Goal: Task Accomplishment & Management: Use online tool/utility

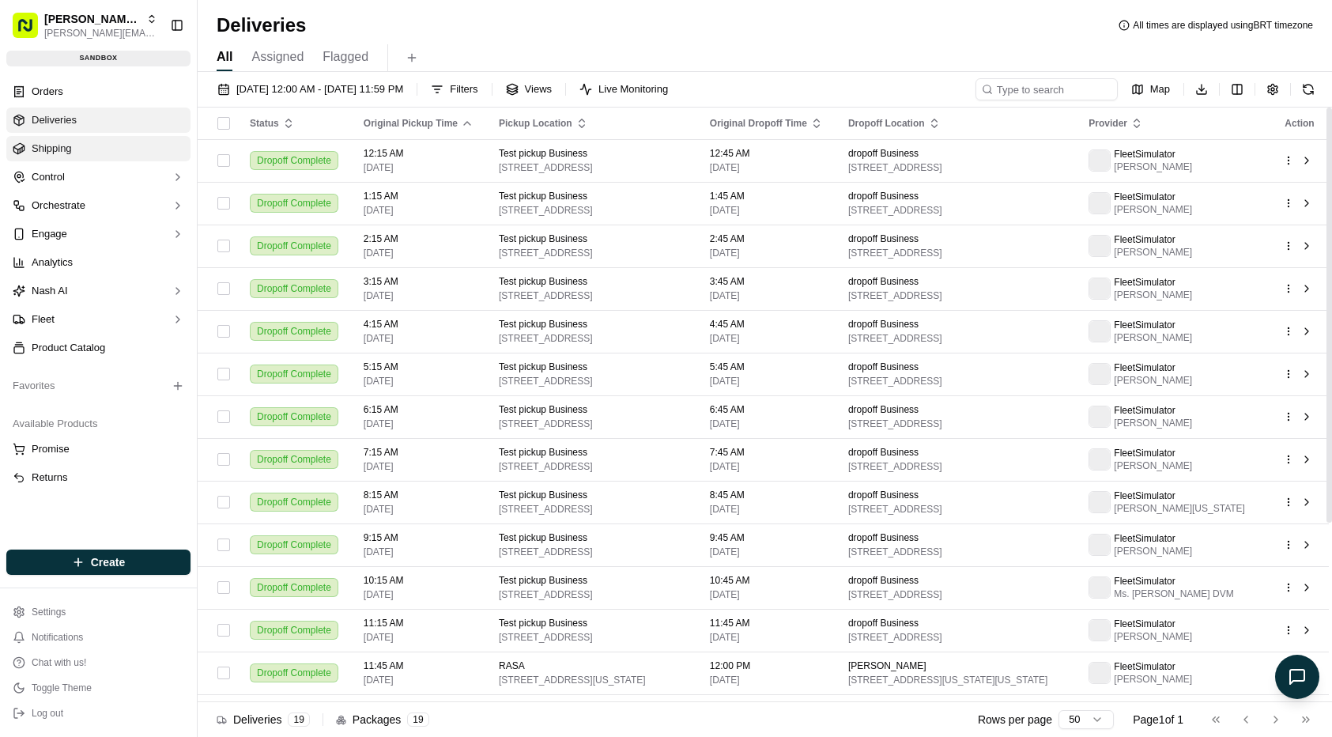
click at [91, 156] on link "Shipping" at bounding box center [98, 148] width 184 height 25
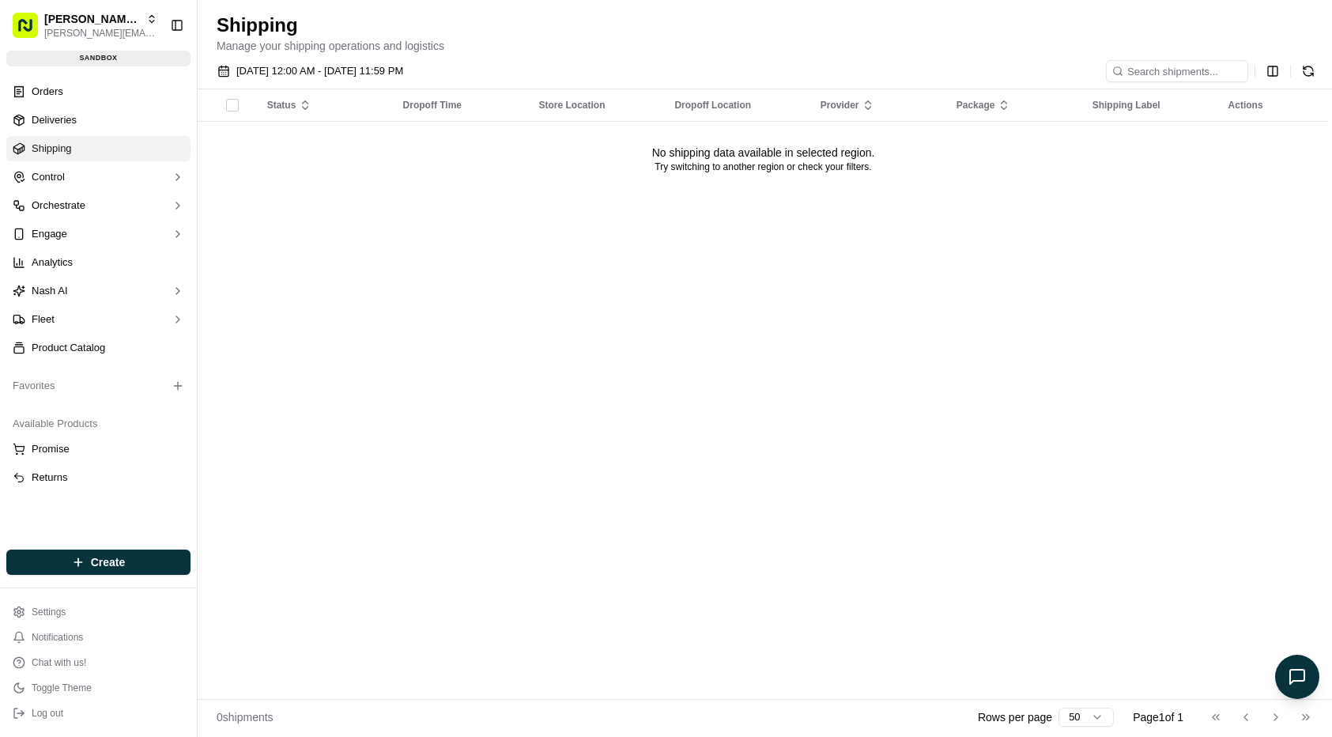
click at [455, 326] on div "Status Dropoff Time Store Location Dropoff Location Provider Package Shipping L…" at bounding box center [763, 393] width 1131 height 609
click at [412, 489] on div "Status Dropoff Time Store Location Dropoff Location Provider Package Shipping L…" at bounding box center [763, 393] width 1131 height 609
click at [281, 65] on span "[DATE] 12:00 AM - [DATE] 11:59 PM" at bounding box center [319, 71] width 167 height 14
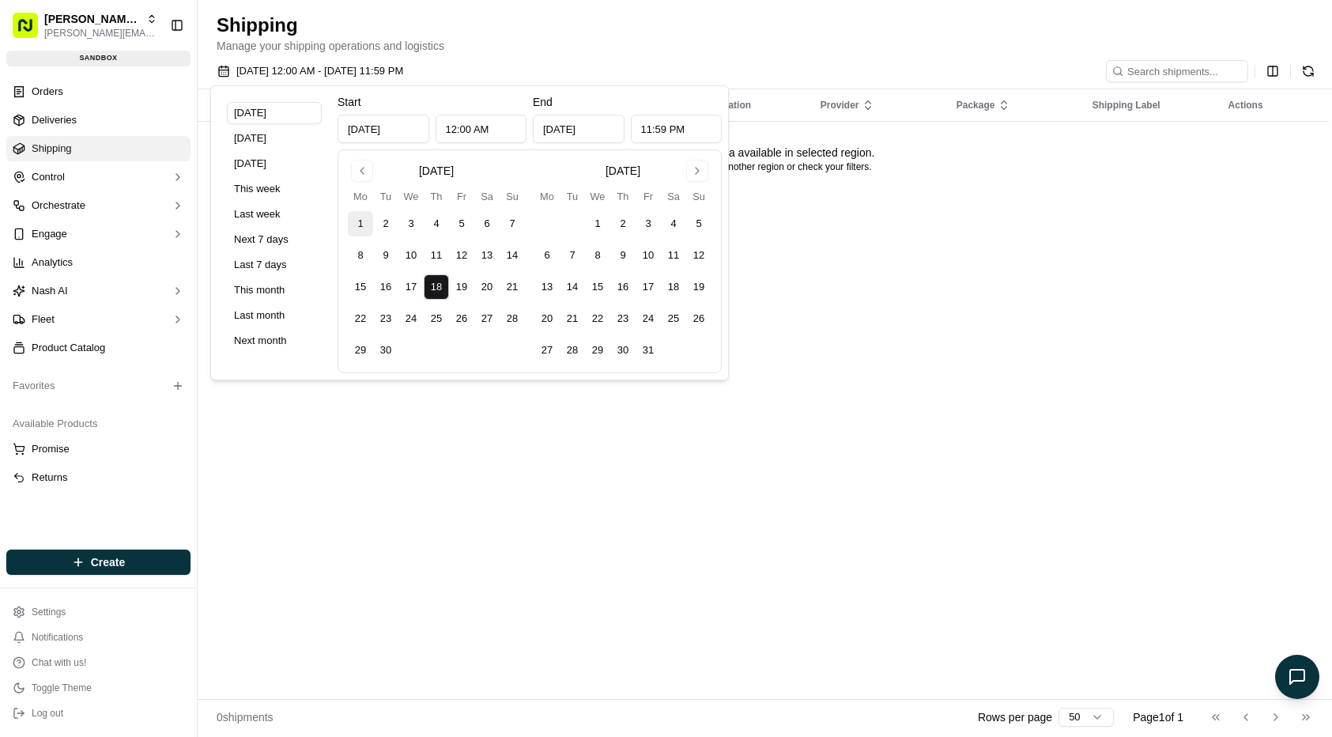
click at [356, 230] on button "1" at bounding box center [360, 223] width 25 height 25
type input "Sep 1, 2025"
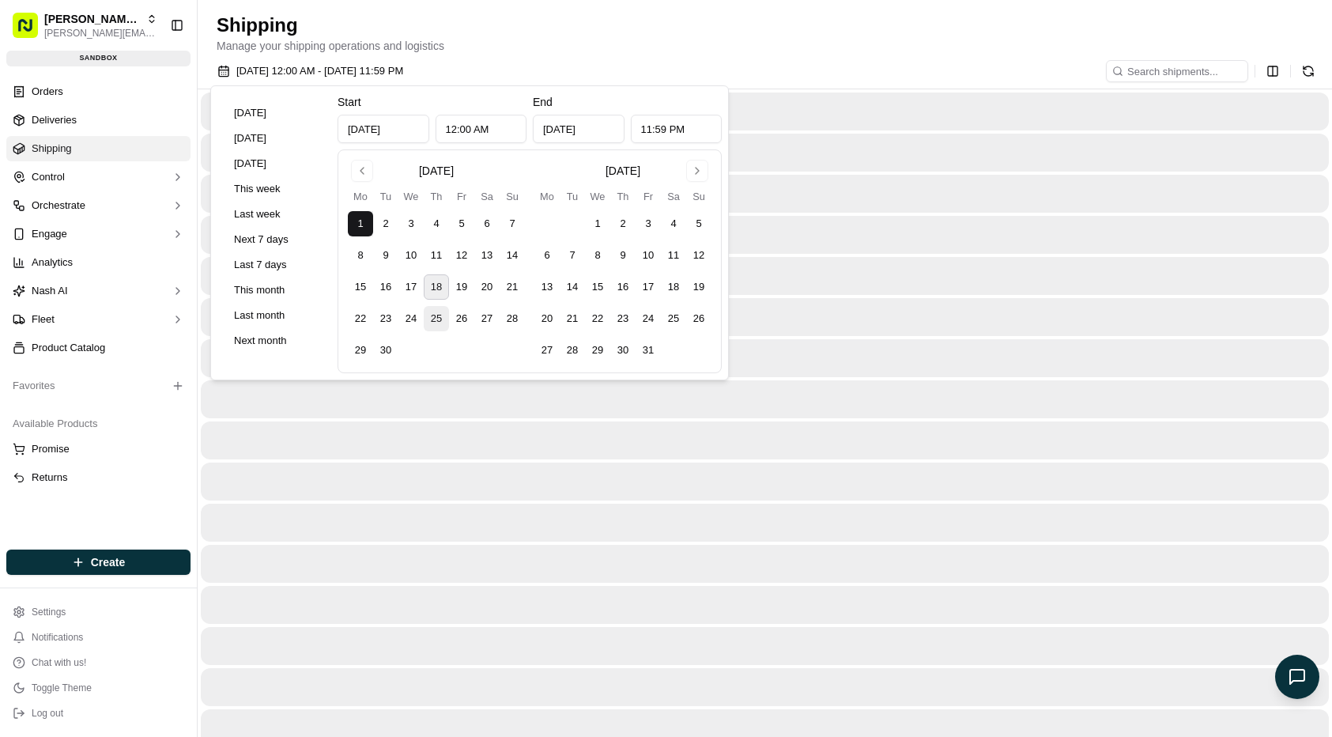
click at [424, 319] on button "25" at bounding box center [436, 318] width 25 height 25
type input "Sep 25, 2025"
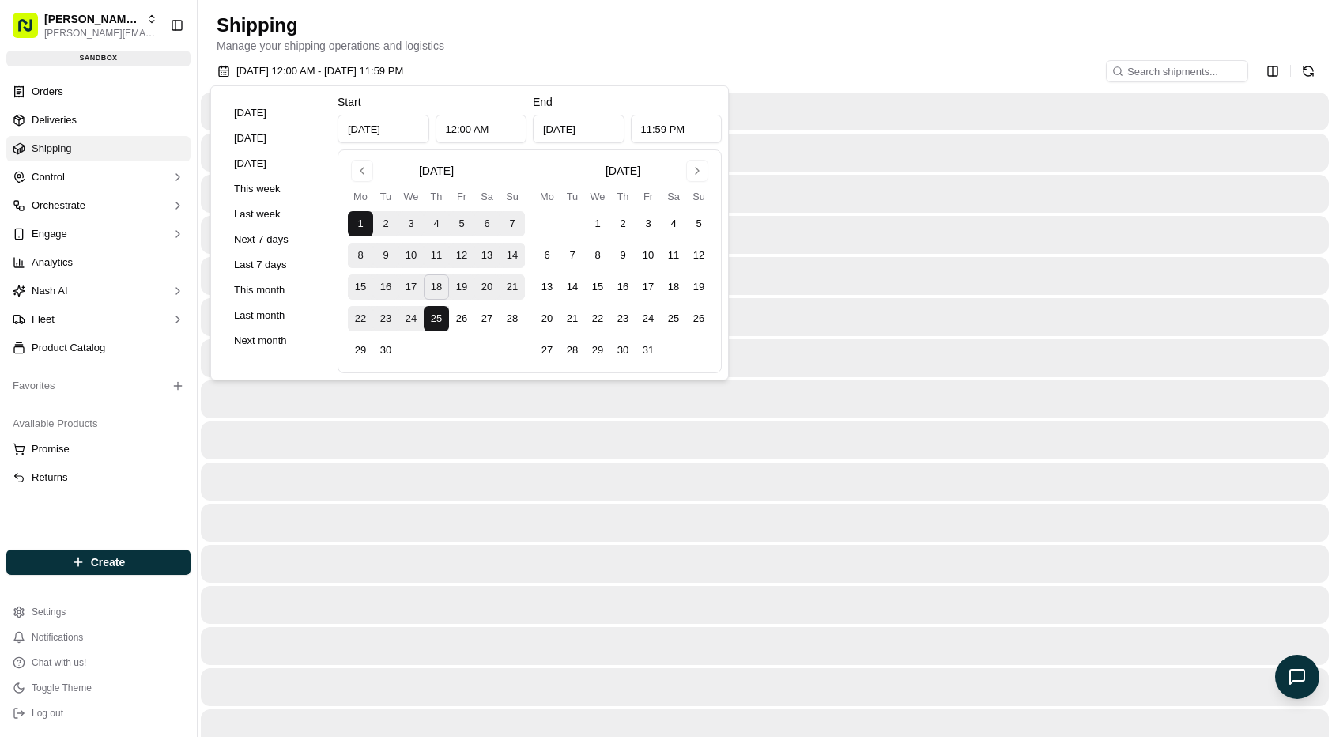
click at [616, 479] on div at bounding box center [765, 481] width 1128 height 38
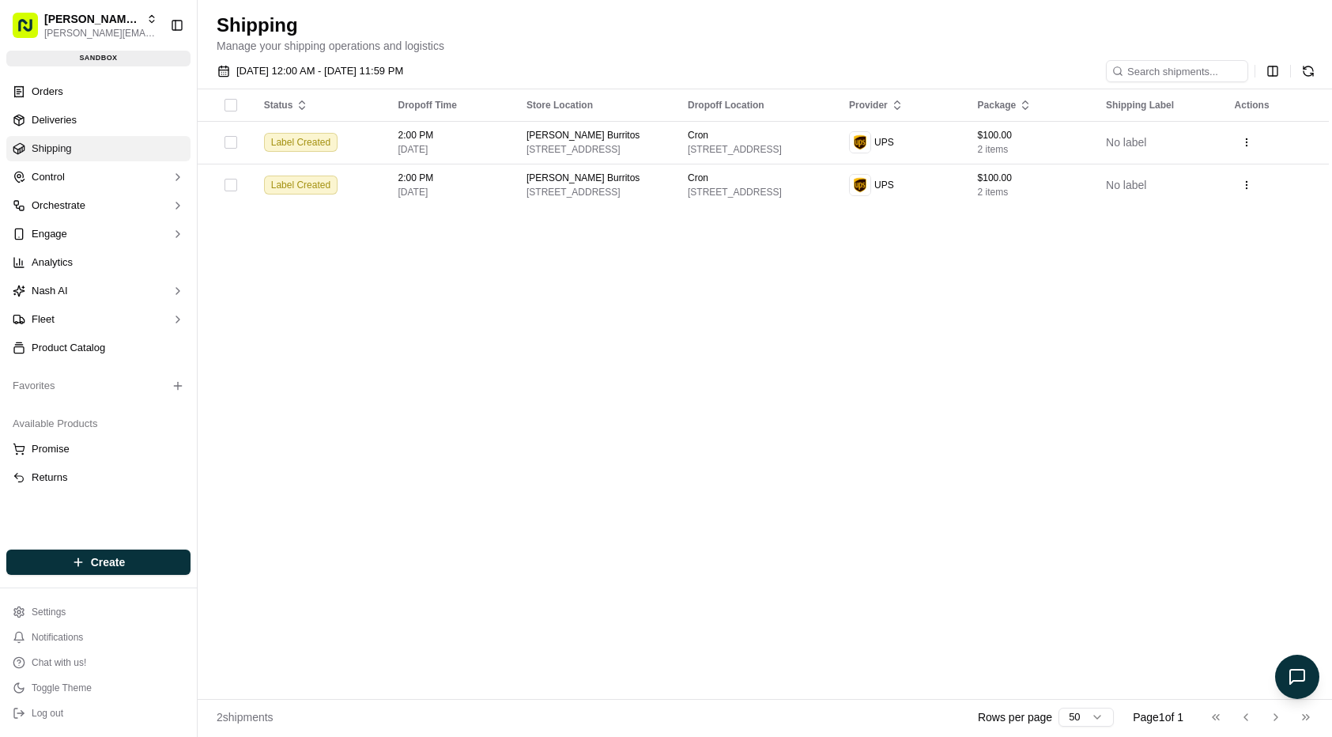
click at [1069, 337] on div "Status Dropoff Time Store Location Dropoff Location Provider Package Shipping L…" at bounding box center [763, 393] width 1131 height 609
click at [1056, 307] on div "Status Dropoff Time Store Location Dropoff Location Provider Package Shipping L…" at bounding box center [763, 393] width 1131 height 609
click at [1088, 258] on div "Status Dropoff Time Store Location Dropoff Location Provider Package Shipping L…" at bounding box center [763, 393] width 1131 height 609
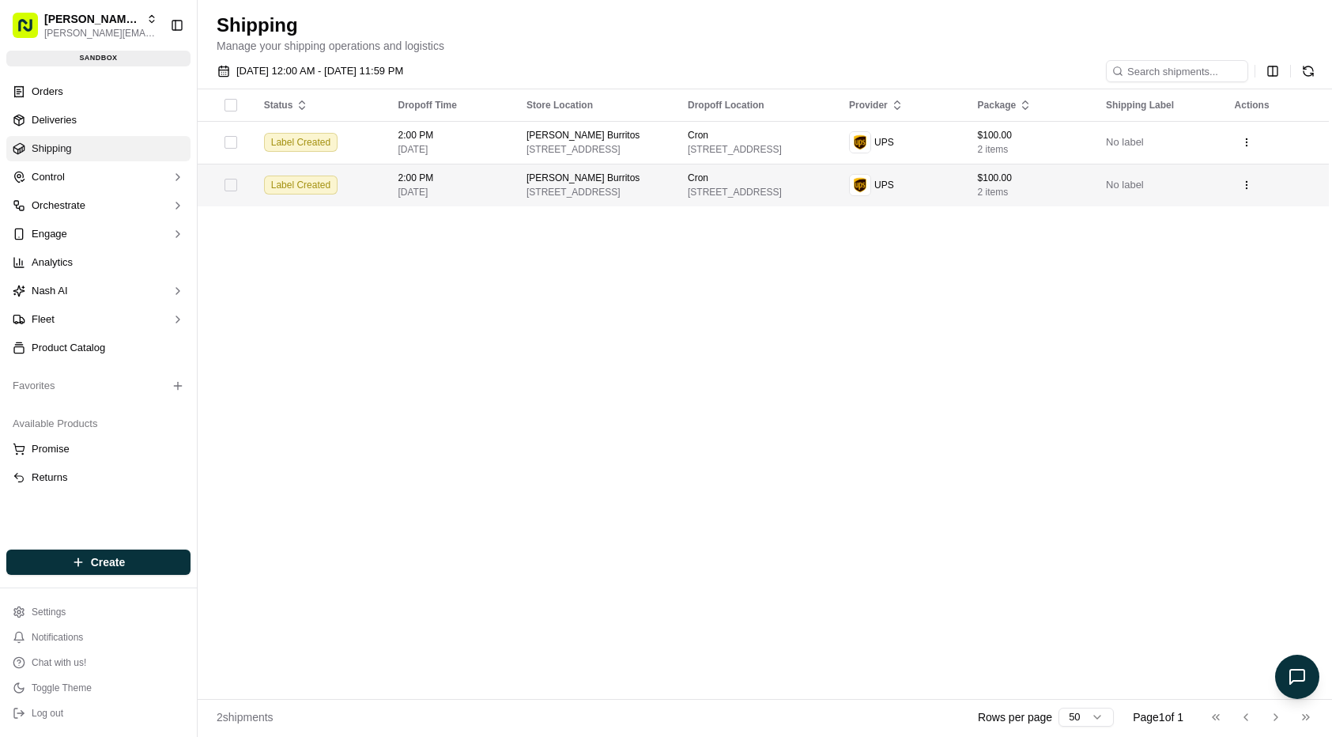
click at [386, 183] on td "Label Created" at bounding box center [318, 185] width 134 height 43
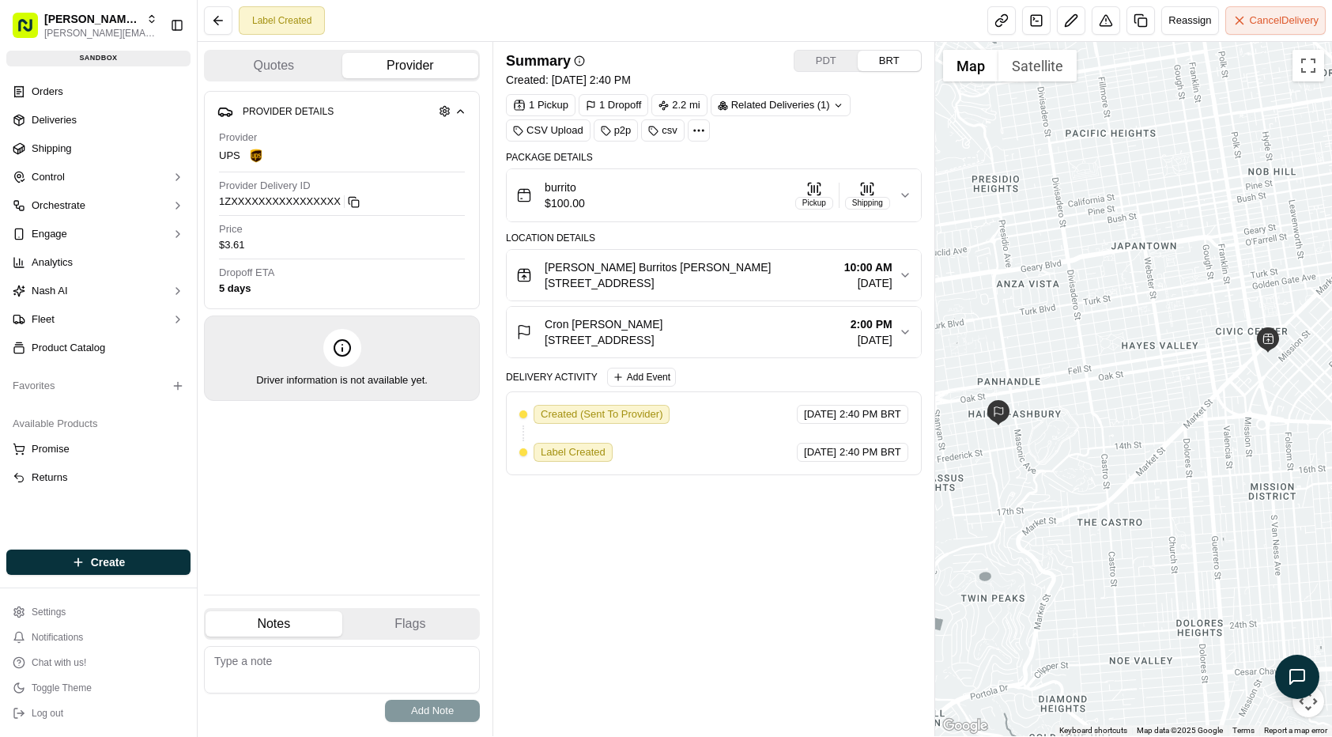
click at [730, 656] on div "Summary PDT BRT Created: 01/15/2025 2:40 PM 1 Pickup 1 Dropoff 2.2 mi Related D…" at bounding box center [714, 389] width 416 height 678
click at [219, 27] on button at bounding box center [218, 20] width 28 height 28
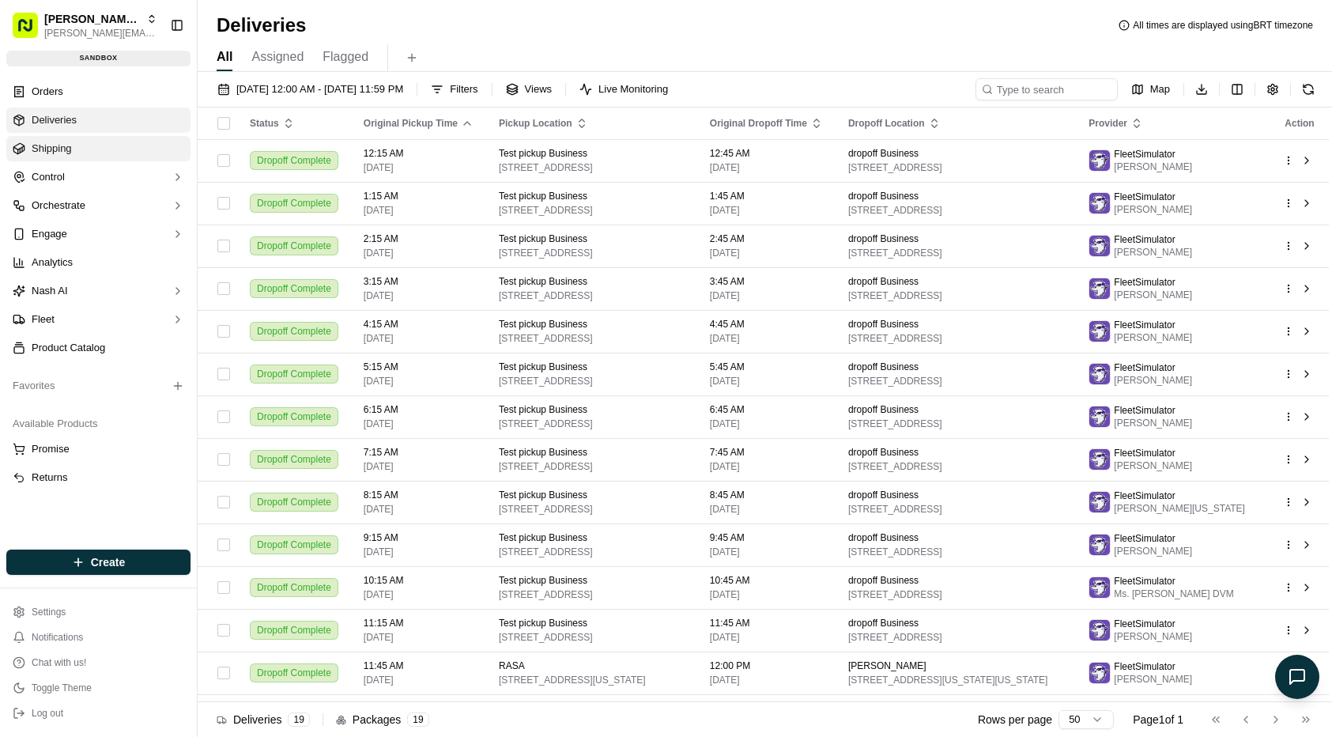
click at [104, 153] on link "Shipping" at bounding box center [98, 148] width 184 height 25
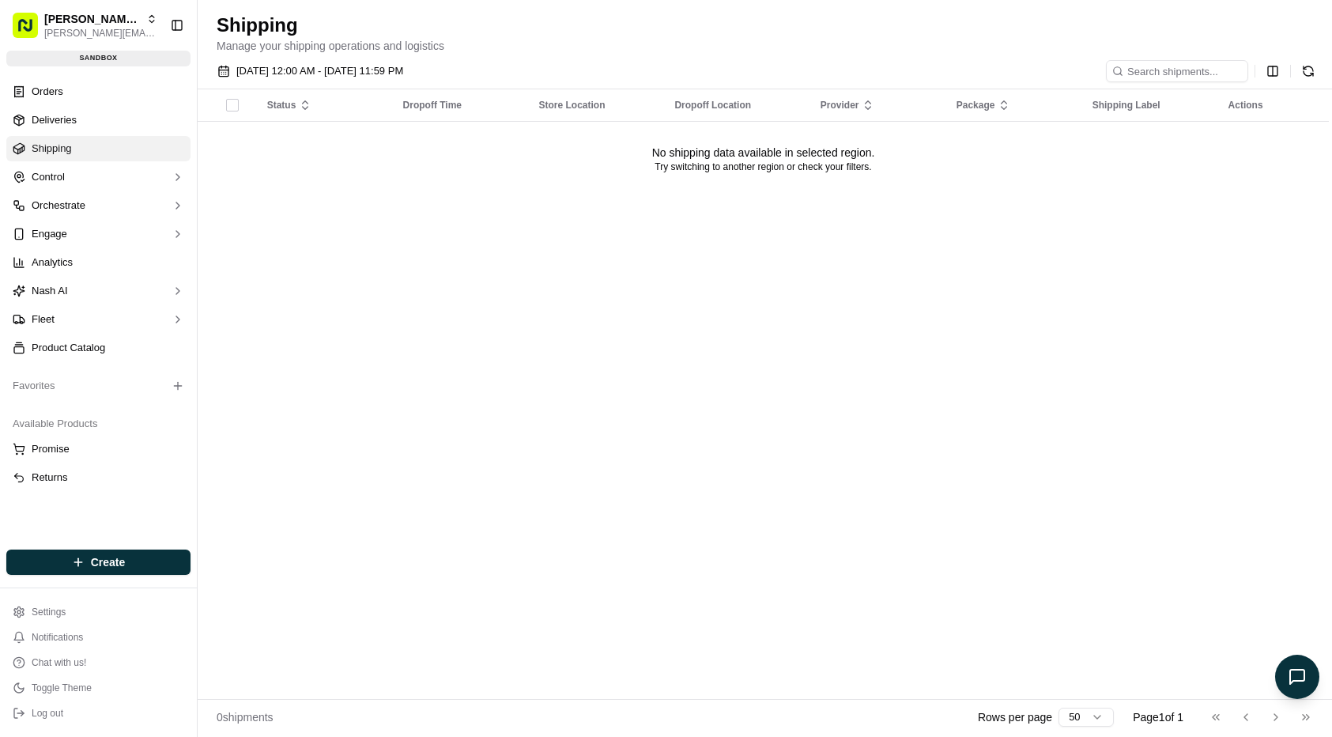
click at [428, 247] on div "Status Dropoff Time Store Location Dropoff Location Provider Package Shipping L…" at bounding box center [763, 393] width 1131 height 609
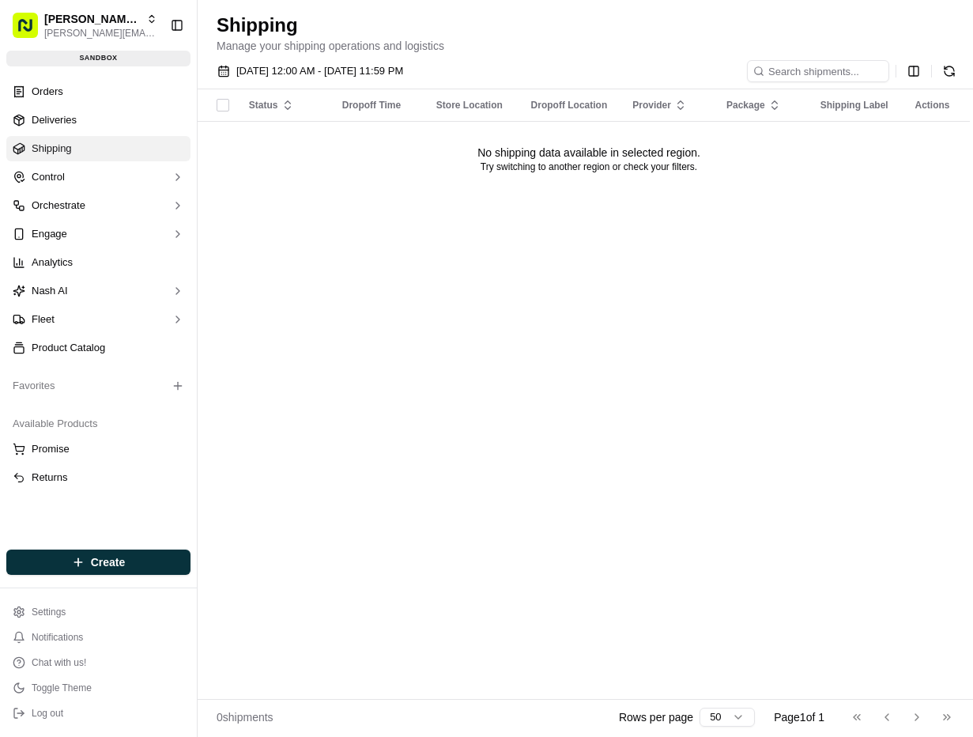
click at [505, 224] on div "Status Dropoff Time Store Location Dropoff Location Provider Package Shipping L…" at bounding box center [589, 393] width 783 height 609
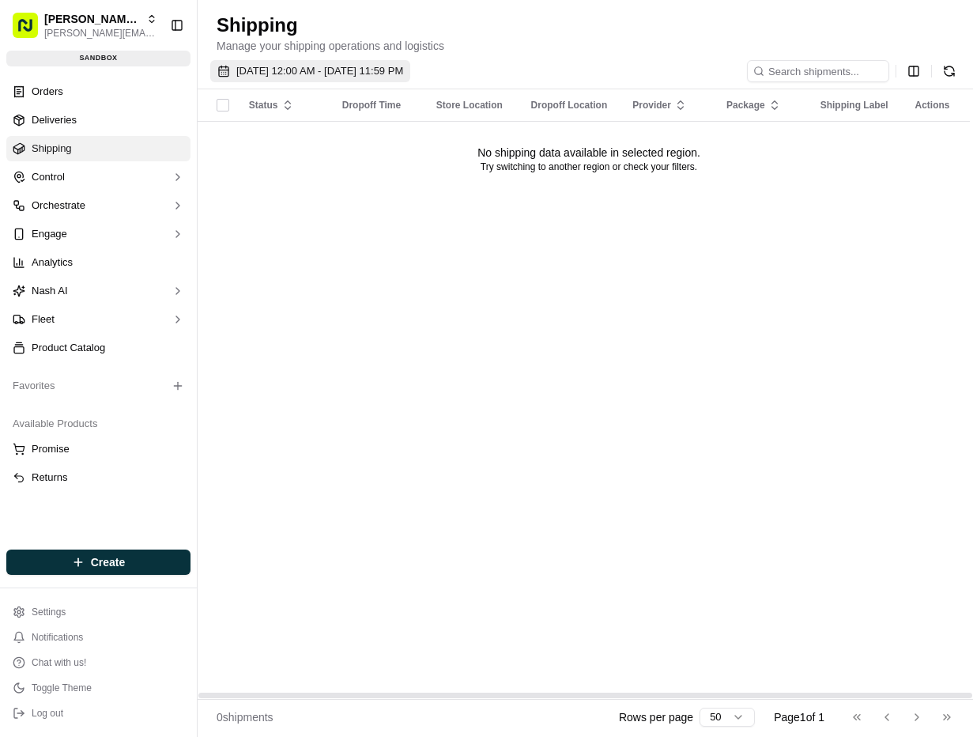
click at [326, 78] on button "[DATE] 12:00 AM - [DATE] 11:59 PM" at bounding box center [310, 71] width 200 height 22
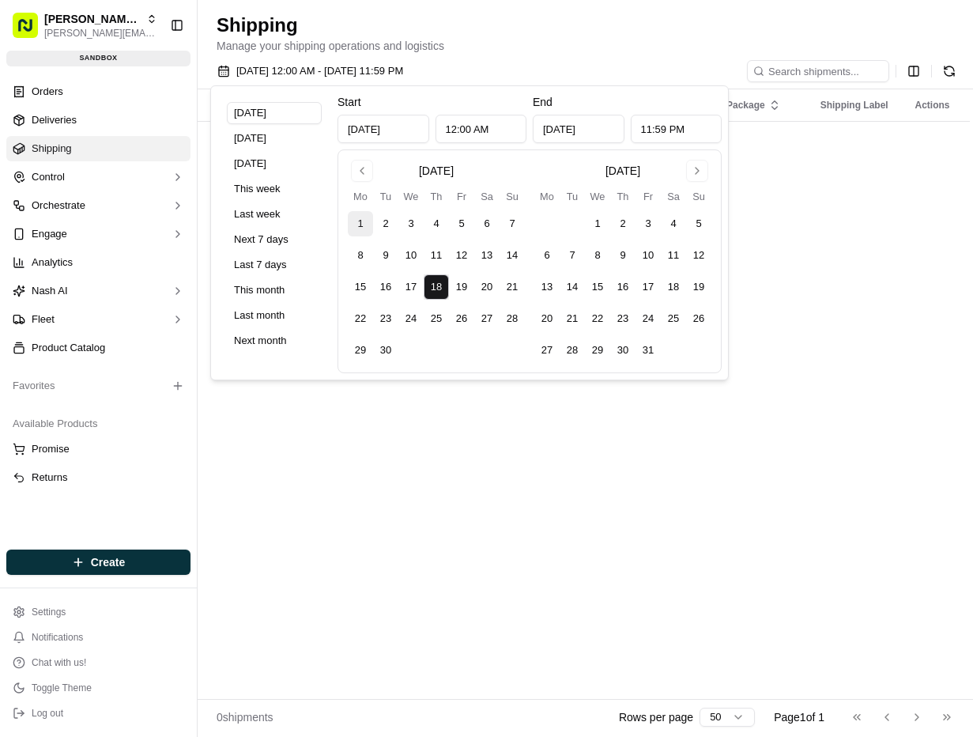
click at [364, 224] on button "1" at bounding box center [360, 223] width 25 height 25
type input "Sep 1, 2025"
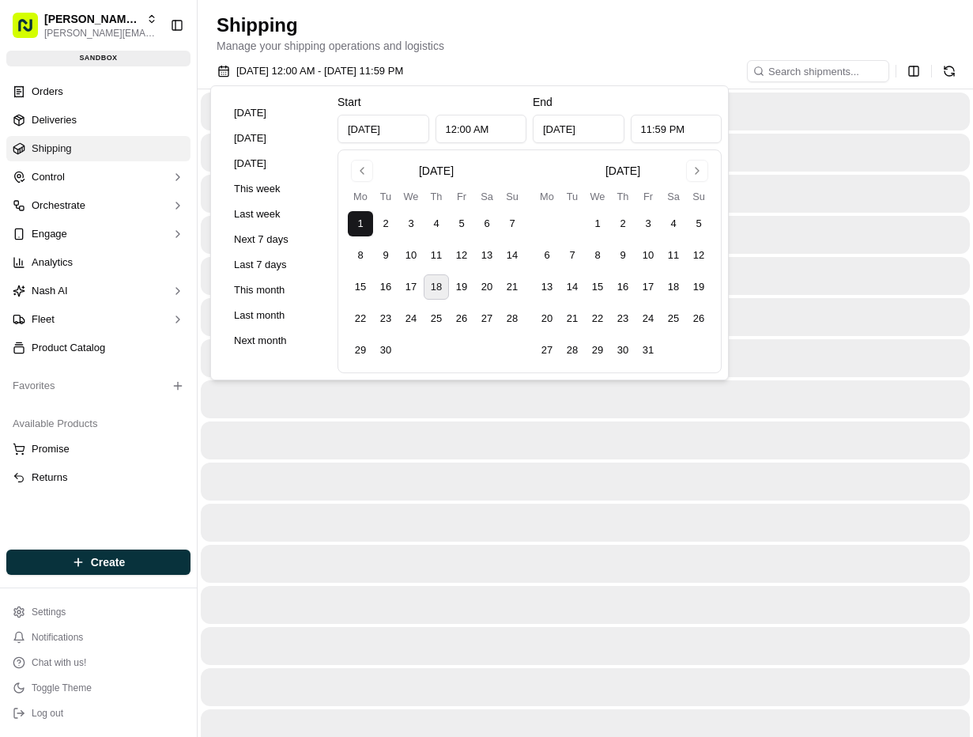
click at [431, 289] on button "18" at bounding box center [436, 286] width 25 height 25
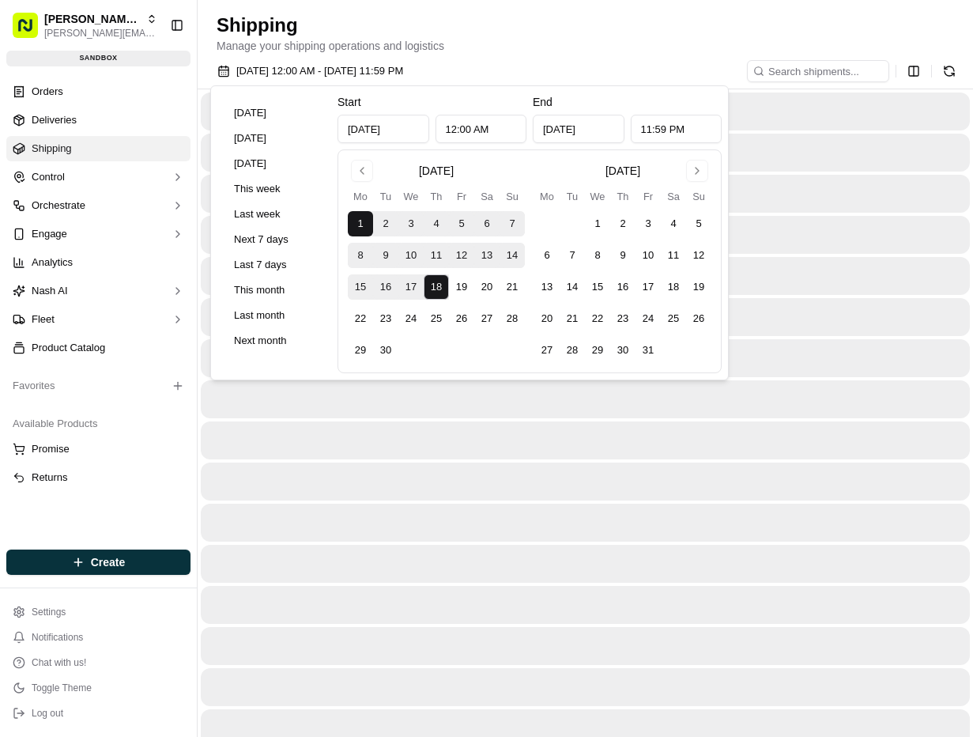
type input "Sep 18, 2025"
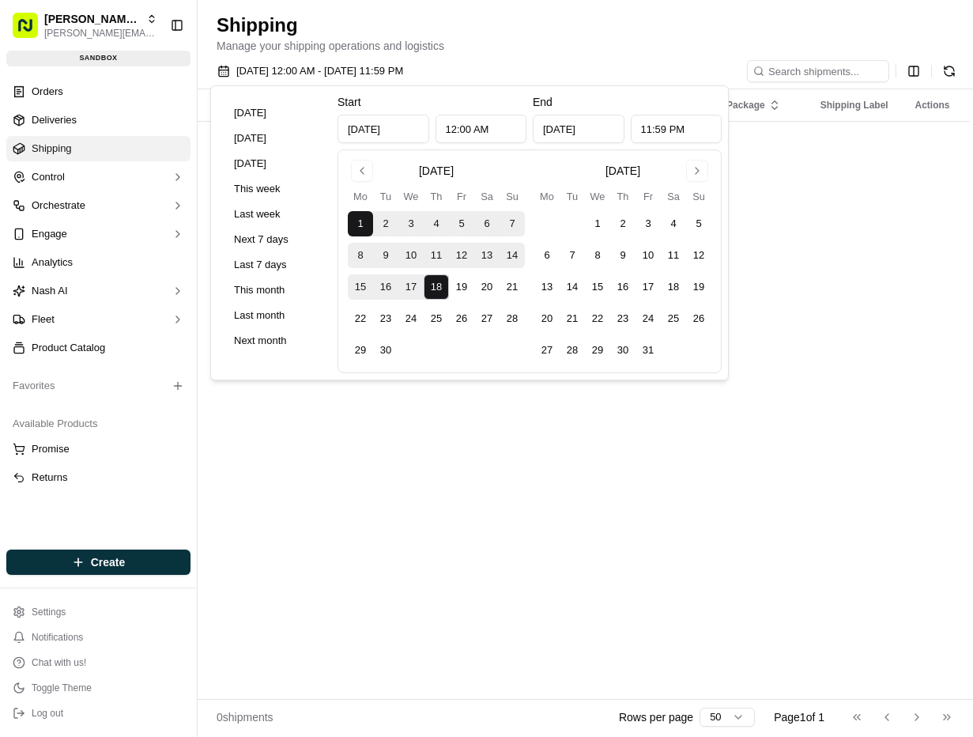
click at [885, 475] on div "Status Dropoff Time Store Location Dropoff Location Provider Package Shipping L…" at bounding box center [589, 393] width 783 height 609
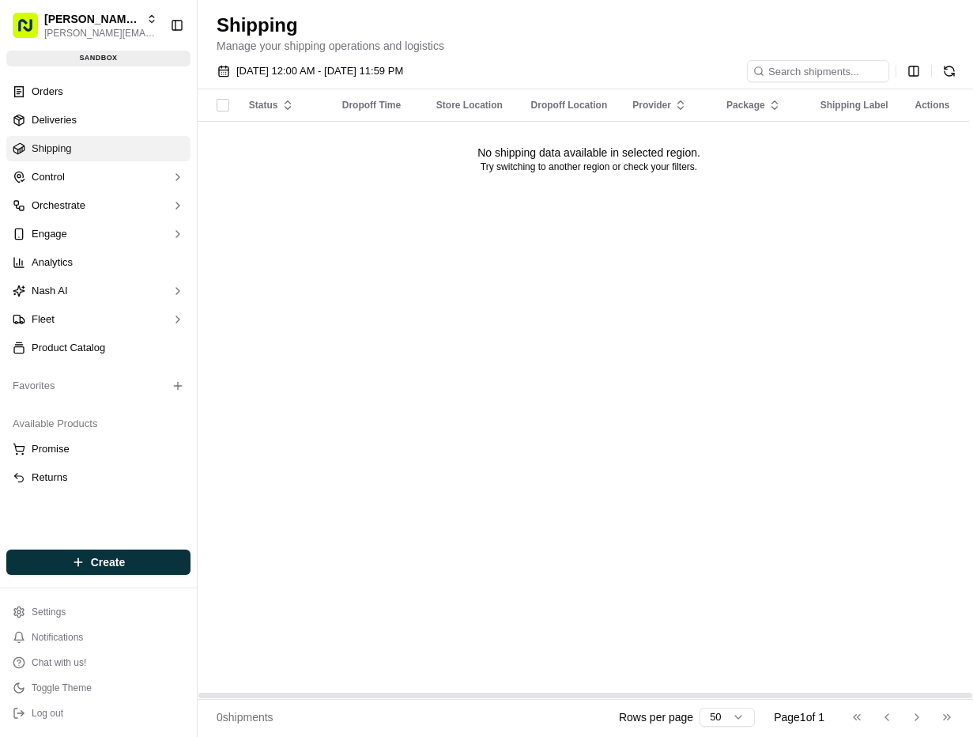
click at [361, 83] on div "09/01/2025 12:00 AM - 09/18/2025 11:59 PM" at bounding box center [585, 74] width 775 height 29
click at [362, 81] on button "09/01/2025 12:00 AM - 09/18/2025 11:59 PM" at bounding box center [310, 71] width 200 height 22
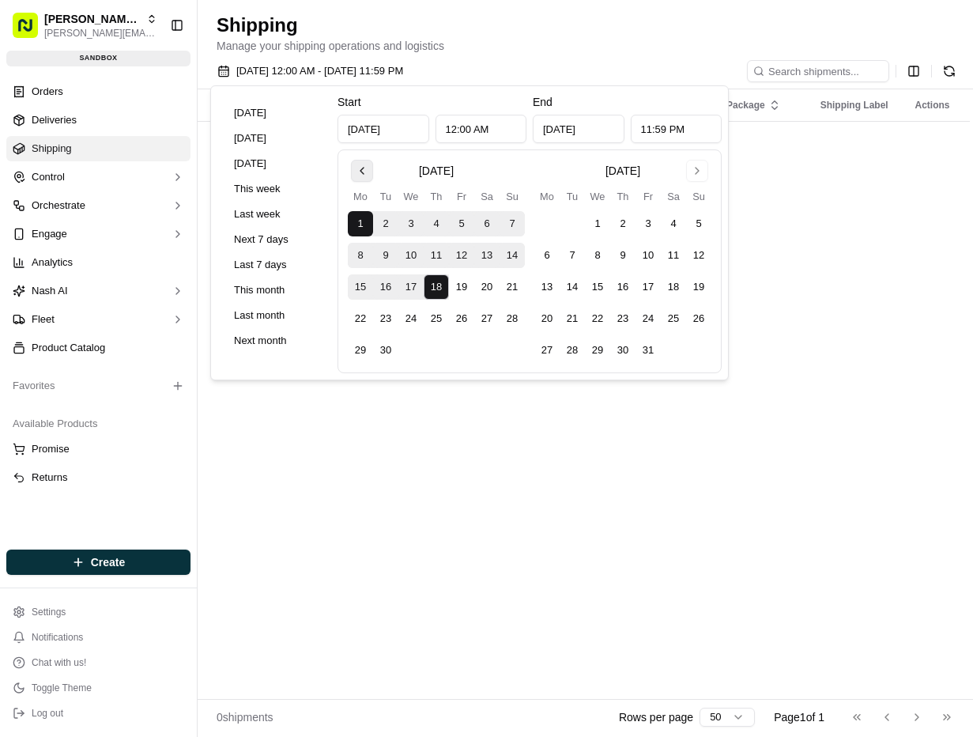
click at [367, 165] on button "Go to previous month" at bounding box center [362, 171] width 22 height 22
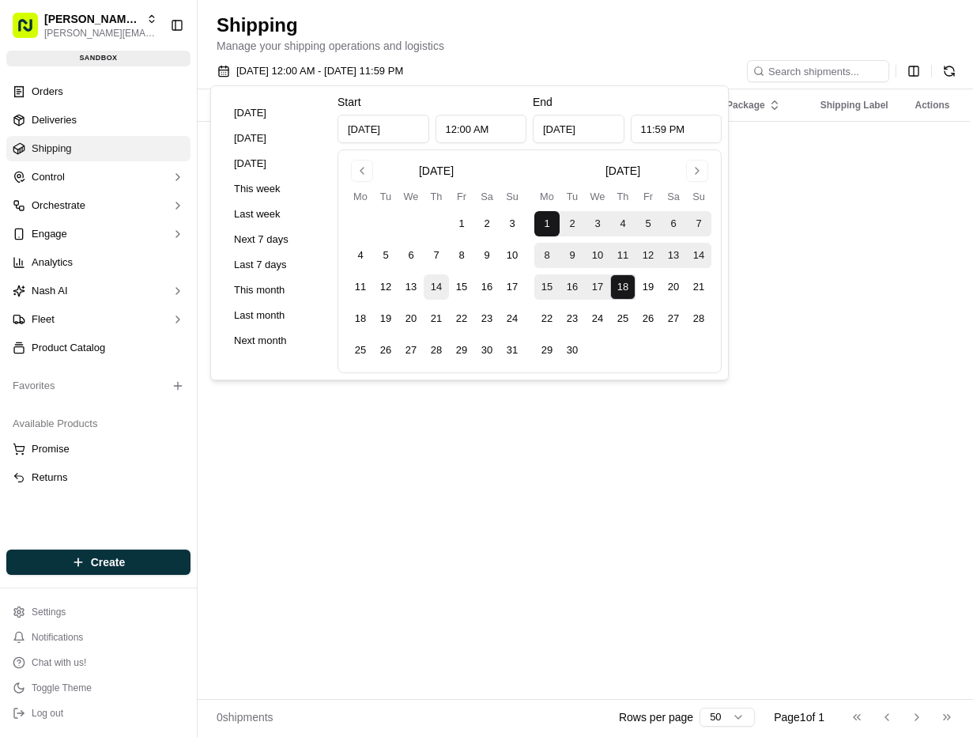
click at [424, 283] on button "14" at bounding box center [436, 286] width 25 height 25
type input "Aug 14, 2025"
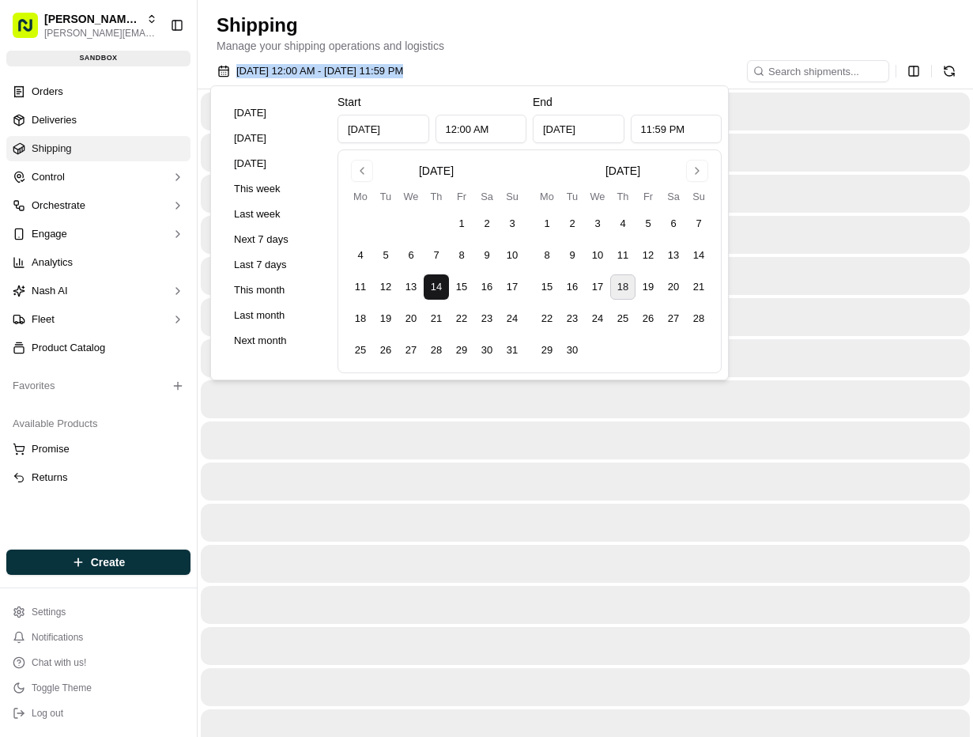
click at [618, 285] on button "18" at bounding box center [622, 286] width 25 height 25
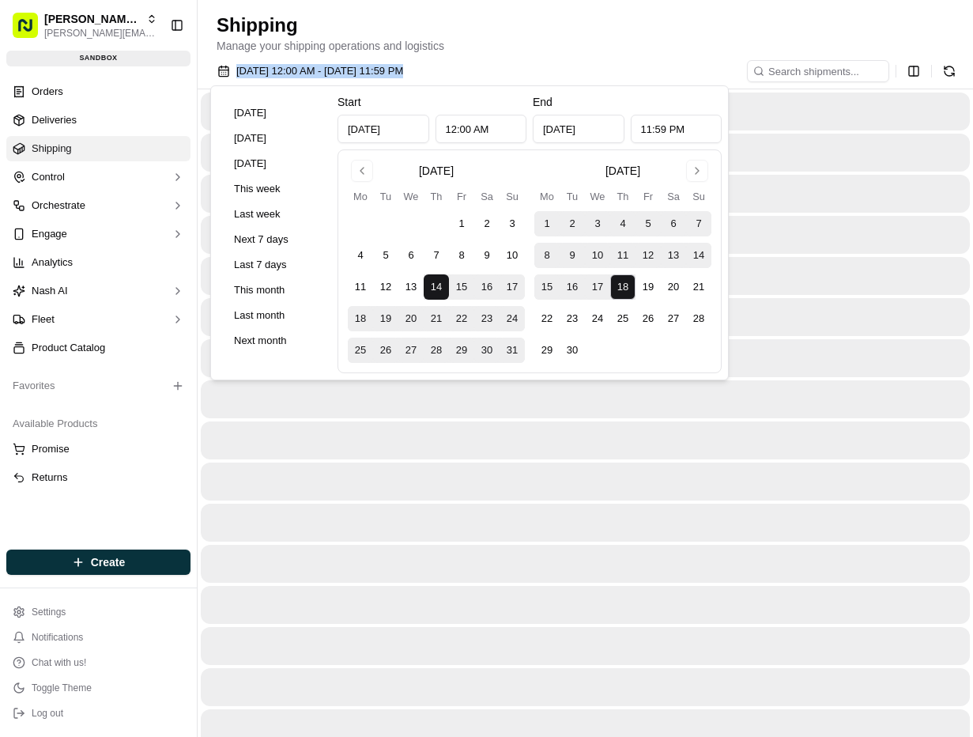
type input "[DATE]"
click at [696, 437] on div at bounding box center [585, 440] width 769 height 38
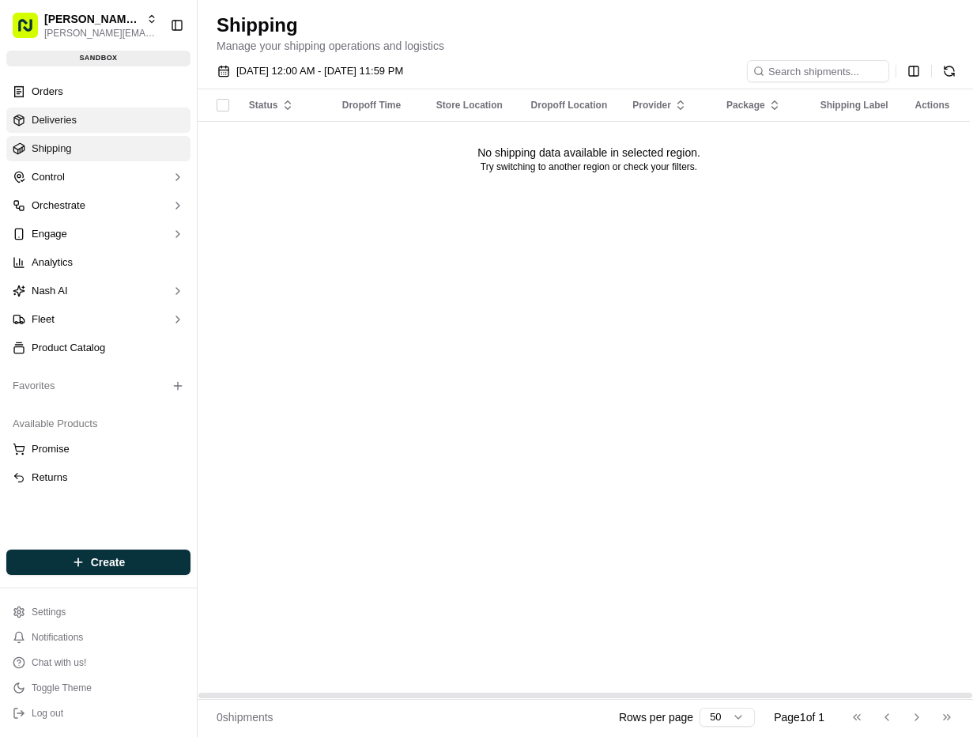
click at [72, 120] on span "Deliveries" at bounding box center [54, 120] width 45 height 14
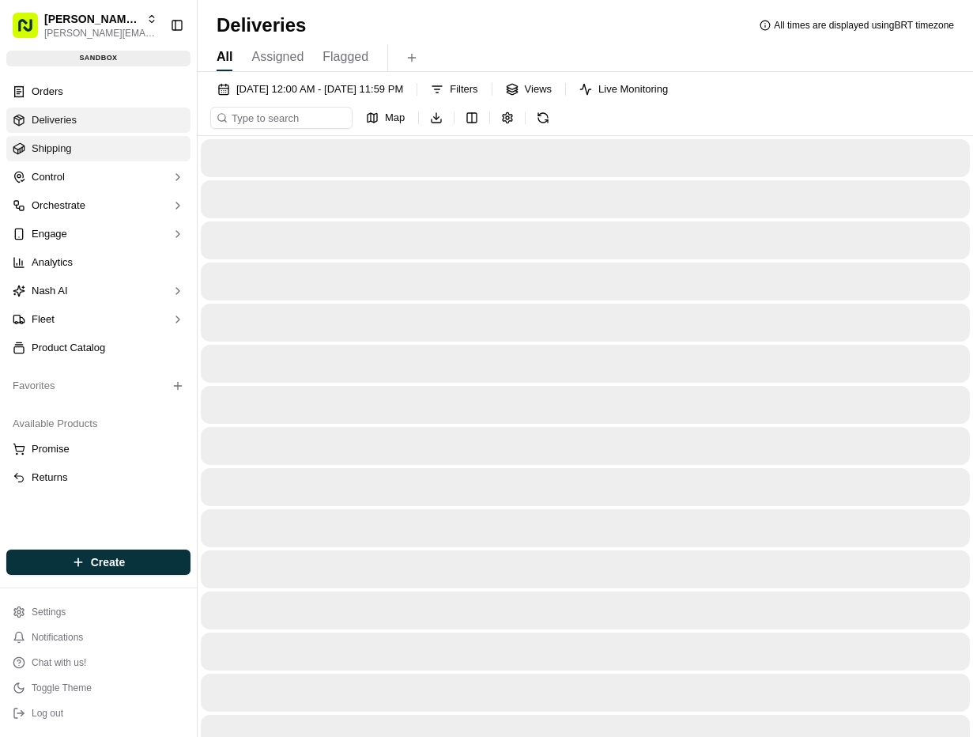
click at [80, 155] on link "Shipping" at bounding box center [98, 148] width 184 height 25
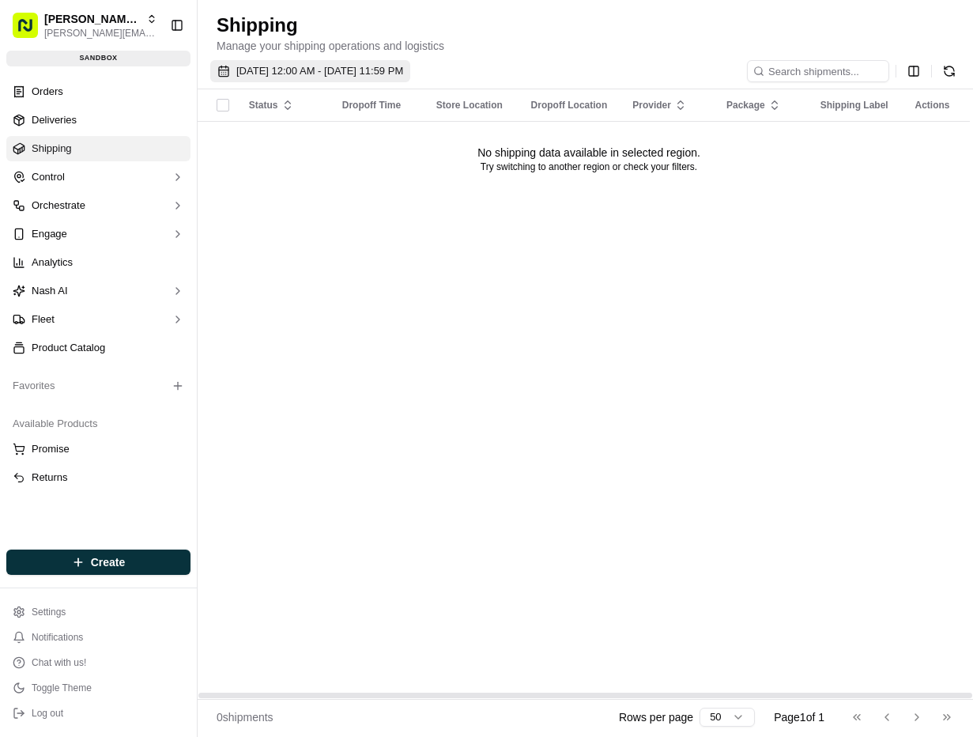
click at [341, 80] on button "08/14/2025 12:00 AM - 09/18/2025 11:59 PM" at bounding box center [310, 71] width 200 height 22
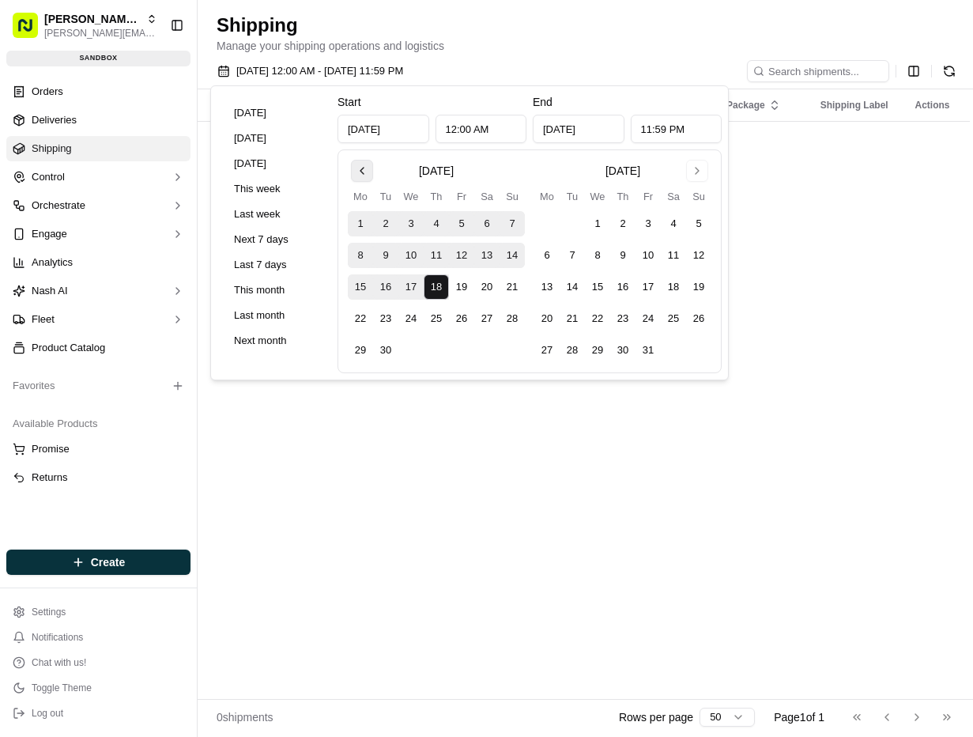
click at [359, 174] on button "Go to previous month" at bounding box center [362, 171] width 22 height 22
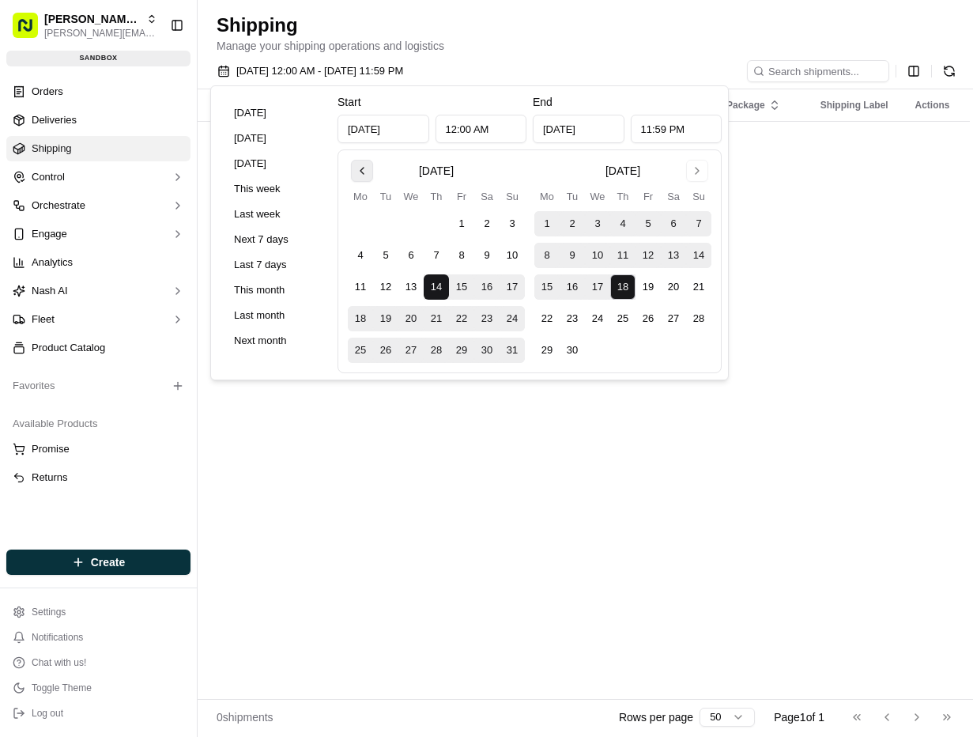
click at [362, 174] on button "Go to previous month" at bounding box center [362, 171] width 22 height 22
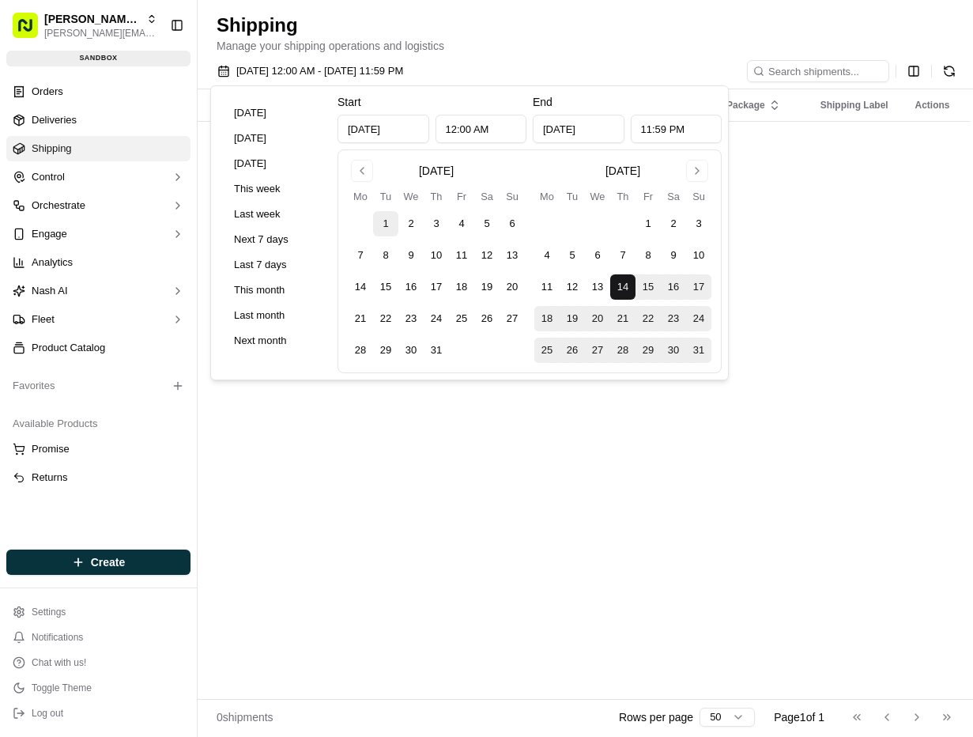
click at [382, 218] on button "1" at bounding box center [385, 223] width 25 height 25
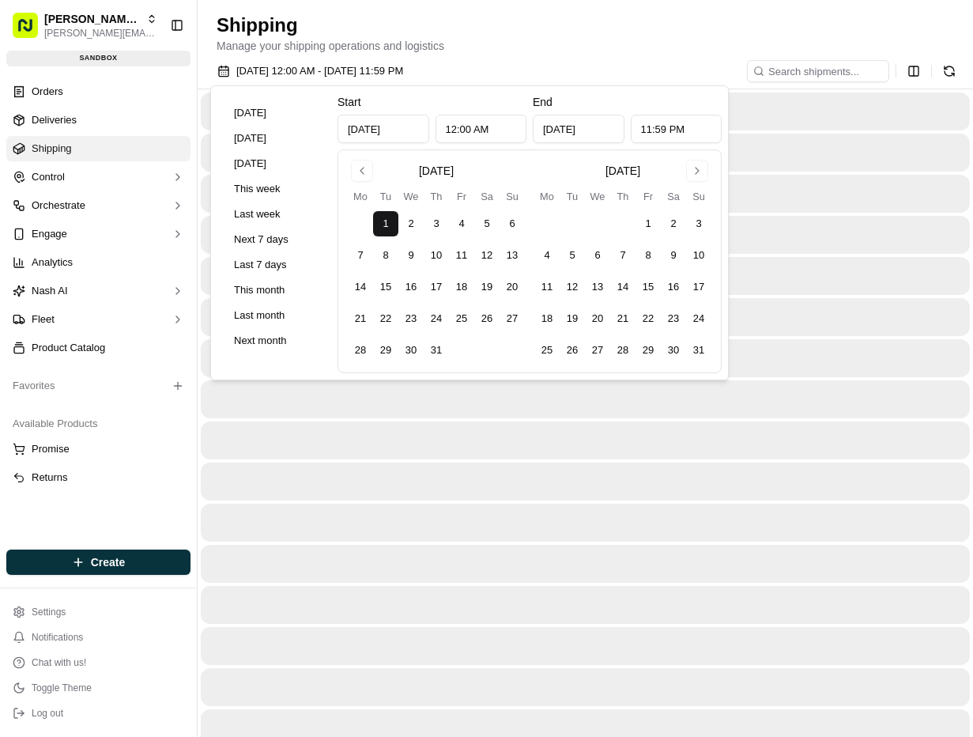
type input "Jul 1, 2025"
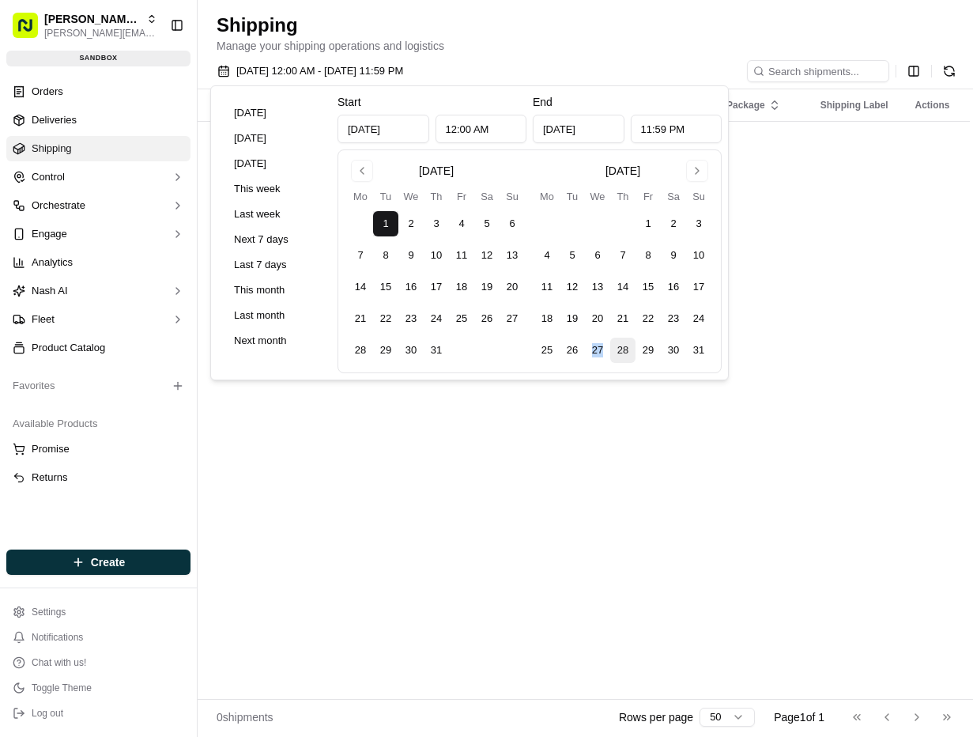
drag, startPoint x: 613, startPoint y: 337, endPoint x: 629, endPoint y: 347, distance: 18.9
click at [619, 339] on tbody "1 2 3 4 5 6 7 8 9 10 11 12 13 14 15 16 17 18 19 20 21 22 23 24 25 26 27 28 29 3…" at bounding box center [622, 284] width 177 height 158
click at [629, 347] on button "28" at bounding box center [622, 350] width 25 height 25
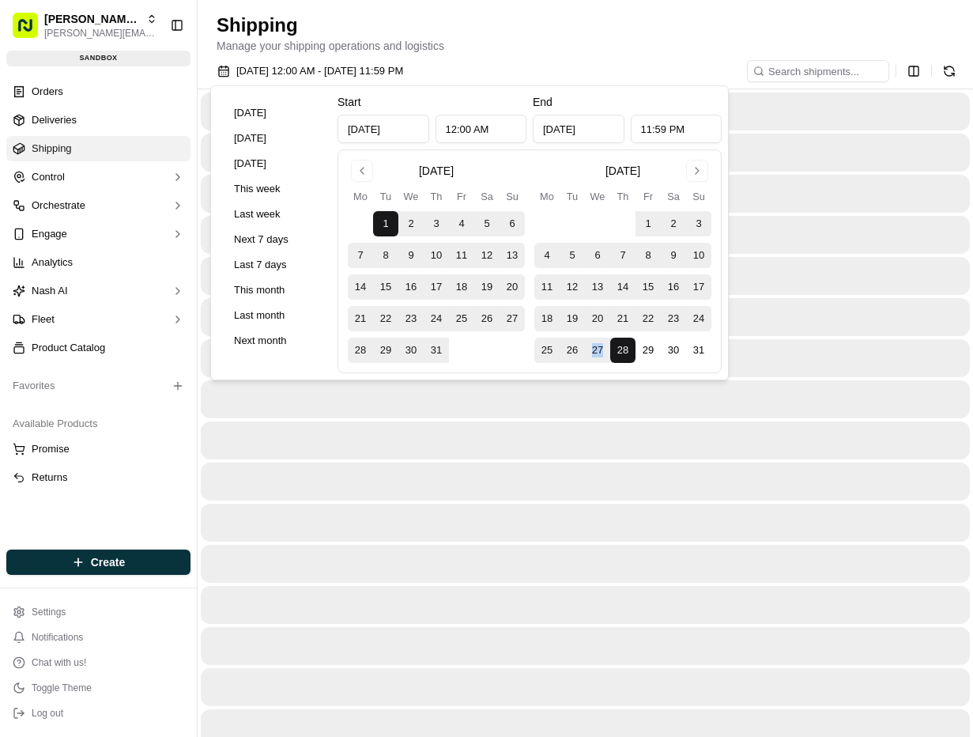
type input "Aug 28, 2025"
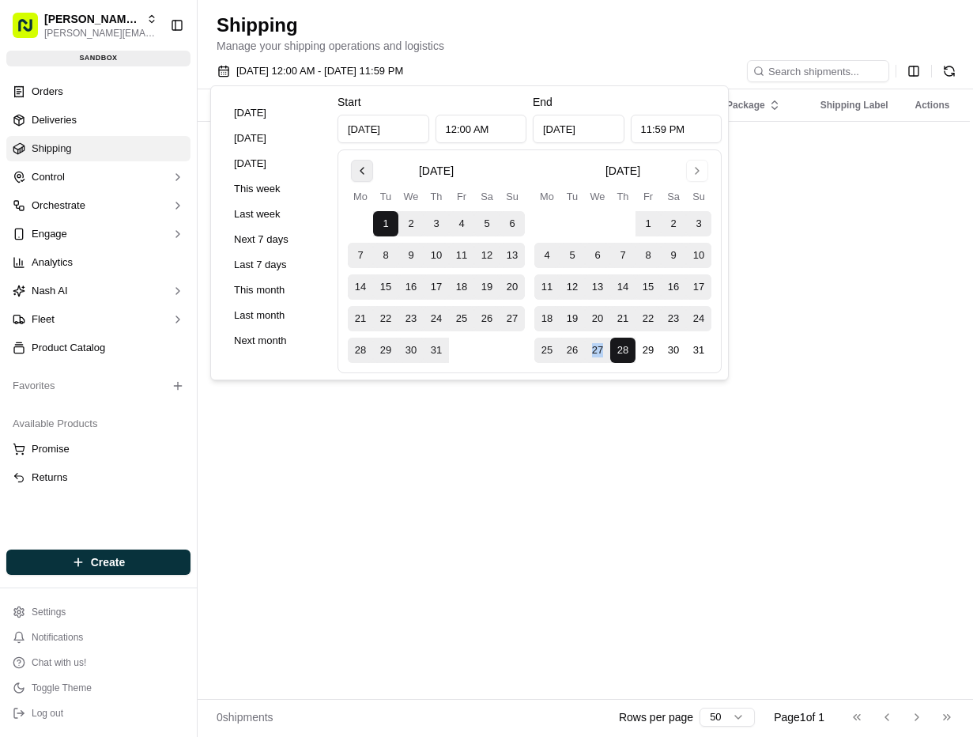
click at [359, 168] on button "Go to previous month" at bounding box center [362, 171] width 22 height 22
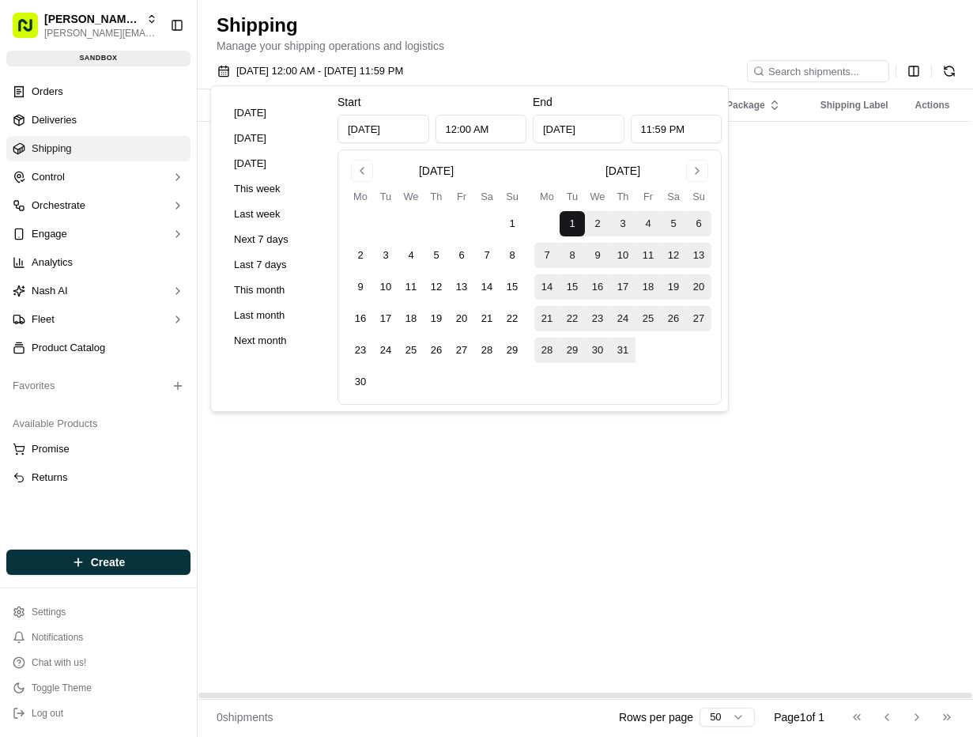
drag, startPoint x: 434, startPoint y: 479, endPoint x: 416, endPoint y: 472, distance: 19.5
click at [434, 479] on div "Status Dropoff Time Store Location Dropoff Location Provider Package Shipping L…" at bounding box center [589, 393] width 783 height 609
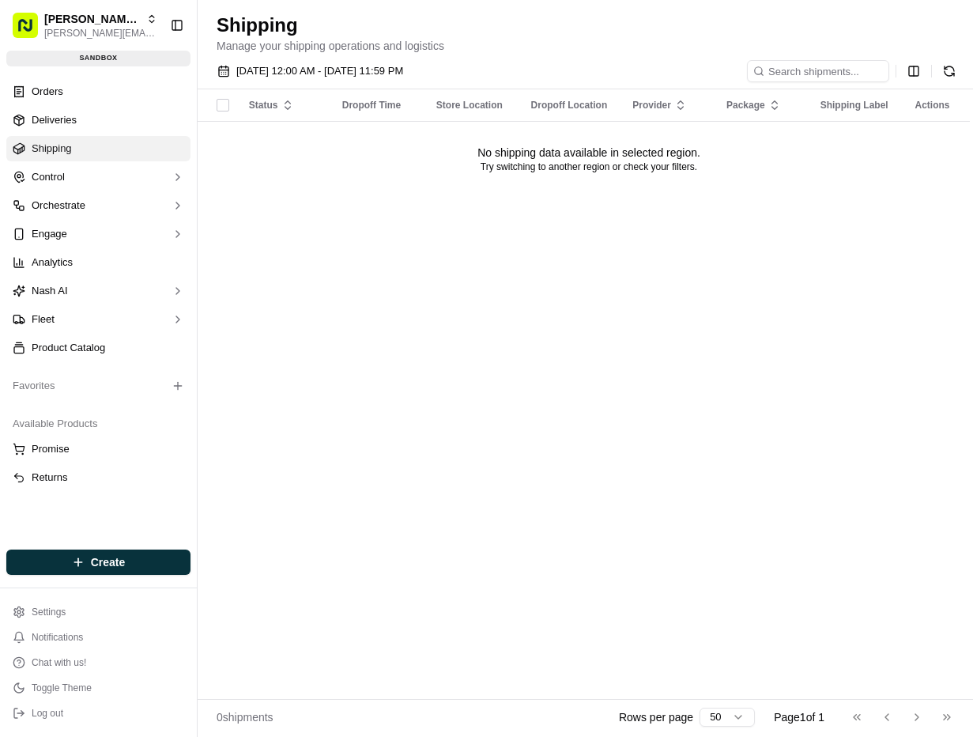
click at [747, 383] on div "Status Dropoff Time Store Location Dropoff Location Provider Package Shipping L…" at bounding box center [589, 393] width 783 height 609
click at [506, 464] on div "Status Dropoff Time Store Location Dropoff Location Provider Package Shipping L…" at bounding box center [589, 393] width 783 height 609
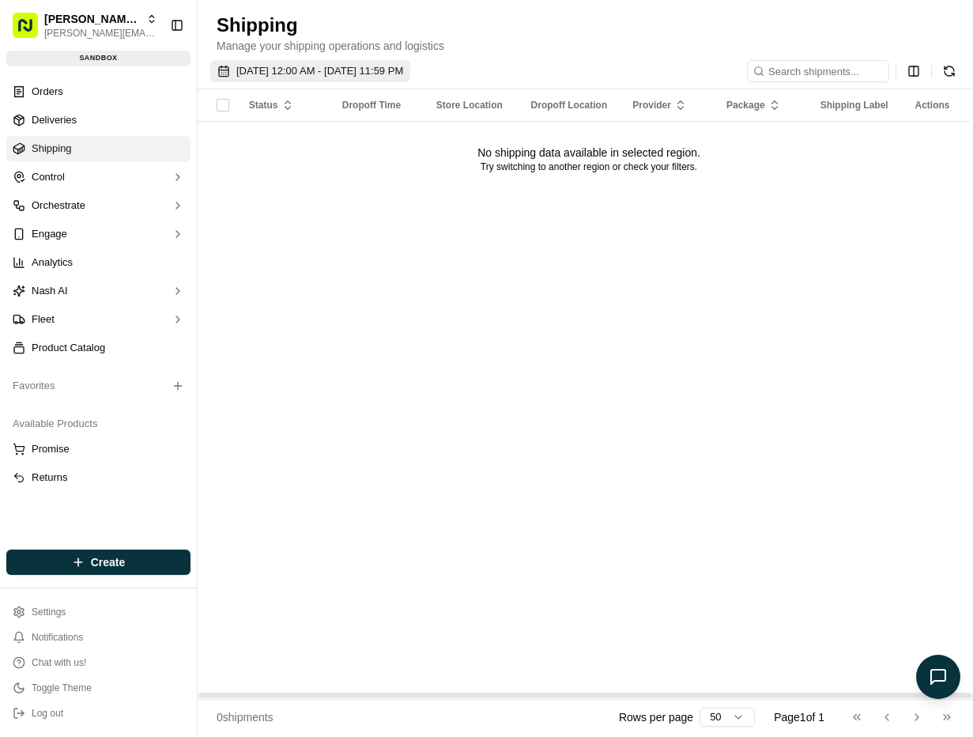
click at [279, 67] on span "07/01/2025 12:00 AM - 08/28/2025 11:59 PM" at bounding box center [319, 71] width 167 height 14
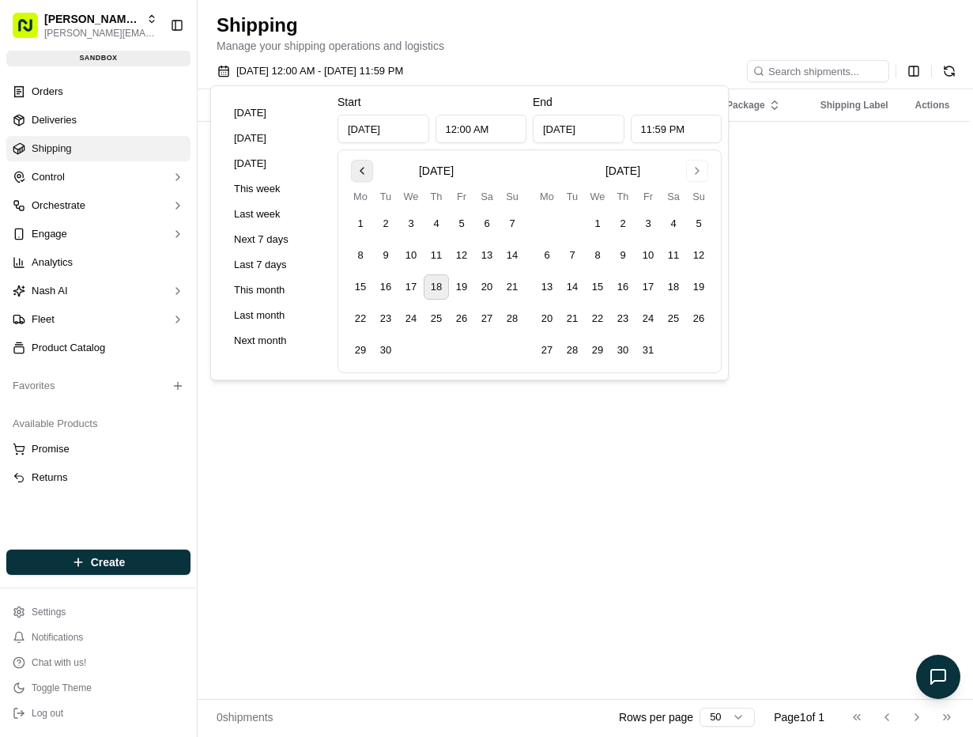
click at [368, 172] on button "Go to previous month" at bounding box center [362, 171] width 22 height 22
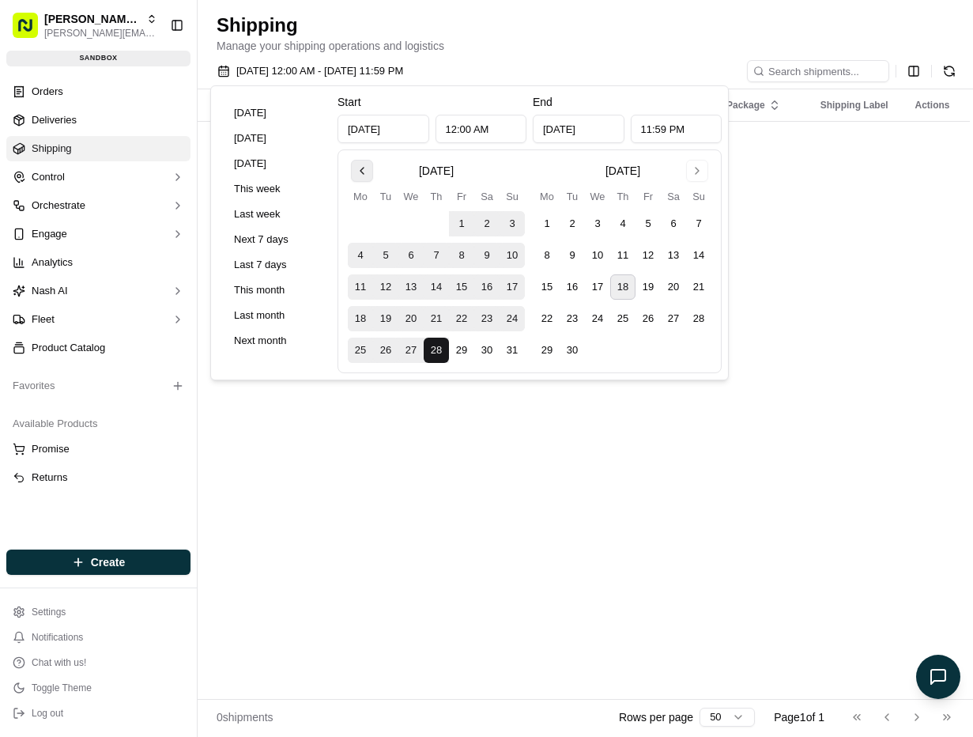
click at [368, 173] on button "Go to previous month" at bounding box center [362, 171] width 22 height 22
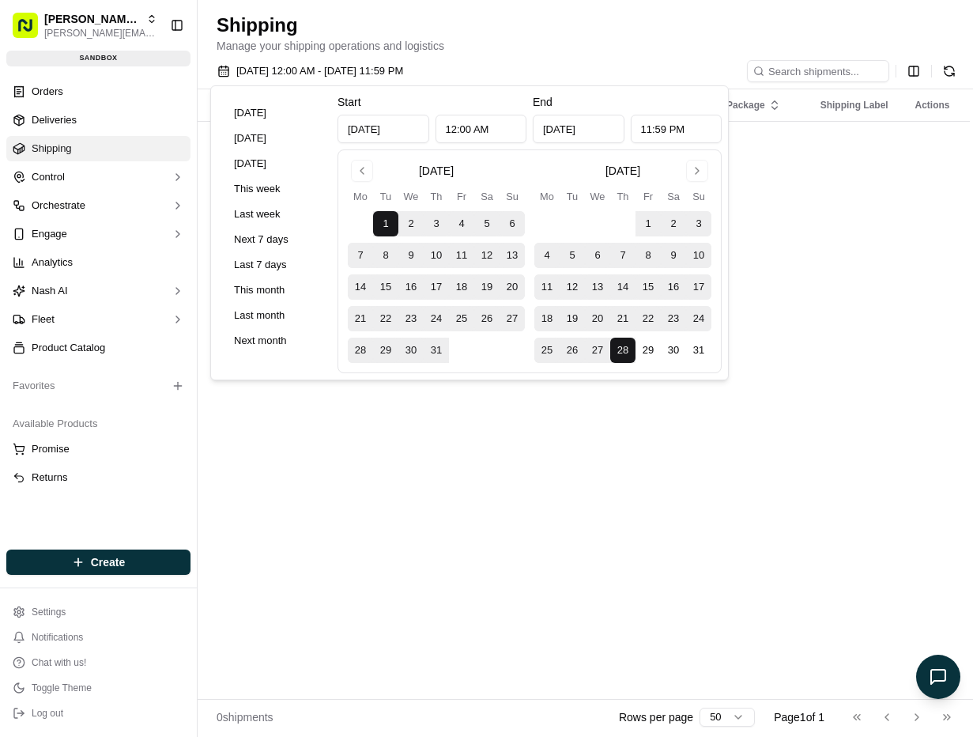
click at [396, 223] on button "1" at bounding box center [385, 223] width 25 height 25
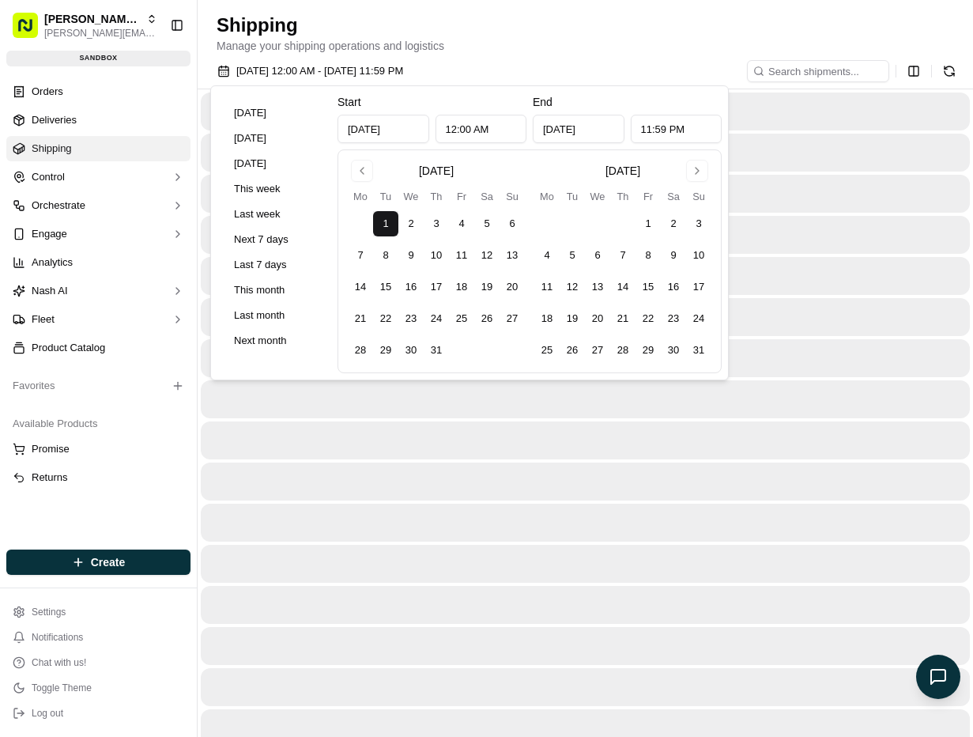
click at [713, 175] on div "July 2025 Mo Tu We Th Fr Sa Su 1 2 3 4 5 6 7 8 9 10 11 12 13 14 15 16 17 18 19 …" at bounding box center [530, 261] width 384 height 224
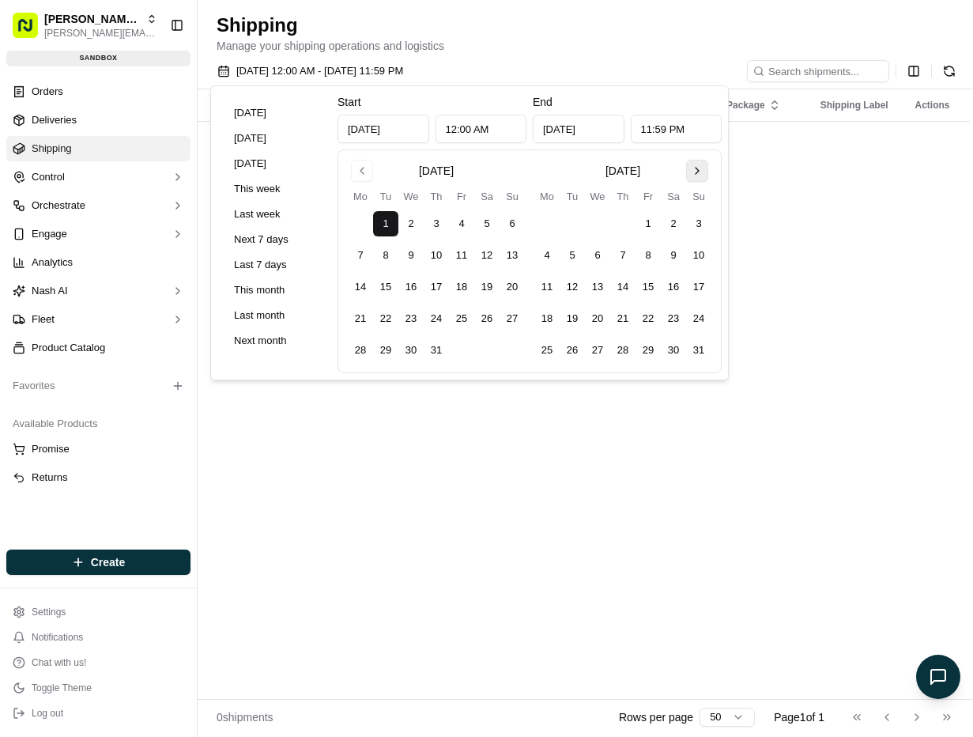
click at [700, 176] on button "Go to next month" at bounding box center [697, 171] width 22 height 22
click at [454, 358] on button "31" at bounding box center [461, 350] width 25 height 25
type input "Oct 31, 2025"
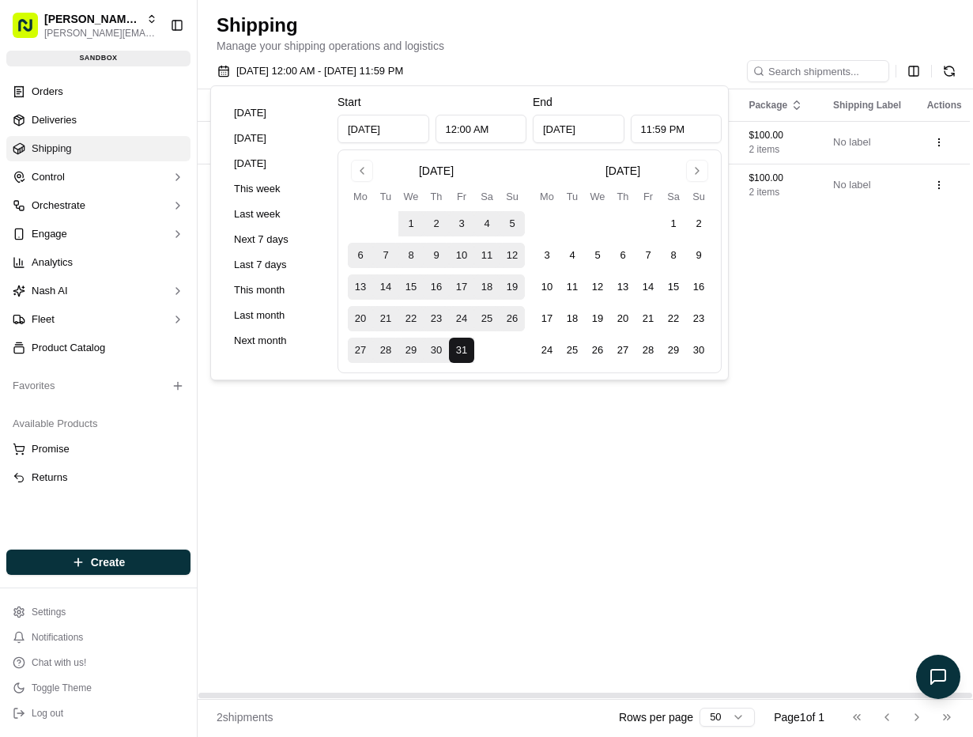
click at [463, 432] on div "Status Dropoff Time Store Location Dropoff Location Provider Package Shipping L…" at bounding box center [589, 393] width 783 height 609
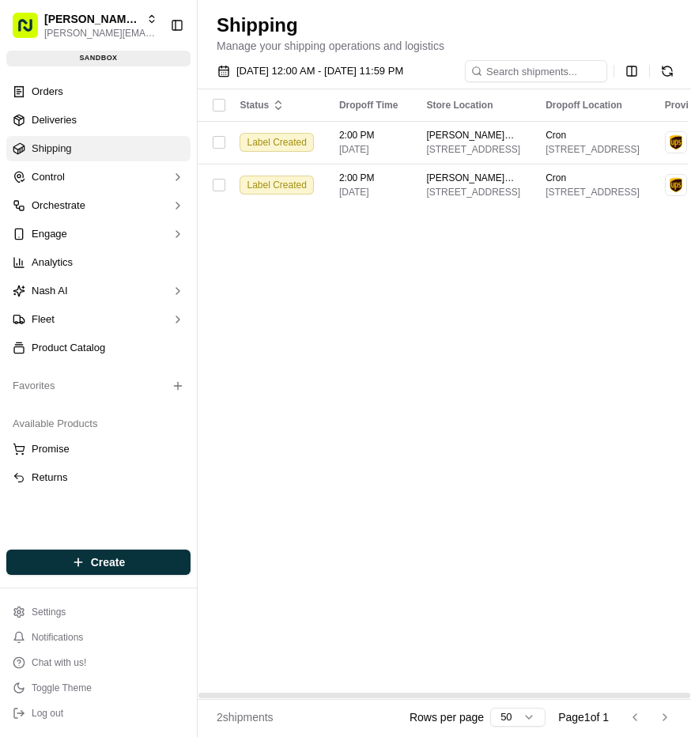
click at [623, 354] on div "Status Dropoff Time Store Location Dropoff Location Provider Package Shipping L…" at bounding box center [589, 393] width 783 height 609
click at [573, 155] on td "Cron 661 Ashbury St, San Francisco, CA 94117, USA" at bounding box center [592, 142] width 119 height 43
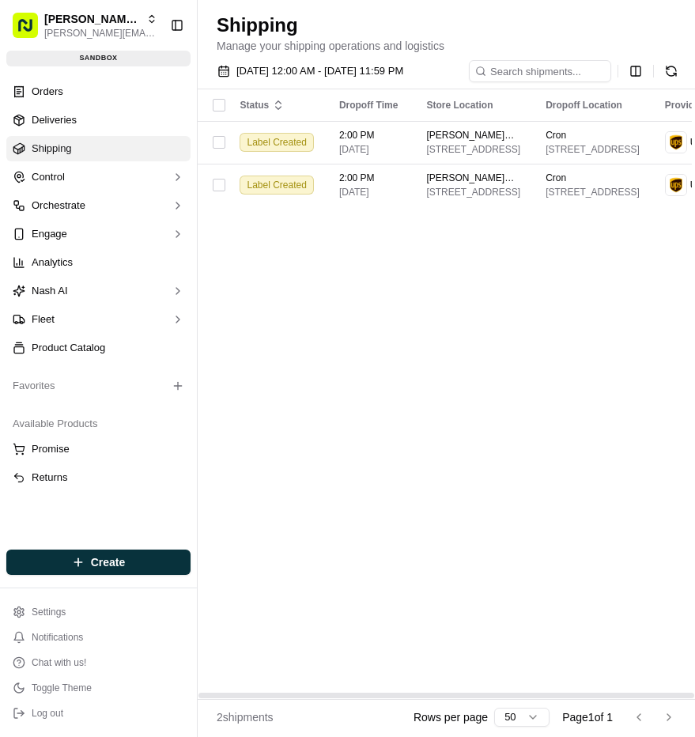
click at [428, 377] on div "Status Dropoff Time Store Location Dropoff Location Provider Package Shipping L…" at bounding box center [589, 393] width 783 height 609
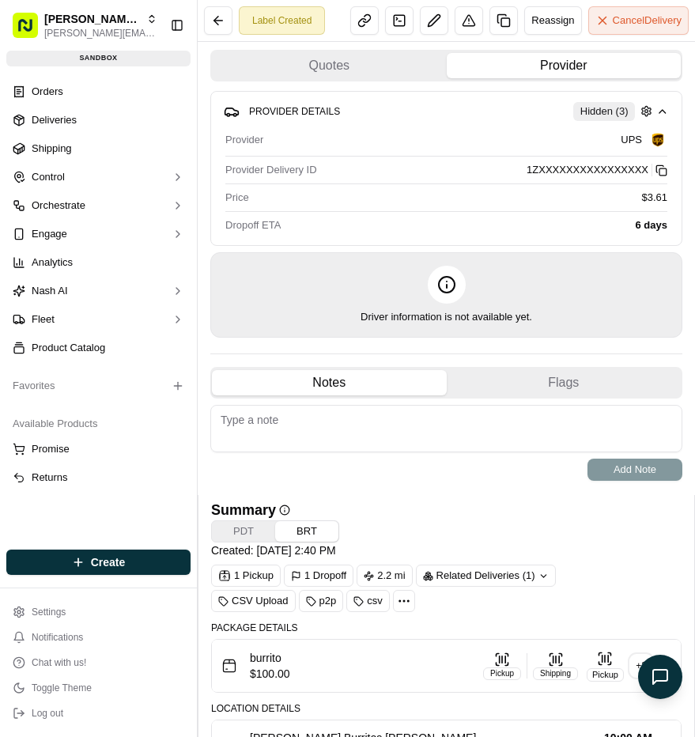
click at [522, 300] on div "Driver information is not available yet." at bounding box center [446, 294] width 472 height 85
click at [225, 22] on button at bounding box center [218, 20] width 28 height 28
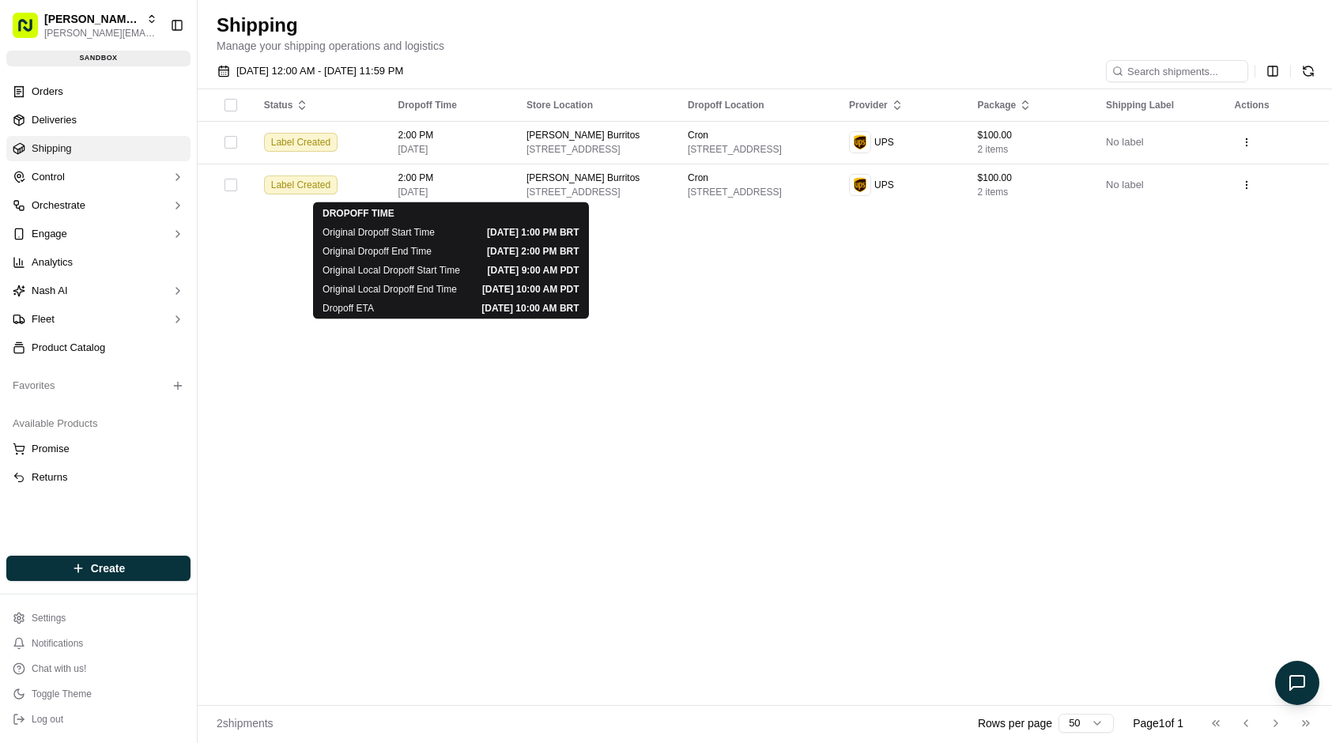
click at [406, 614] on div "Status Dropoff Time Store Location Dropoff Location Provider Package Shipping L…" at bounding box center [763, 397] width 1131 height 616
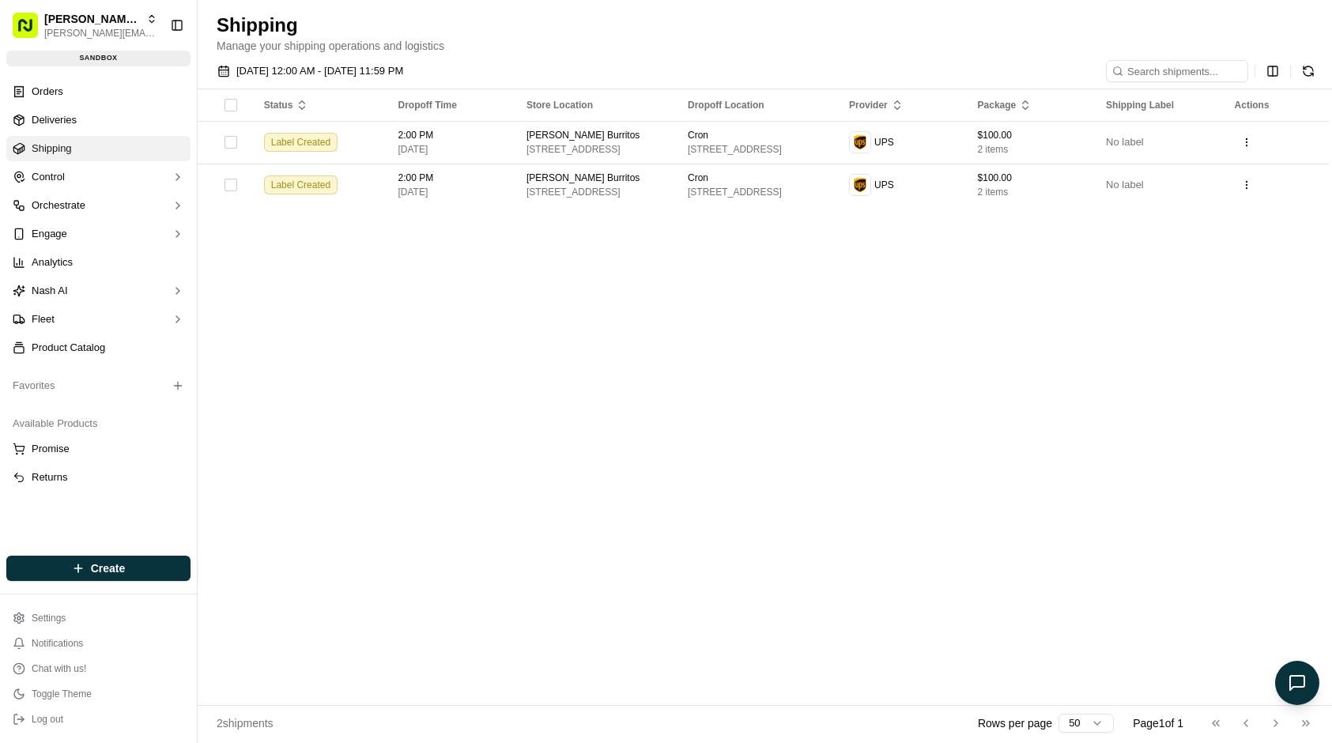
click at [1134, 7] on div "Shipping Manage your shipping operations and logistics" at bounding box center [765, 27] width 1134 height 54
click at [961, 234] on div "Status Dropoff Time Store Location Dropoff Location Provider Package Shipping L…" at bounding box center [763, 397] width 1131 height 616
click at [861, 375] on div "Status Dropoff Time Store Location Dropoff Location Provider Package Shipping L…" at bounding box center [763, 397] width 1131 height 616
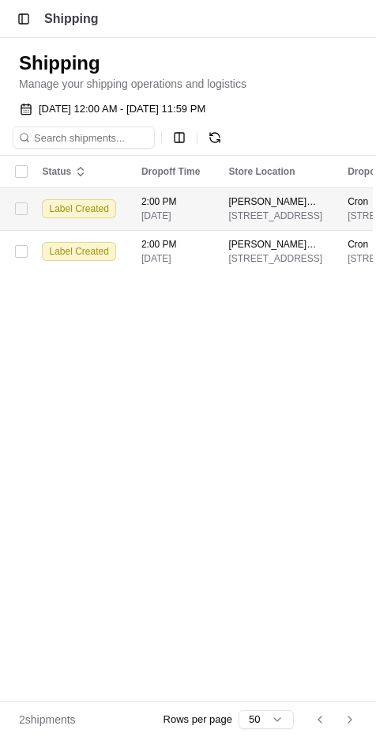
click at [217, 201] on td "2:00 PM [DATE]" at bounding box center [173, 208] width 88 height 43
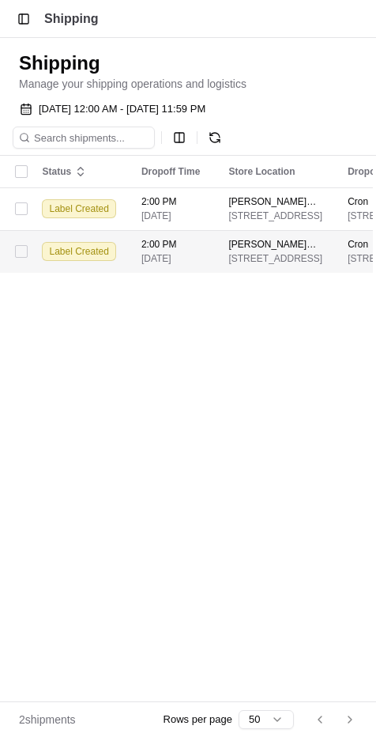
click at [248, 251] on div "Bell's Burritos 1455 Market St, San Francisco, CA 94103, USA" at bounding box center [275, 251] width 94 height 27
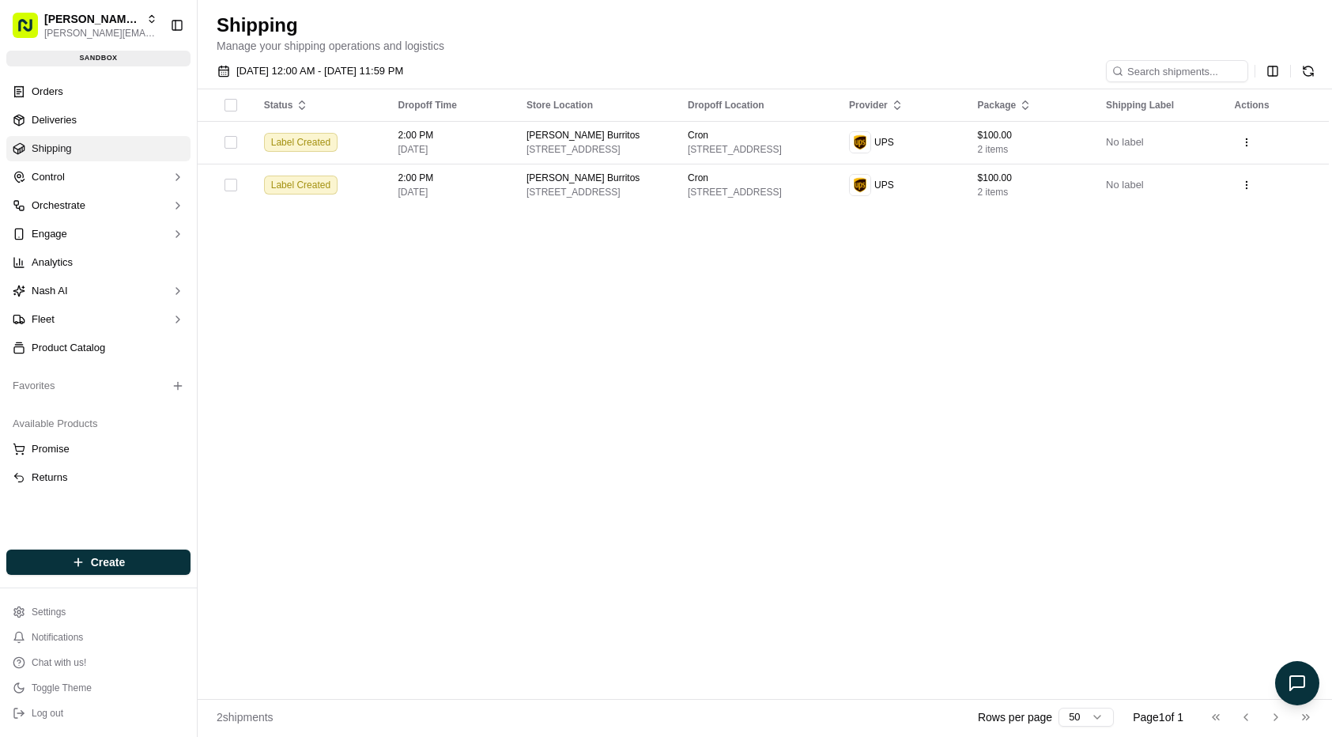
click at [753, 402] on div "Status Dropoff Time Store Location Dropoff Location Provider Package Shipping L…" at bounding box center [763, 393] width 1131 height 609
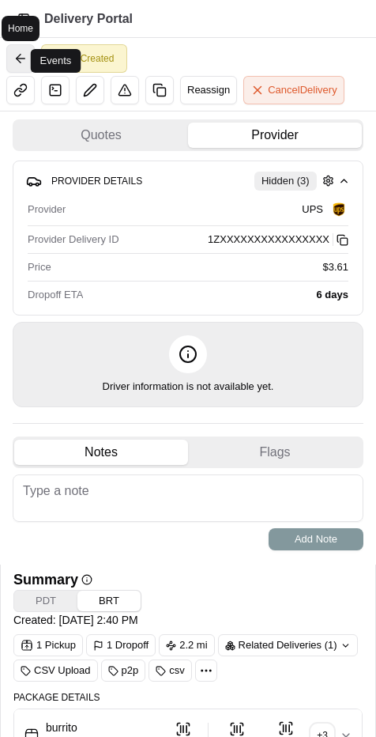
click at [26, 55] on button at bounding box center [20, 58] width 28 height 28
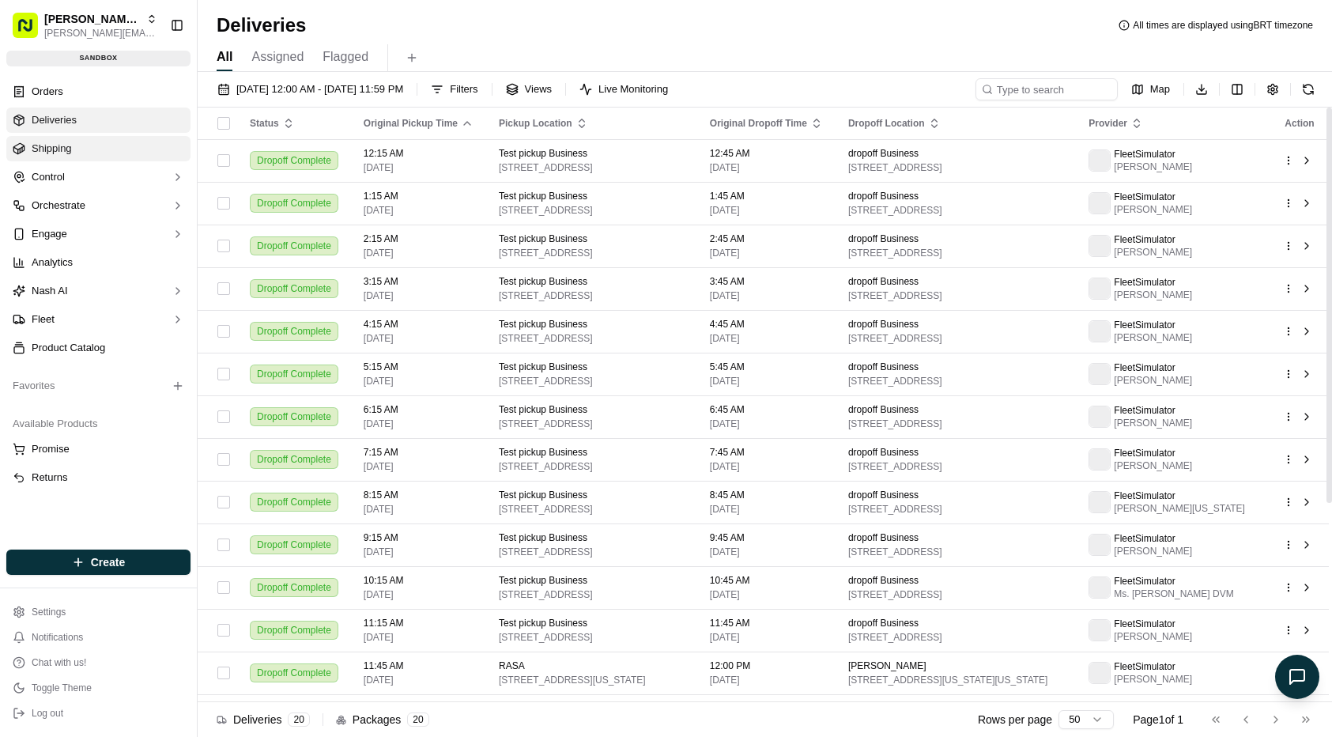
click at [131, 143] on link "Shipping" at bounding box center [98, 148] width 184 height 25
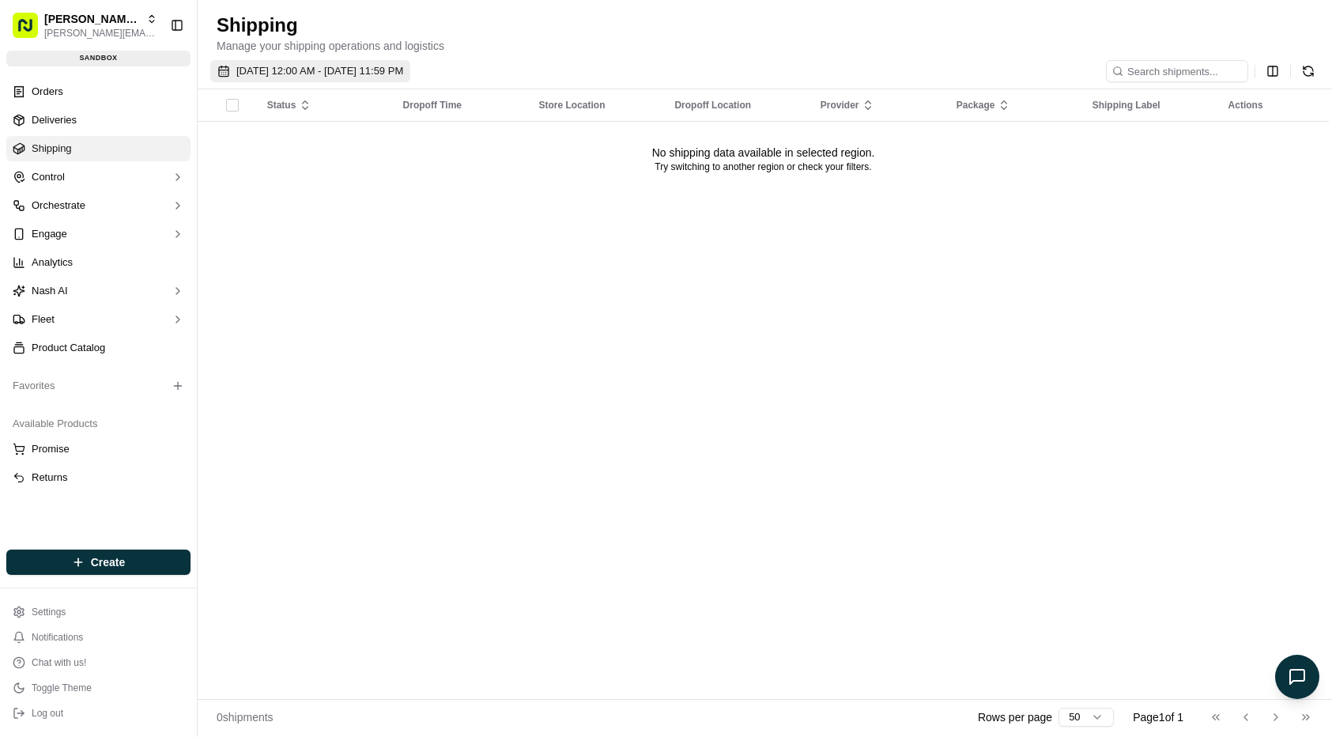
click at [281, 61] on div "09/18/2025 12:00 AM - 09/18/2025 11:59 PM Status Dropoff Time Store Location Dr…" at bounding box center [765, 395] width 1134 height 683
click at [302, 66] on span "[DATE] 12:00 AM - [DATE] 11:59 PM" at bounding box center [319, 71] width 167 height 14
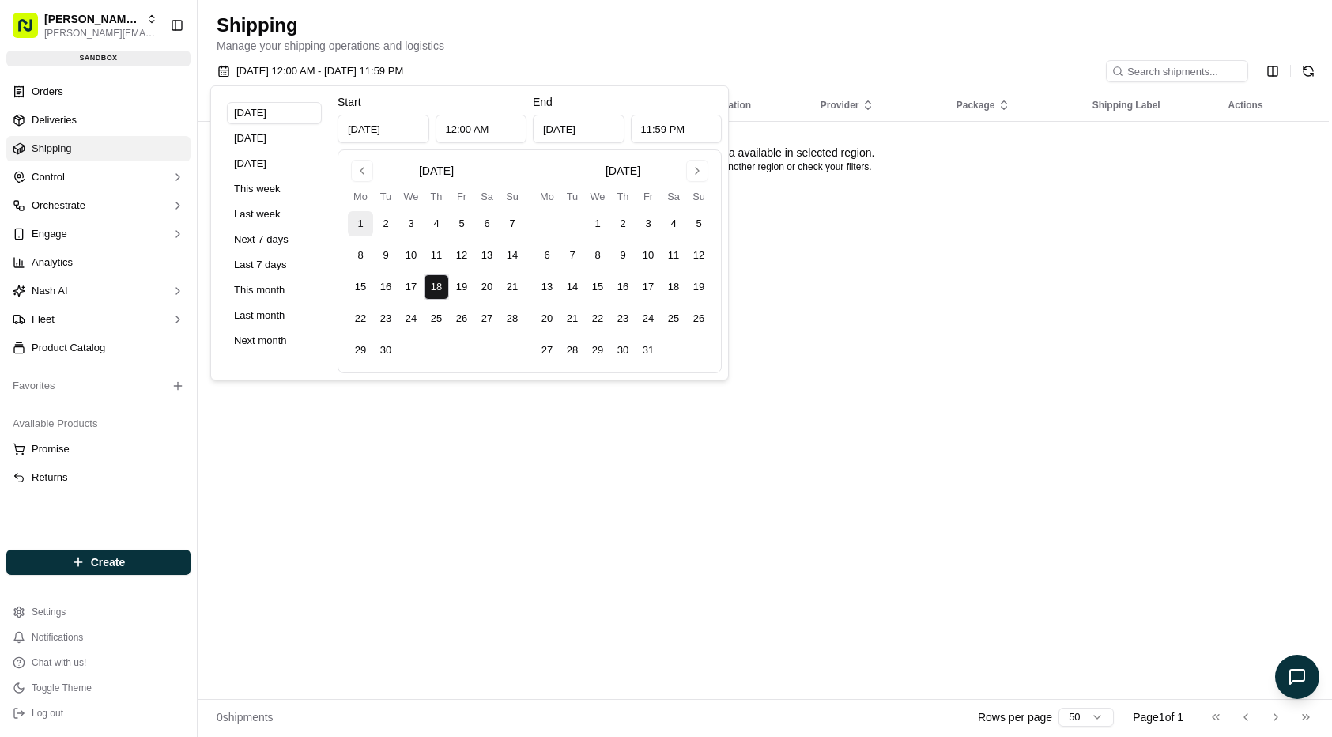
click at [365, 226] on button "1" at bounding box center [360, 223] width 25 height 25
type input "Sep 1, 2025"
click at [416, 296] on button "17" at bounding box center [410, 286] width 25 height 25
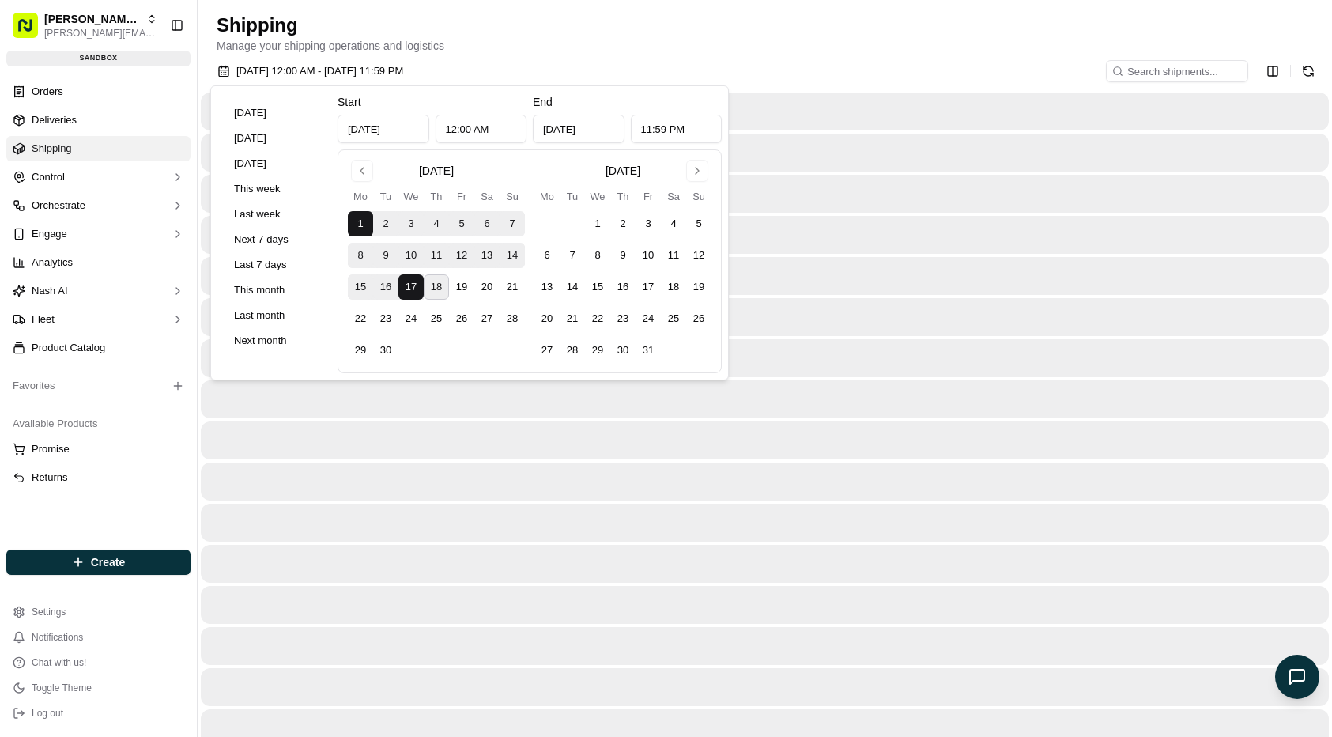
type input "Sep 17, 2025"
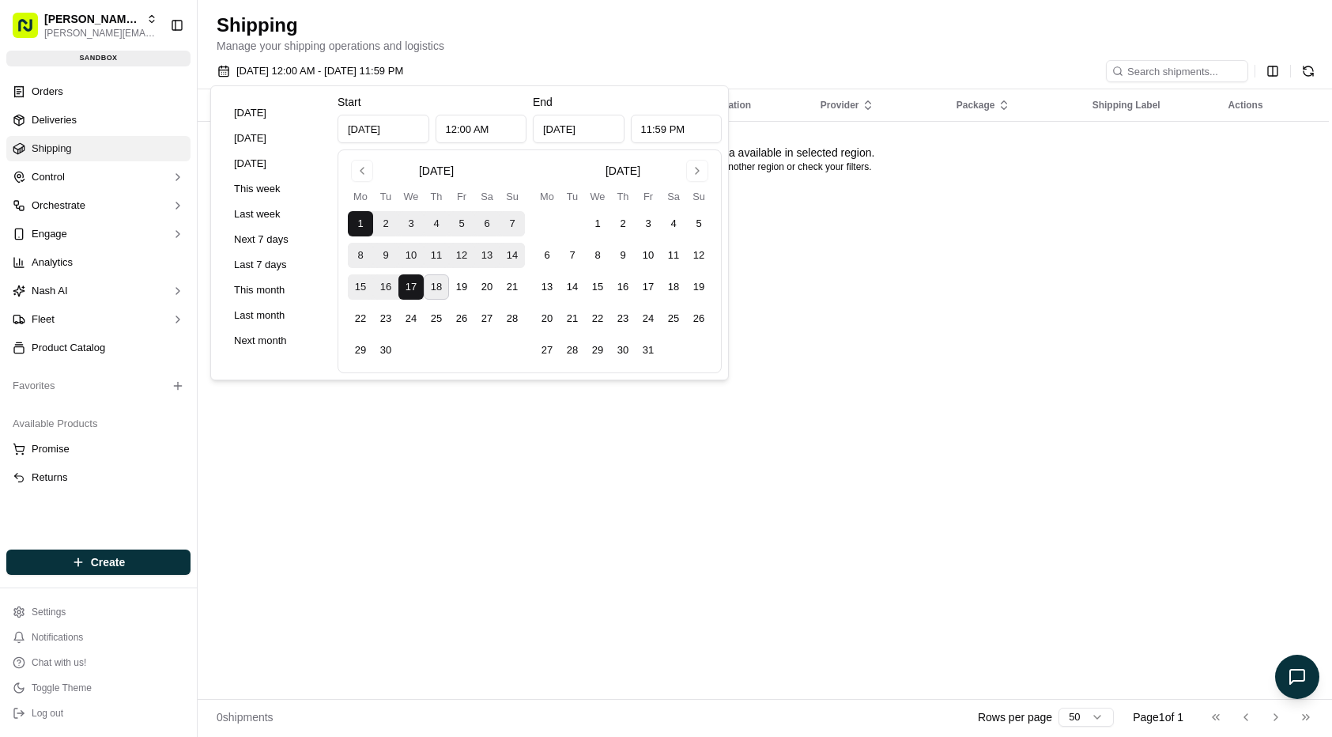
click at [409, 279] on button "17" at bounding box center [410, 286] width 25 height 25
type input "Sep 17, 2025"
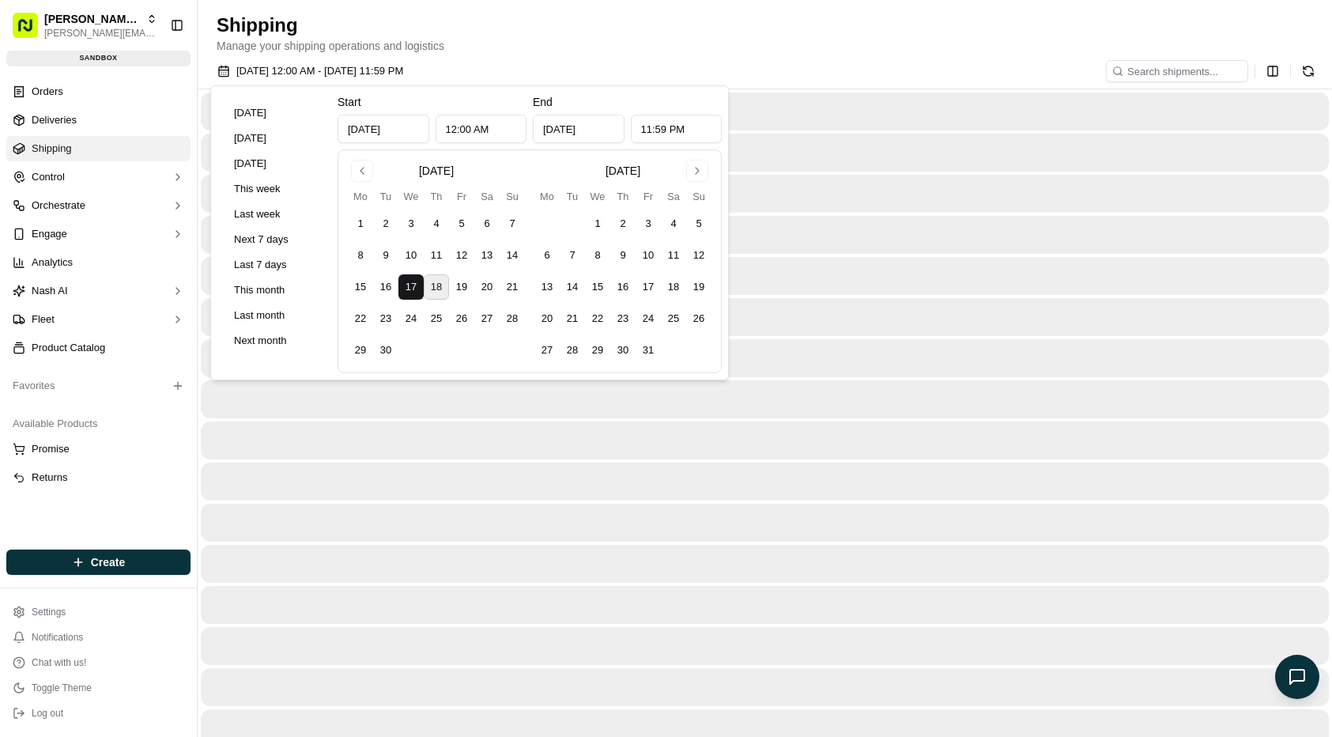
click at [485, 304] on tbody "1 2 3 4 5 6 7 8 9 10 11 12 13 14 15 16 17 18 19 20 21 22 23 24 25 26 27 28 29 30" at bounding box center [436, 284] width 177 height 158
click at [480, 285] on button "20" at bounding box center [486, 286] width 25 height 25
type input "Sep 20, 2025"
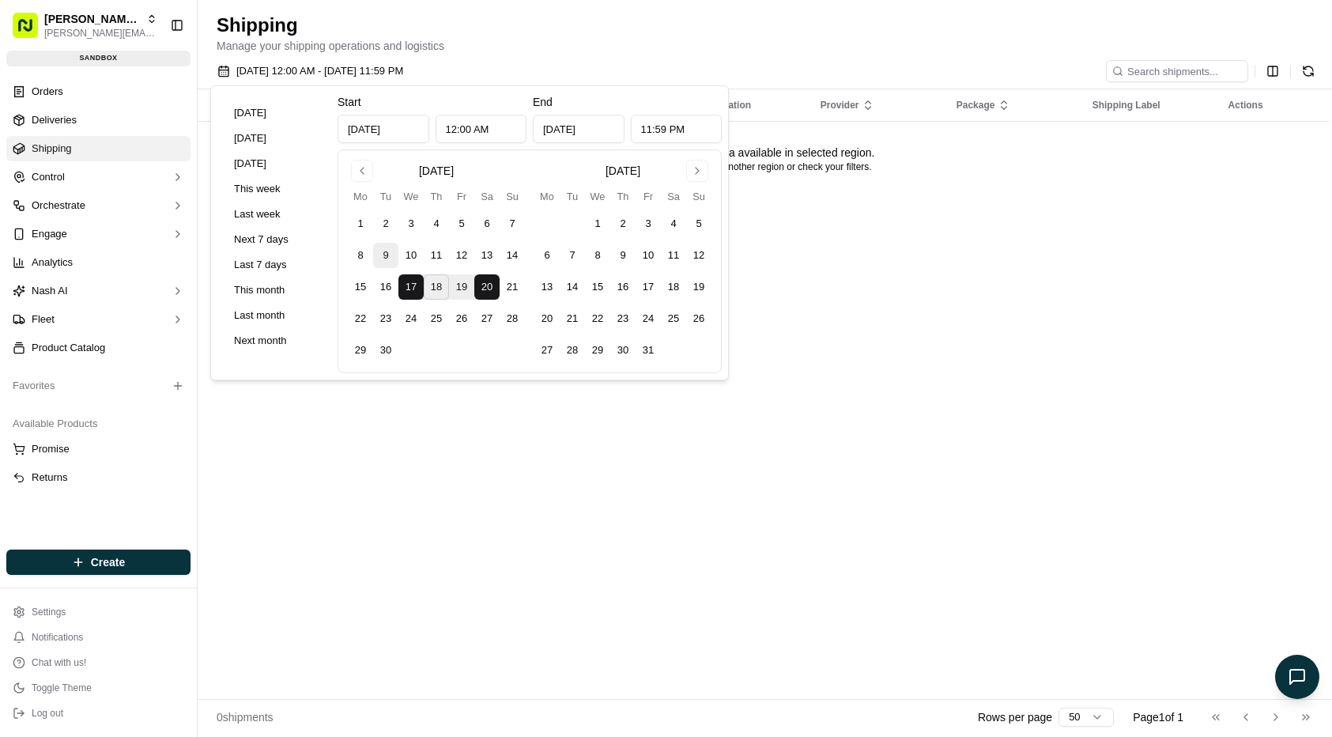
click at [379, 254] on button "9" at bounding box center [385, 255] width 25 height 25
type input "Sep 9, 2025"
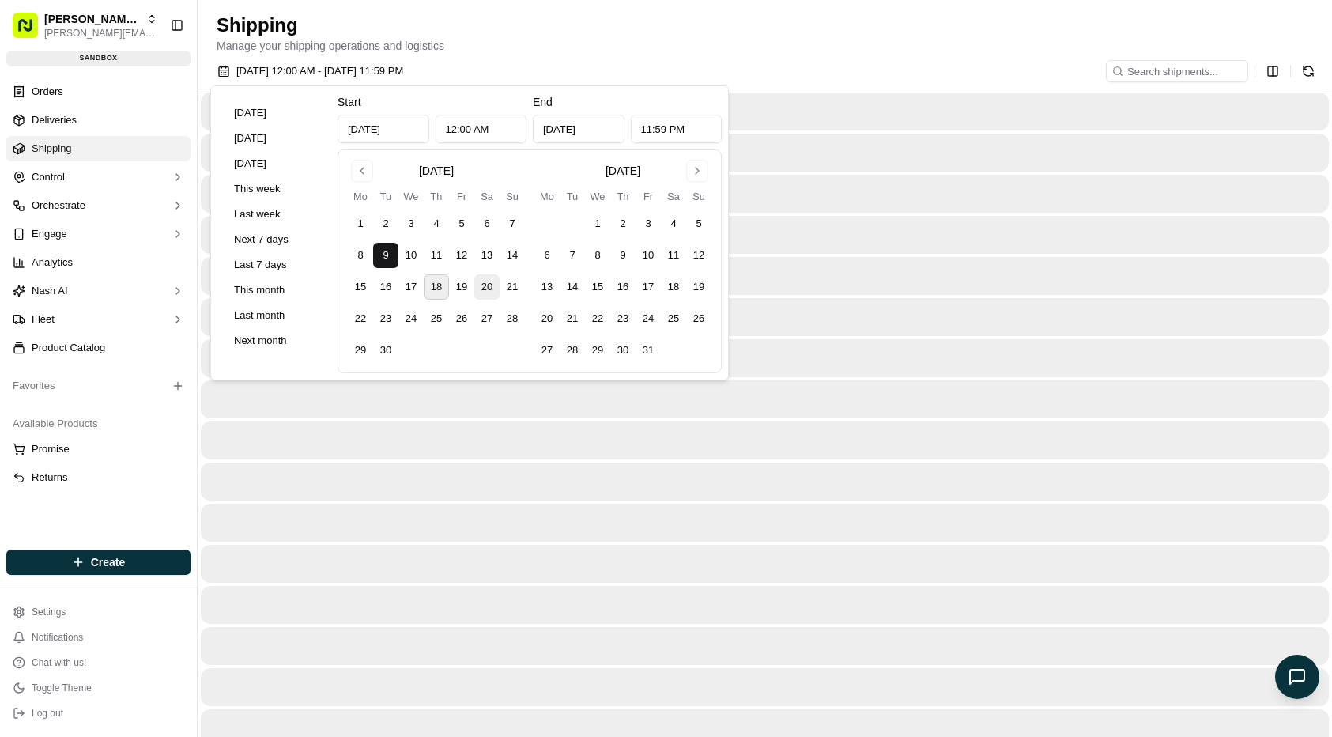
click at [488, 282] on button "20" at bounding box center [486, 286] width 25 height 25
type input "Sep 20, 2025"
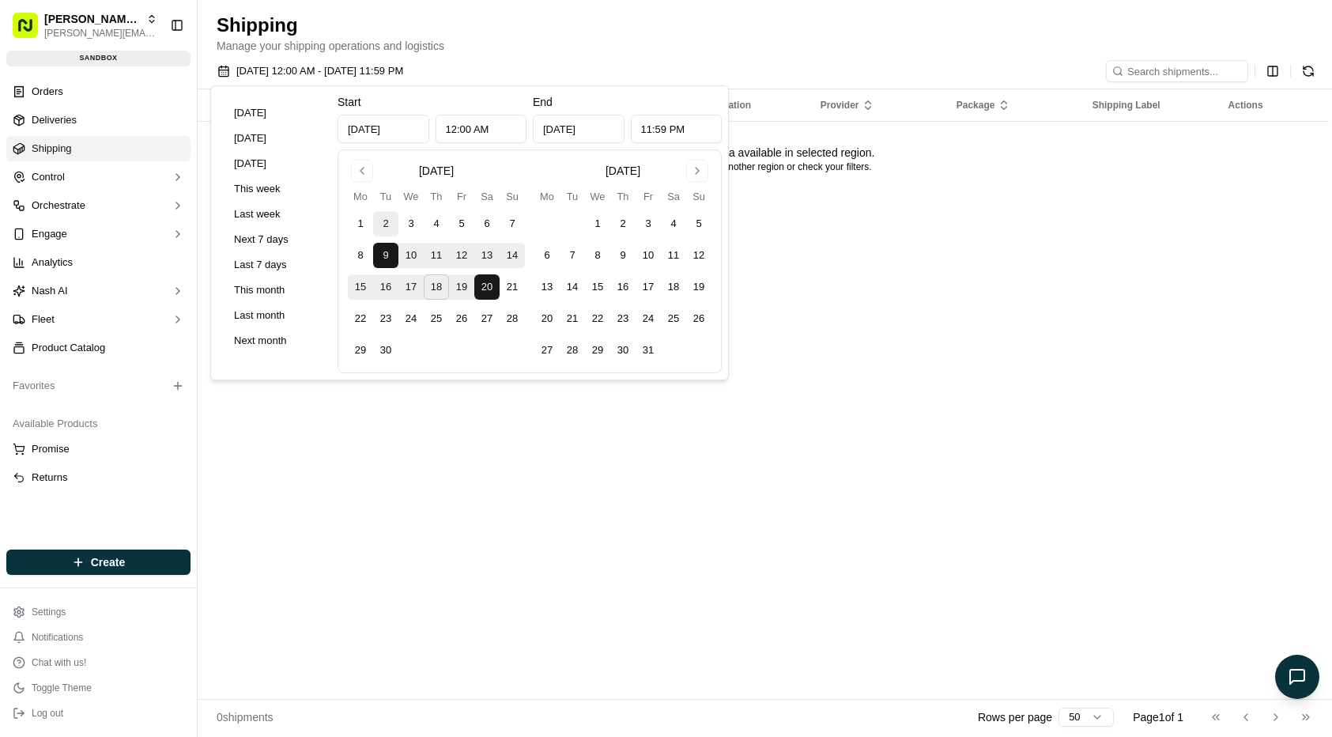
click at [383, 227] on button "2" at bounding box center [385, 223] width 25 height 25
type input "Sep 2, 2025"
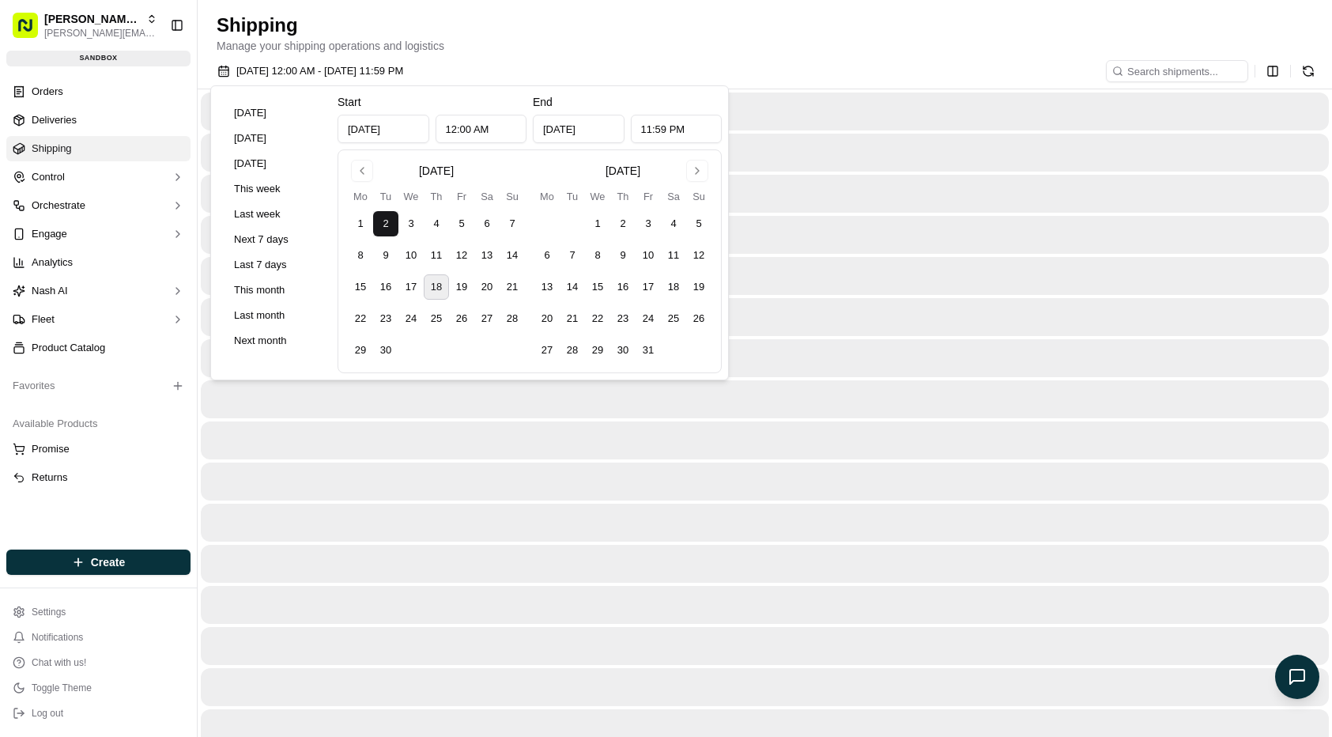
click at [526, 292] on div "September 2025 Mo Tu We Th Fr Sa Su 1 2 3 4 5 6 7 8 9 10 11 12 13 14 15 16 17 1…" at bounding box center [530, 261] width 364 height 203
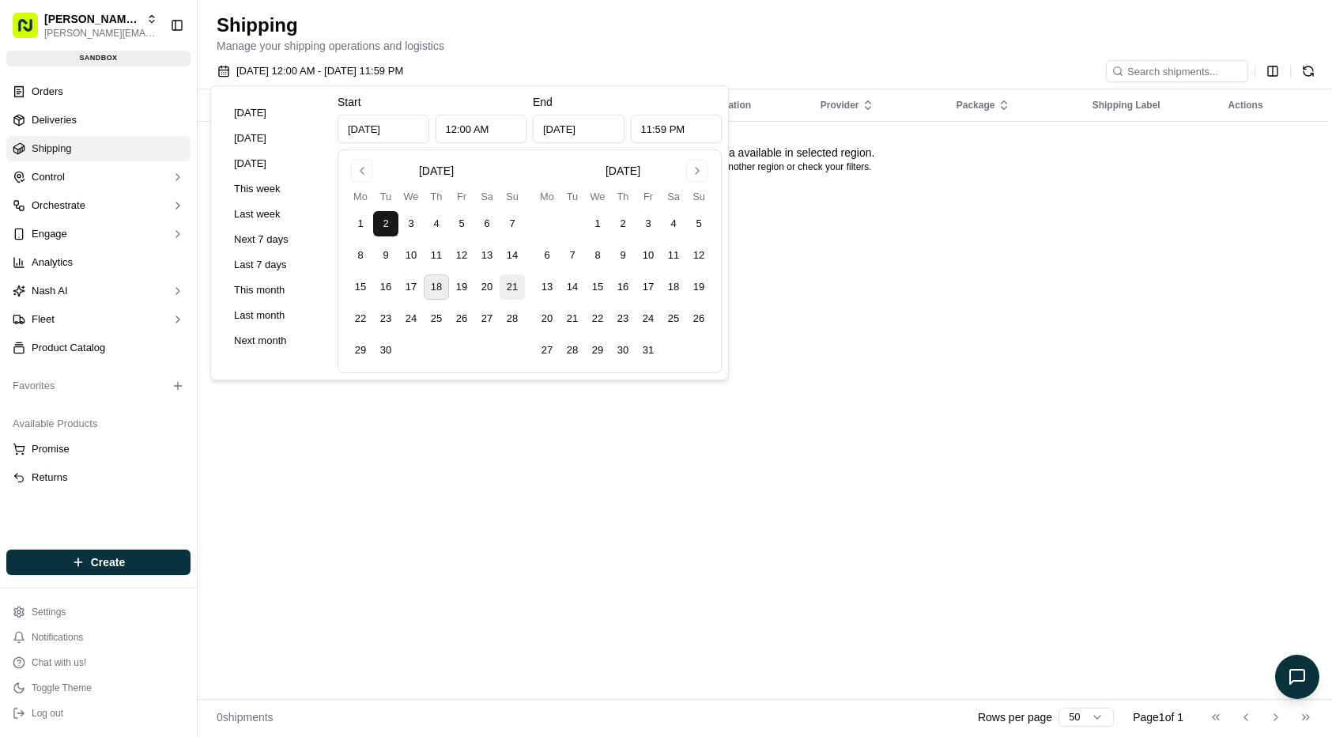
click at [507, 290] on button "21" at bounding box center [512, 286] width 25 height 25
type input "Sep 21, 2025"
click at [365, 176] on button "Go to previous month" at bounding box center [362, 171] width 22 height 22
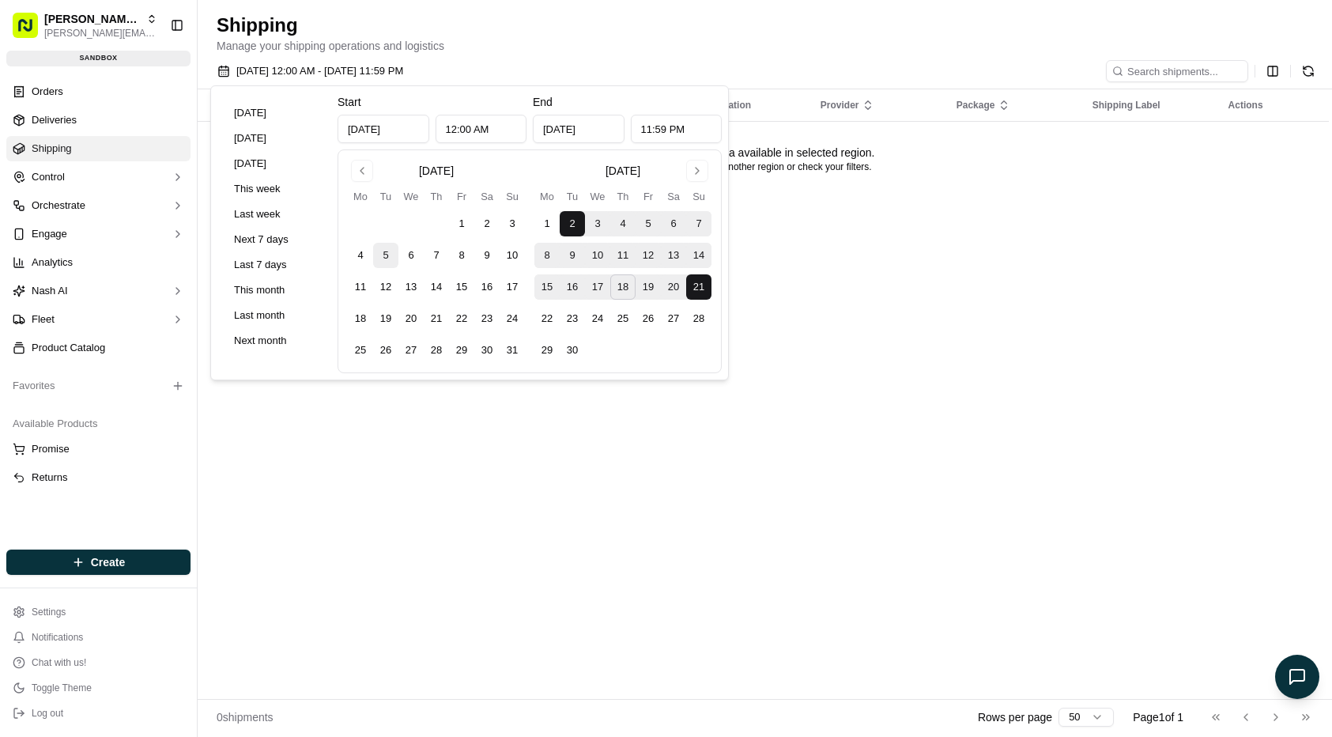
click at [376, 265] on button "5" at bounding box center [385, 255] width 25 height 25
type input "Aug 5, 2025"
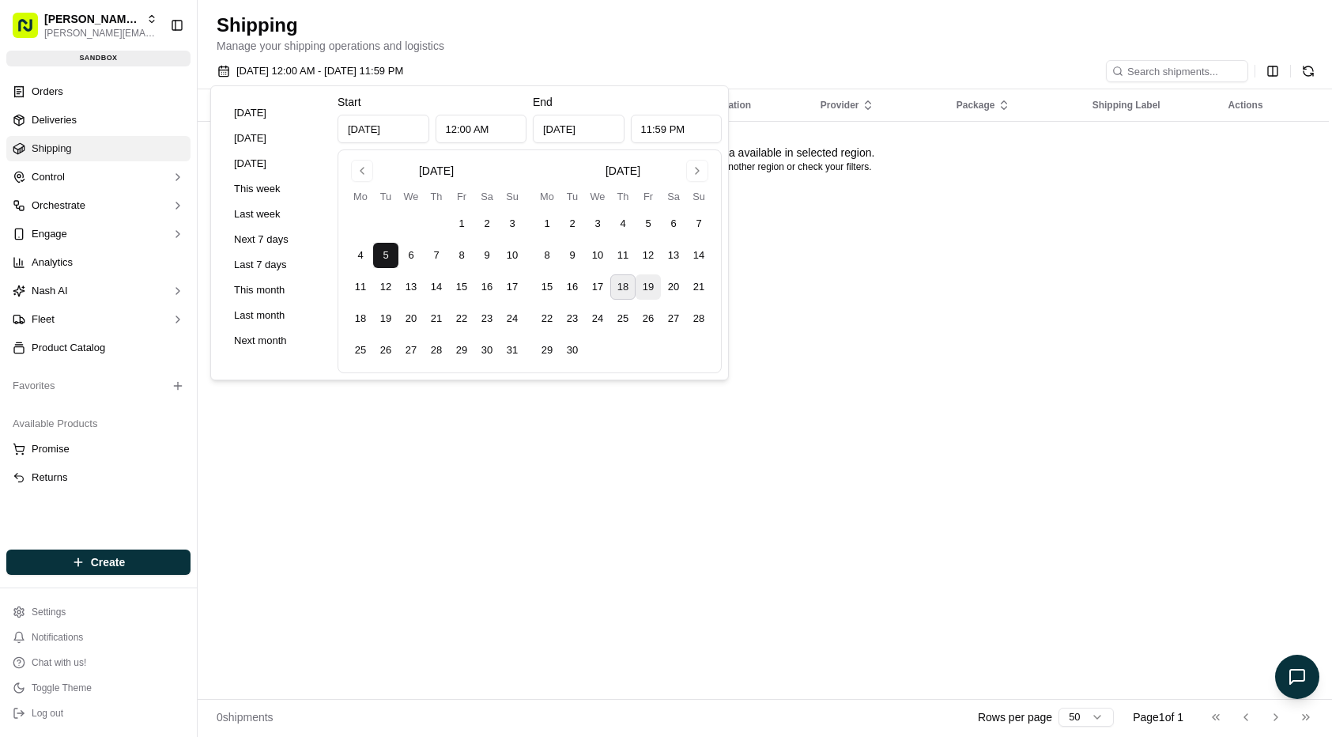
click at [644, 288] on button "19" at bounding box center [648, 286] width 25 height 25
type input "Sep 19, 2025"
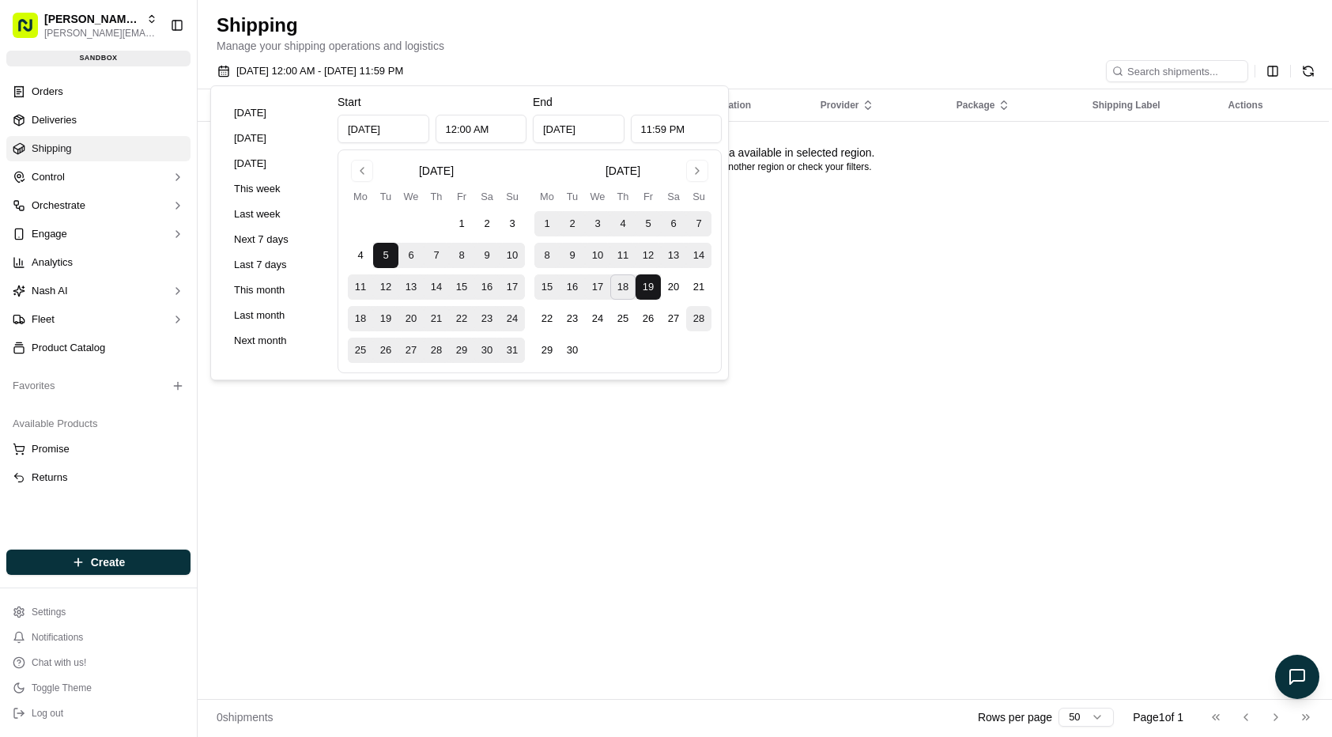
click at [693, 319] on button "28" at bounding box center [698, 318] width 25 height 25
type input "Sep 28, 2025"
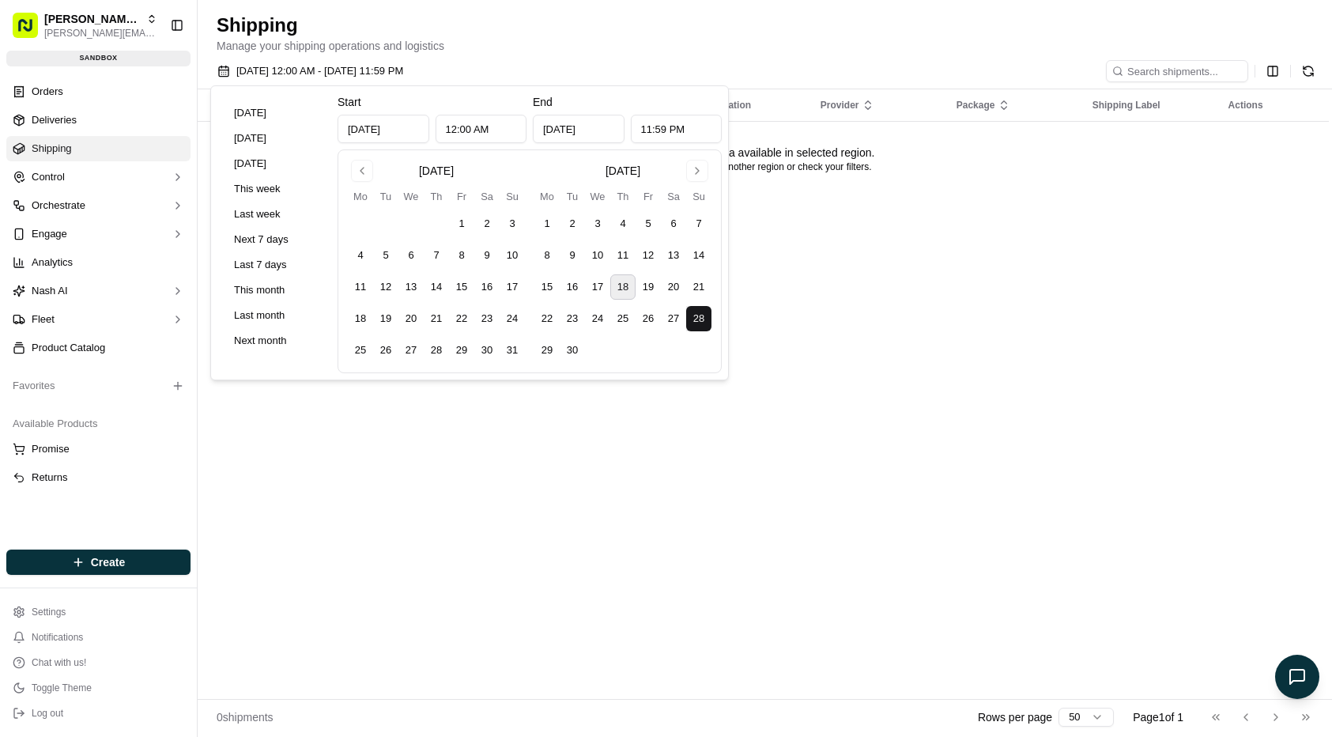
click at [379, 270] on tbody "1 2 3 4 5 6 7 8 9 10 11 12 13 14 15 16 17 18 19 20 21 22 23 24 25 26 27 28 29 3…" at bounding box center [436, 284] width 177 height 158
click at [380, 260] on button "5" at bounding box center [385, 255] width 25 height 25
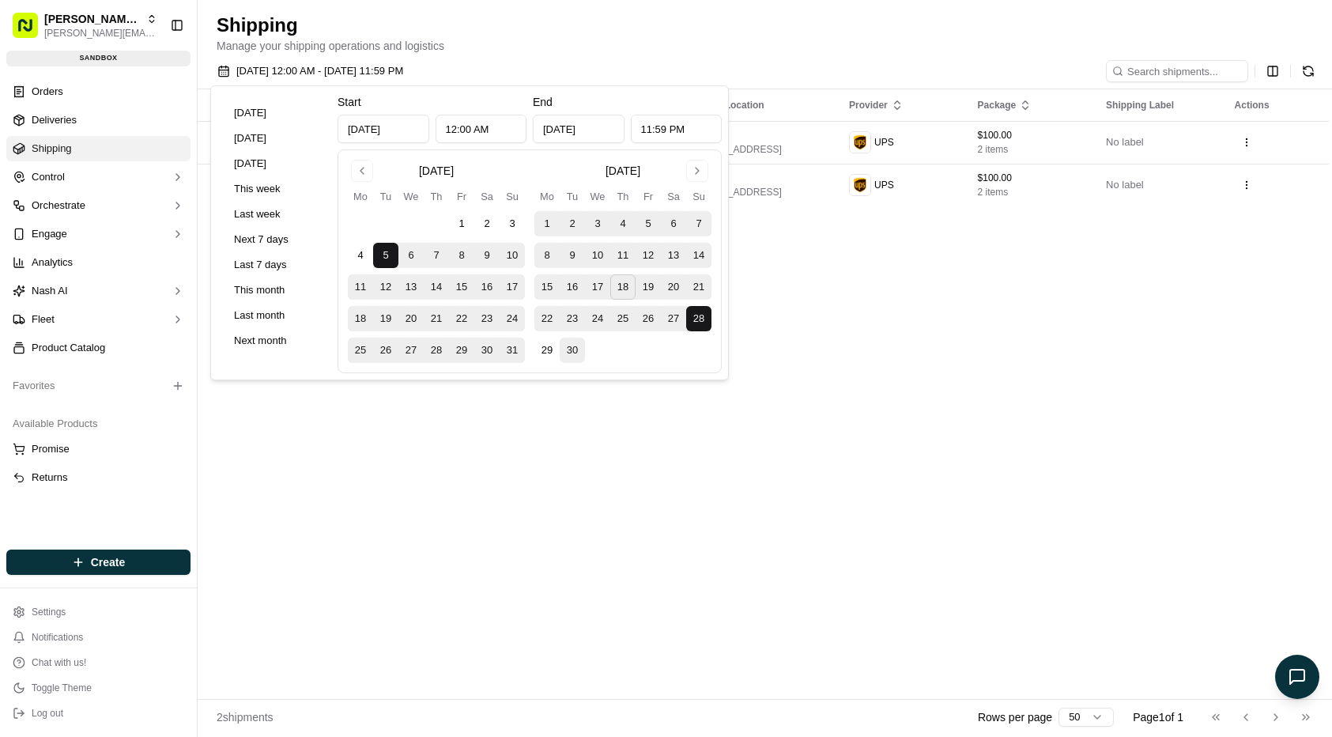
click at [583, 350] on button "30" at bounding box center [572, 350] width 25 height 25
type input "Sep 30, 2025"
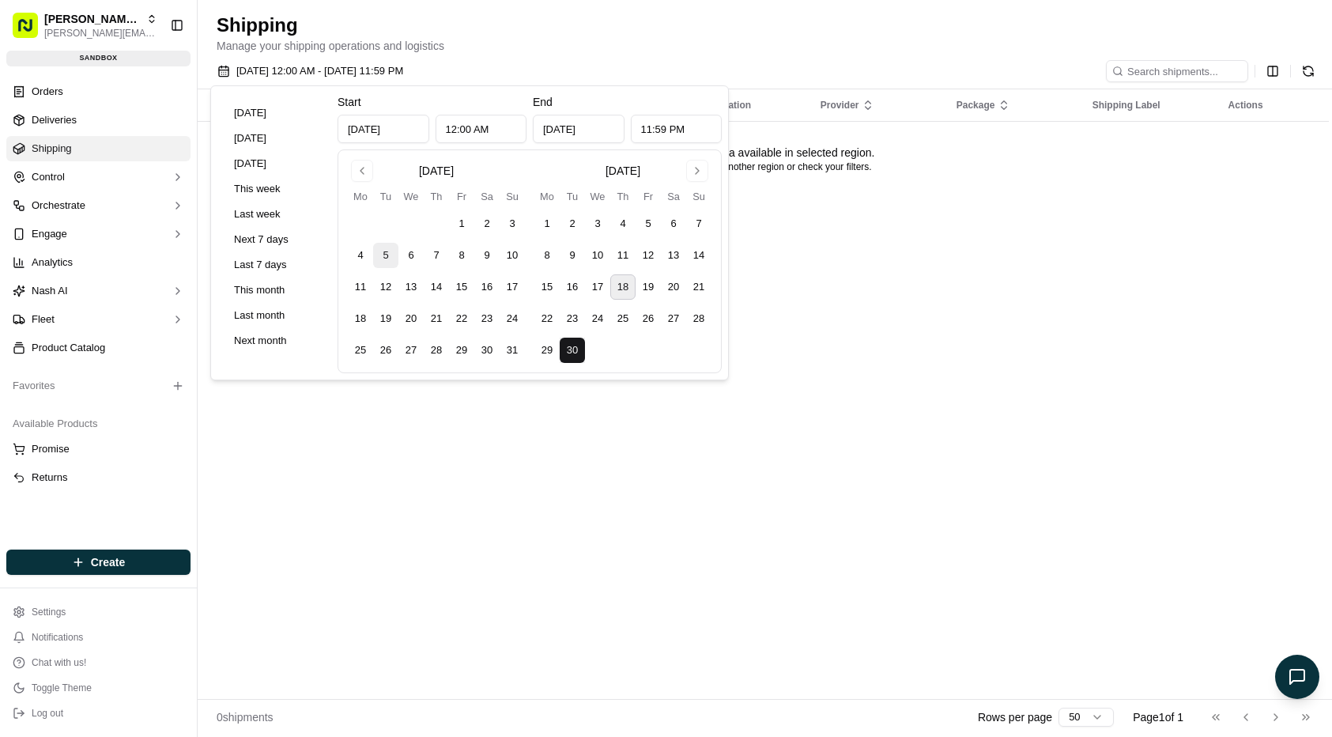
click at [387, 262] on button "5" at bounding box center [385, 255] width 25 height 25
type input "Aug 5, 2025"
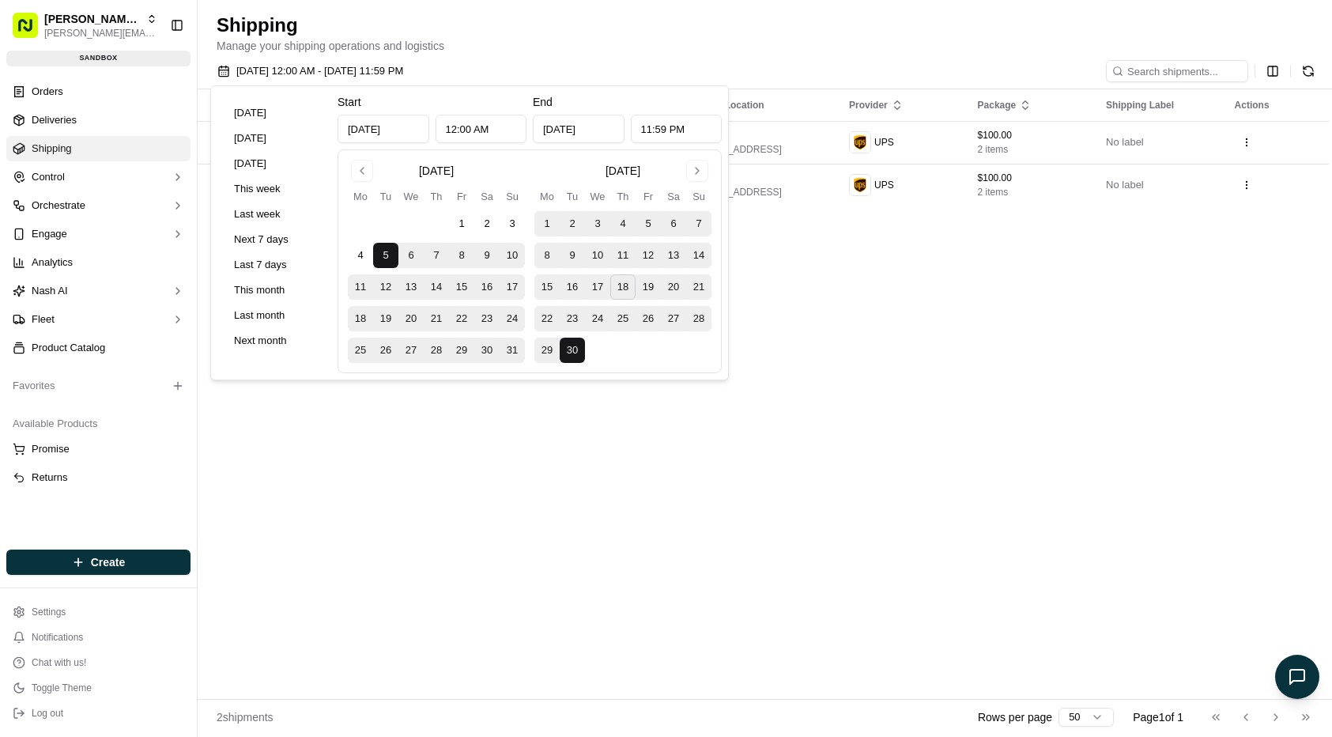
click at [484, 444] on div "Status Dropoff Time Store Location Dropoff Location Provider Package Shipping L…" at bounding box center [763, 393] width 1131 height 609
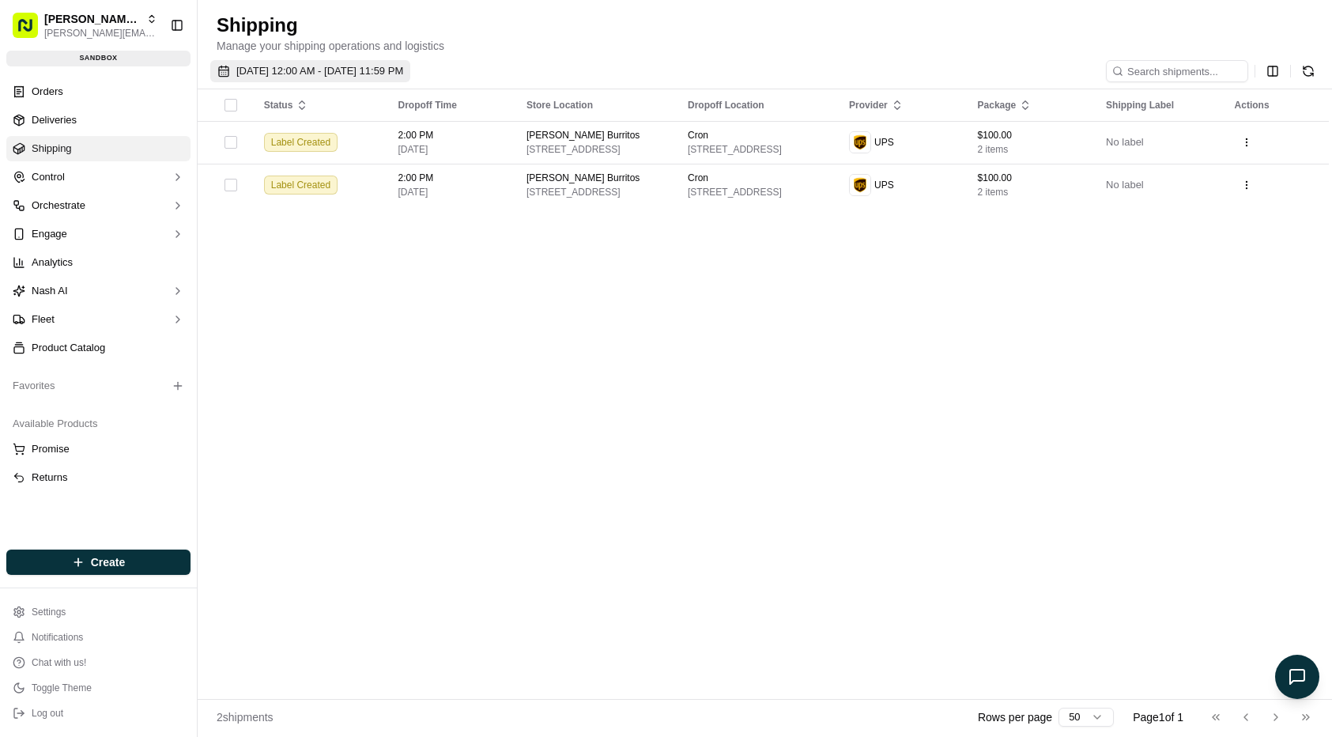
click at [402, 76] on span "08/05/2025 12:00 AM - 09/30/2025 11:59 PM" at bounding box center [319, 71] width 167 height 14
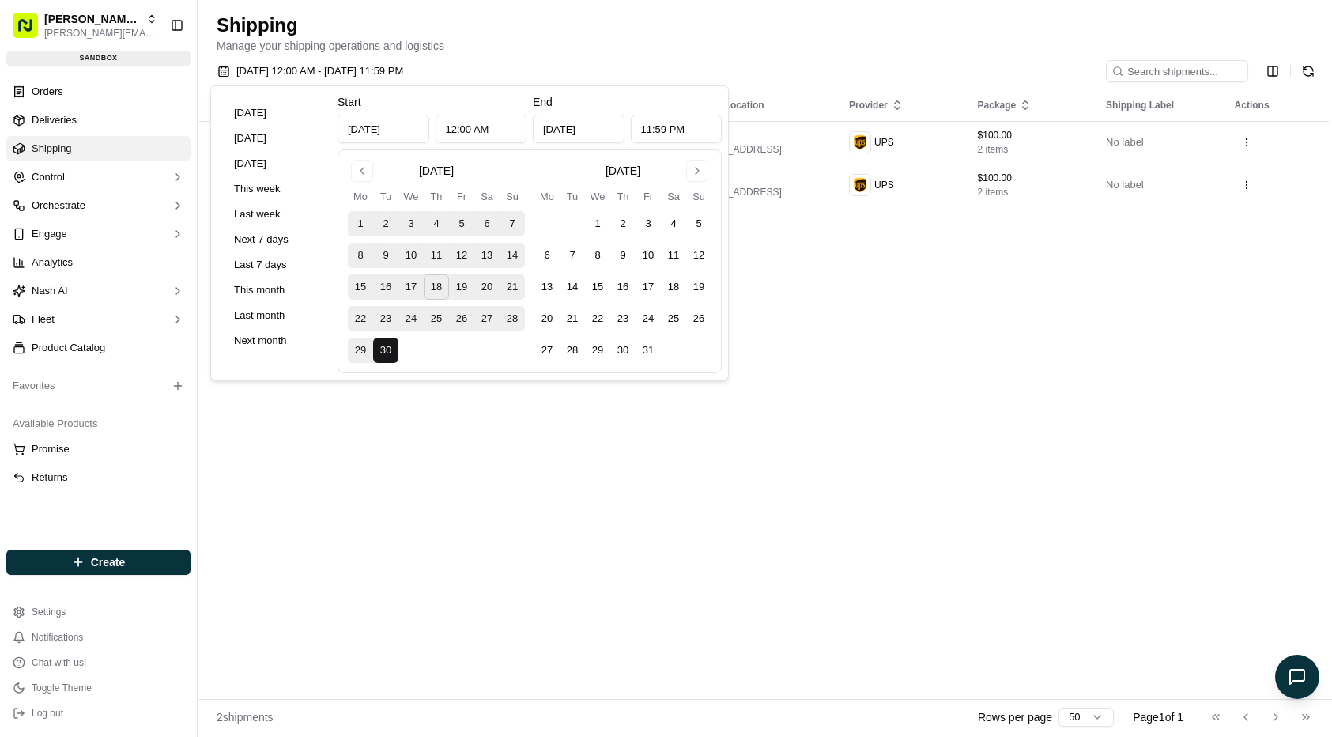
click at [389, 323] on button "23" at bounding box center [385, 318] width 25 height 25
type input "Sep 23, 2025"
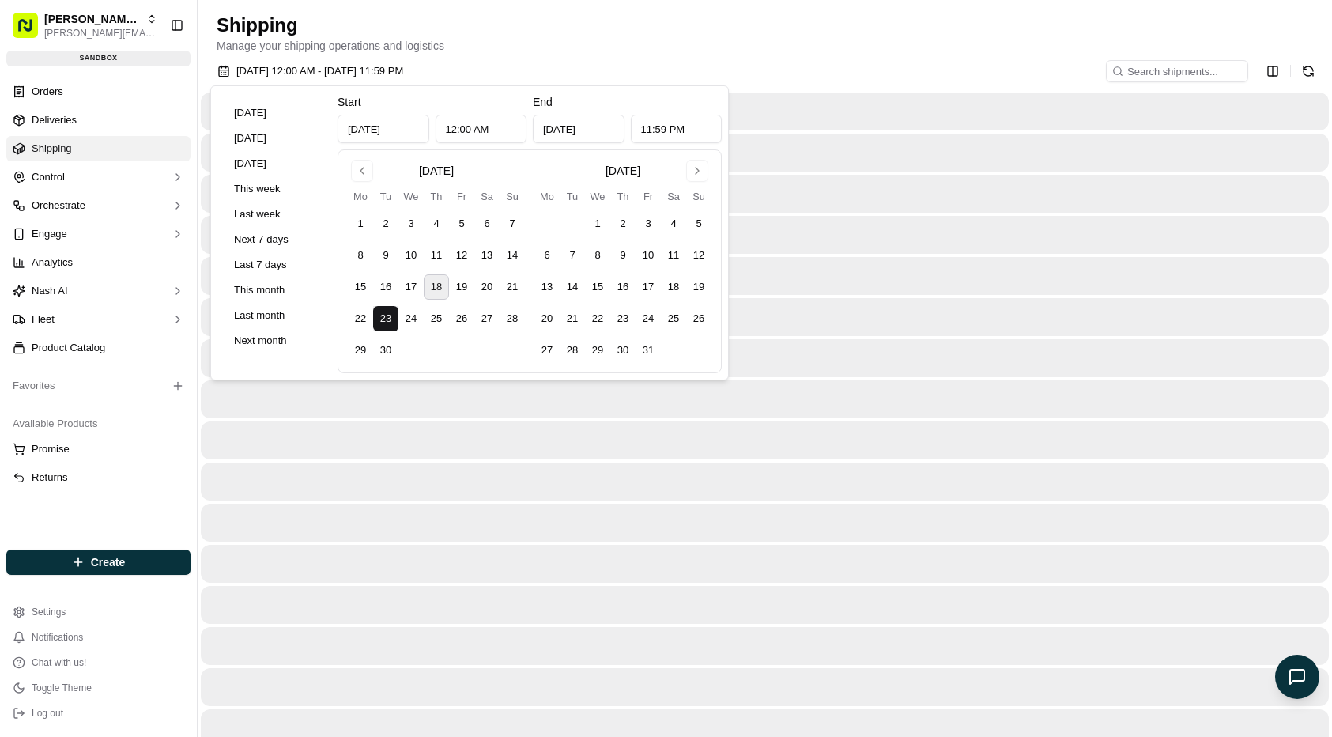
click at [468, 432] on div at bounding box center [765, 440] width 1128 height 38
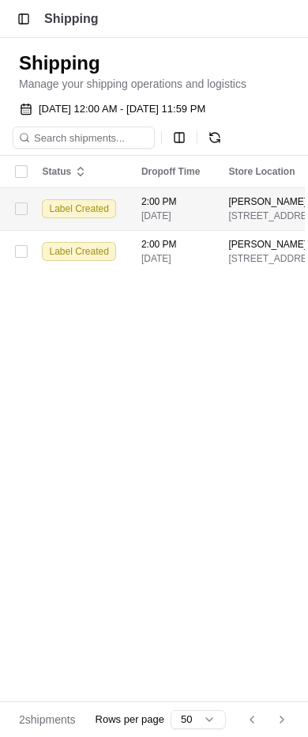
click at [189, 206] on span "2:00 PM" at bounding box center [172, 201] width 62 height 13
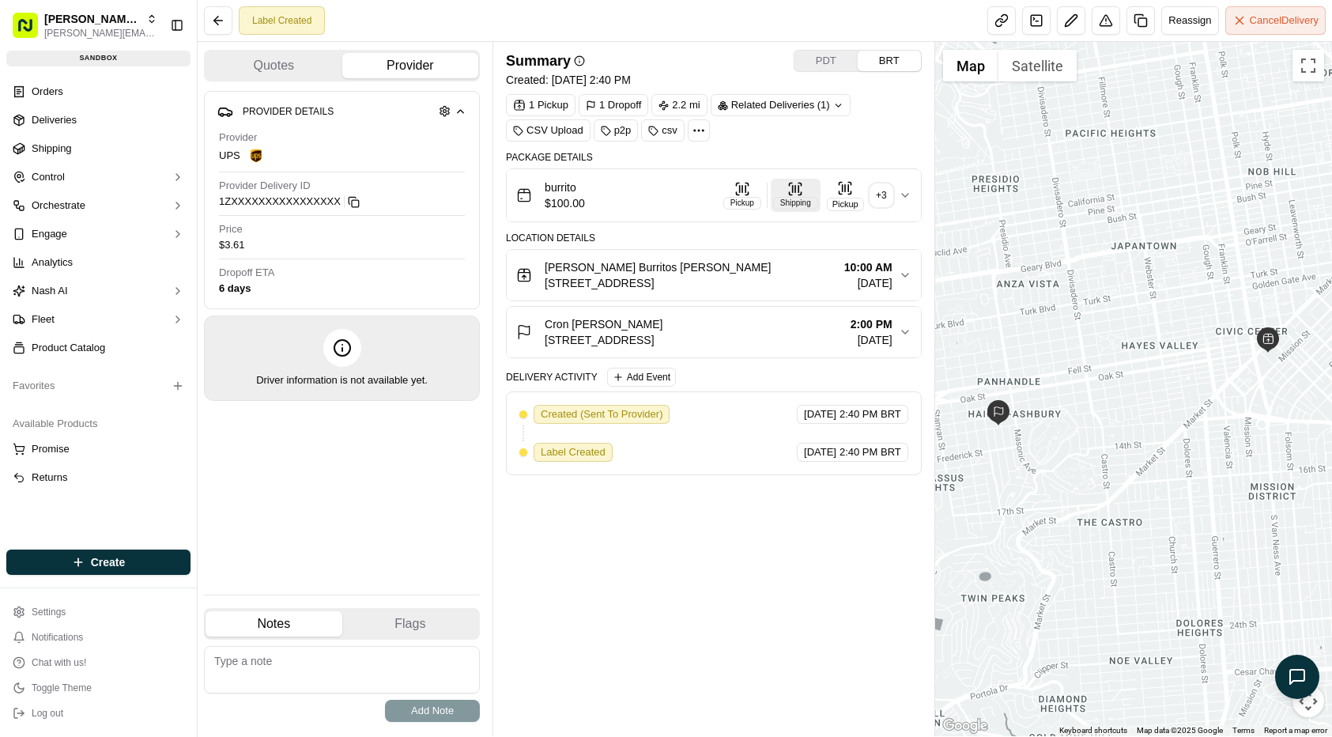
click at [789, 192] on button "Shipping" at bounding box center [796, 195] width 50 height 33
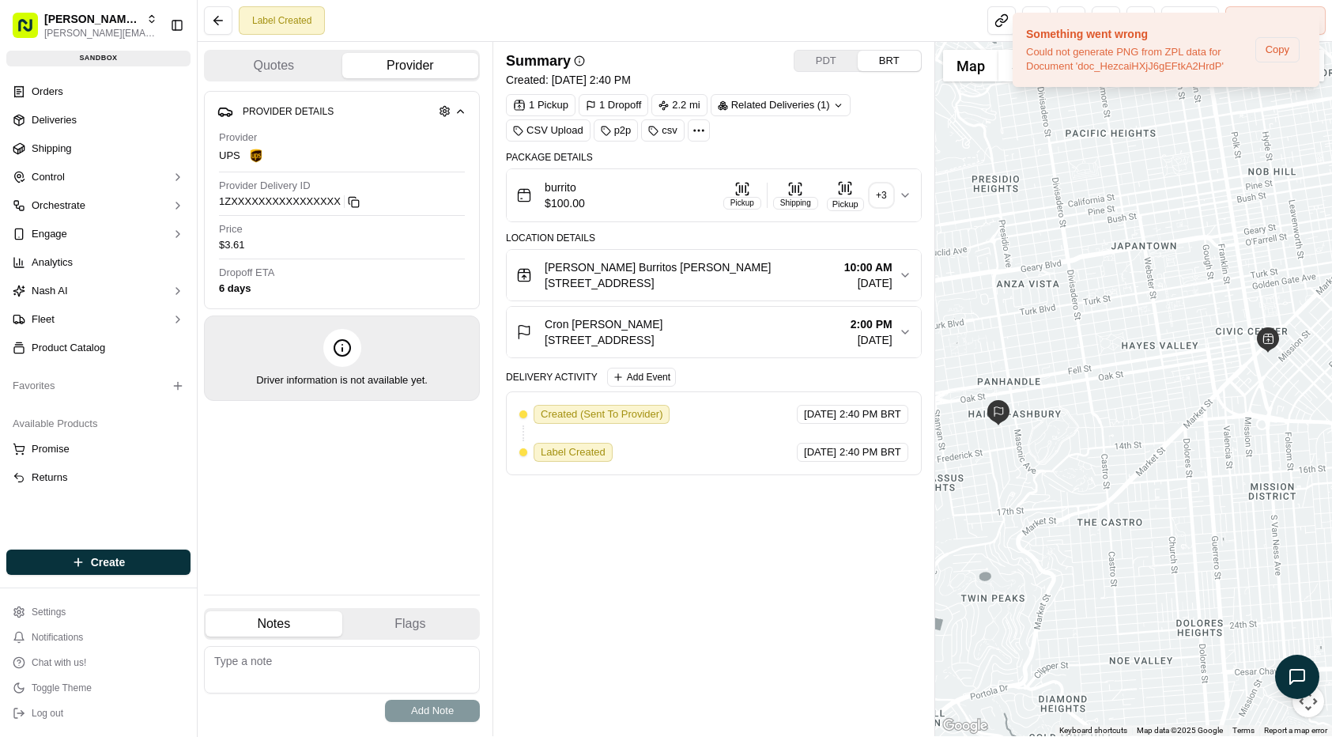
click at [874, 244] on div "Location Details Bell's Burritos John Smith 1455 Market St, San Francisco, CA 9…" at bounding box center [714, 295] width 416 height 126
click at [913, 194] on button "burrito $100.00 Pickup Shipping Pickup + 3" at bounding box center [714, 195] width 414 height 52
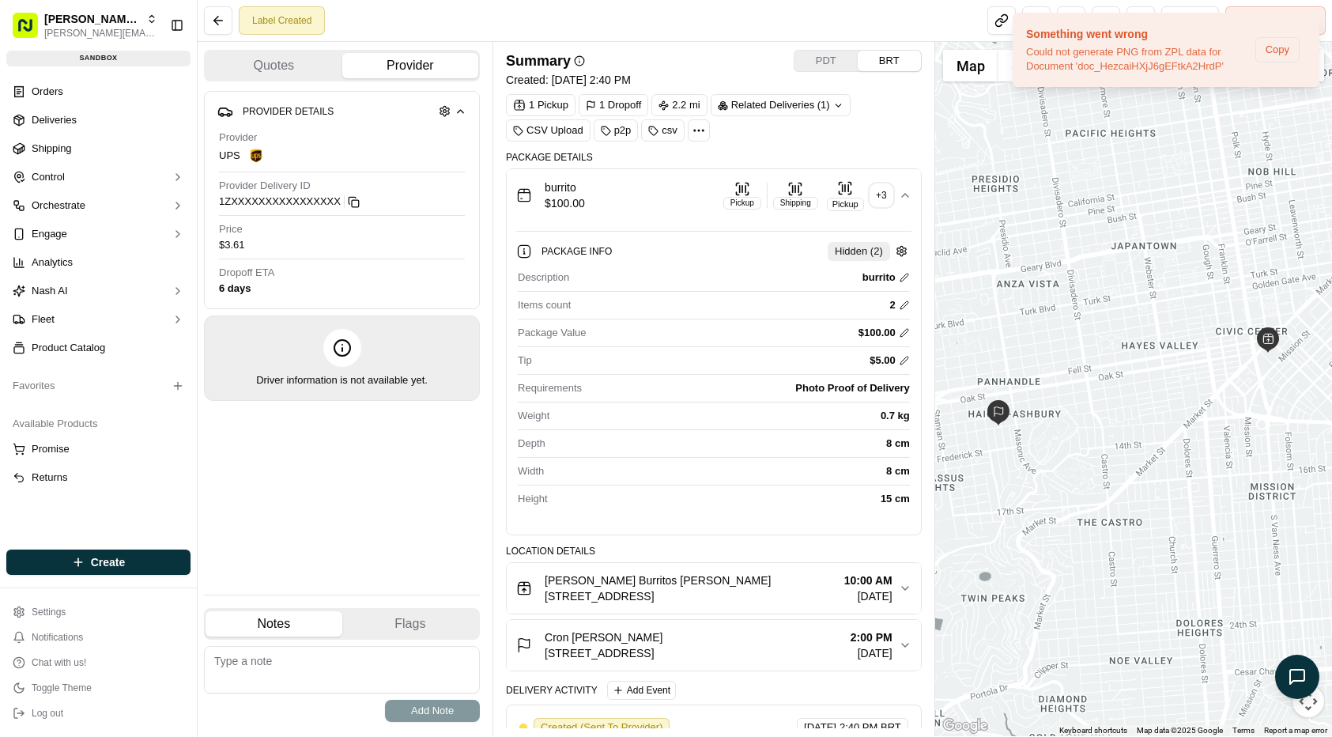
click at [912, 193] on button "burrito $100.00 Pickup Shipping Pickup + 3" at bounding box center [714, 195] width 414 height 52
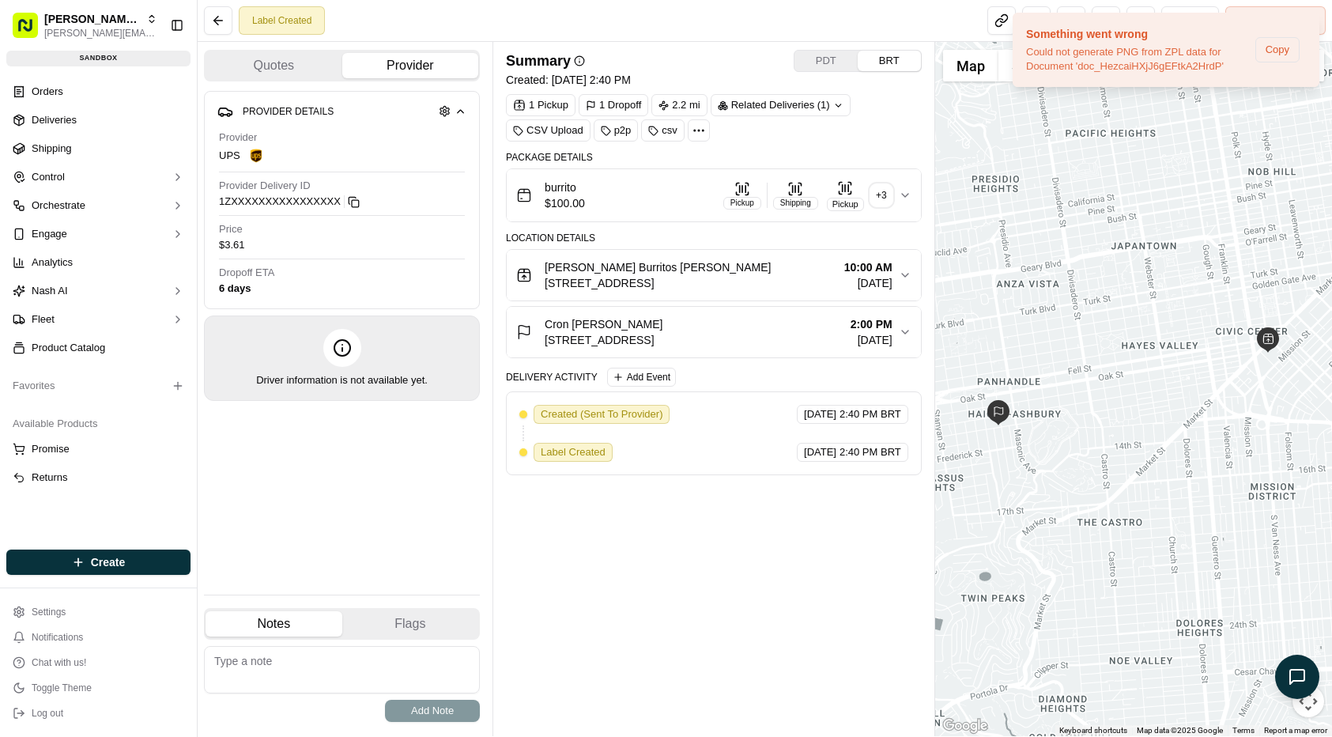
click at [873, 189] on div "+ 3" at bounding box center [881, 195] width 22 height 22
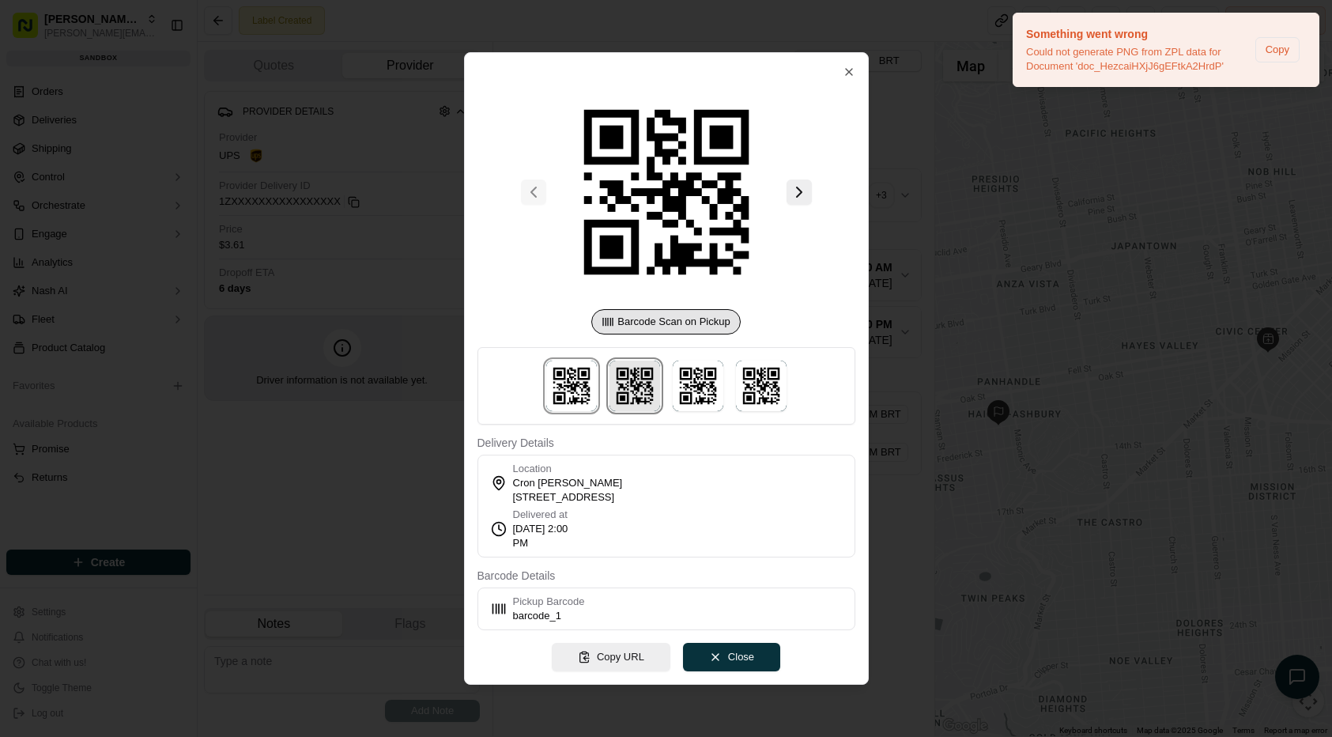
click at [651, 395] on img at bounding box center [634, 385] width 51 height 51
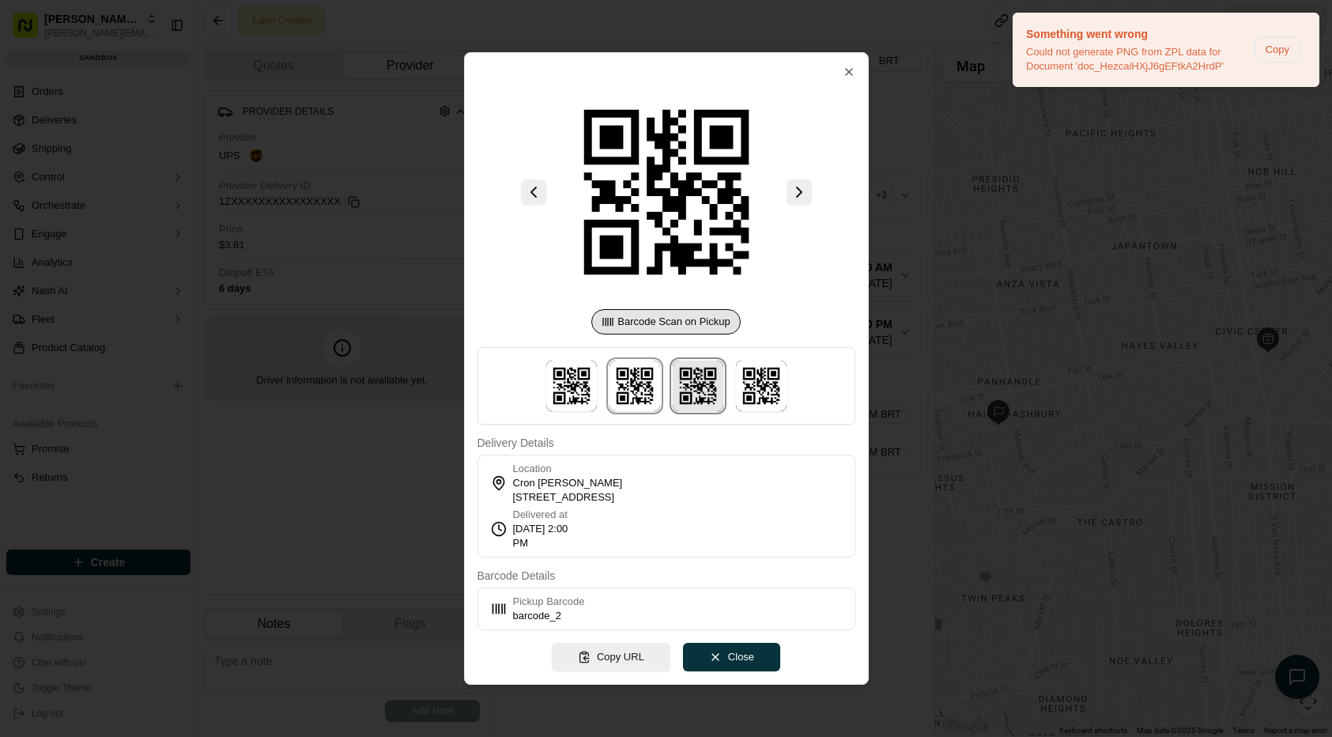
click at [700, 388] on img at bounding box center [698, 385] width 51 height 51
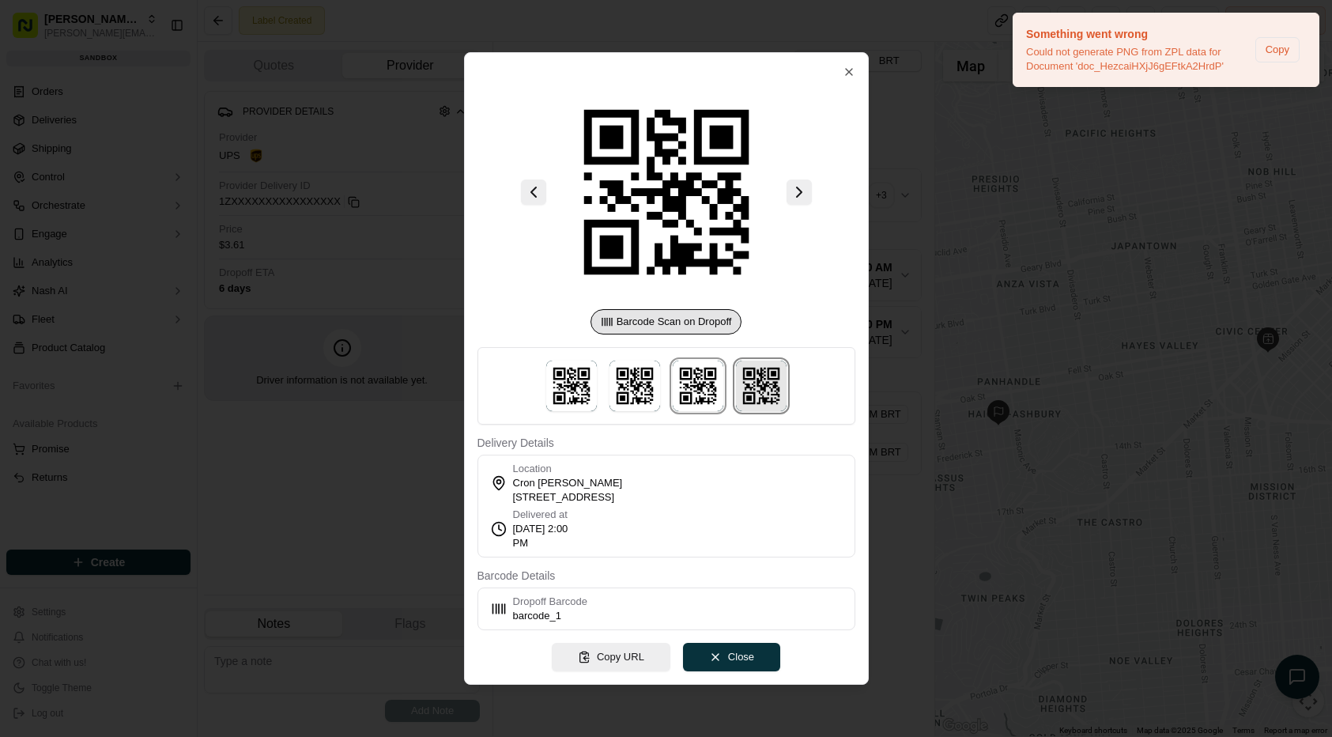
click at [761, 393] on img at bounding box center [761, 385] width 51 height 51
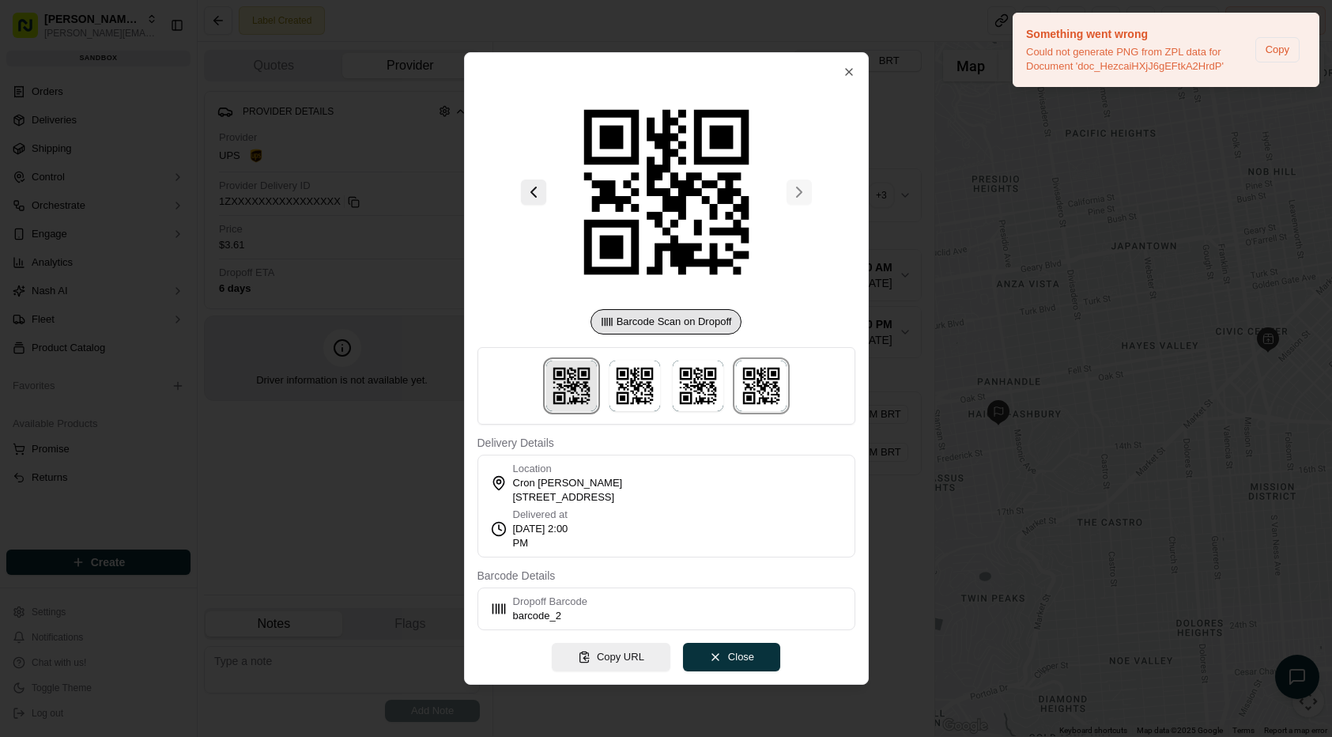
click at [553, 383] on img at bounding box center [571, 385] width 51 height 51
click at [368, 480] on div at bounding box center [666, 368] width 1332 height 737
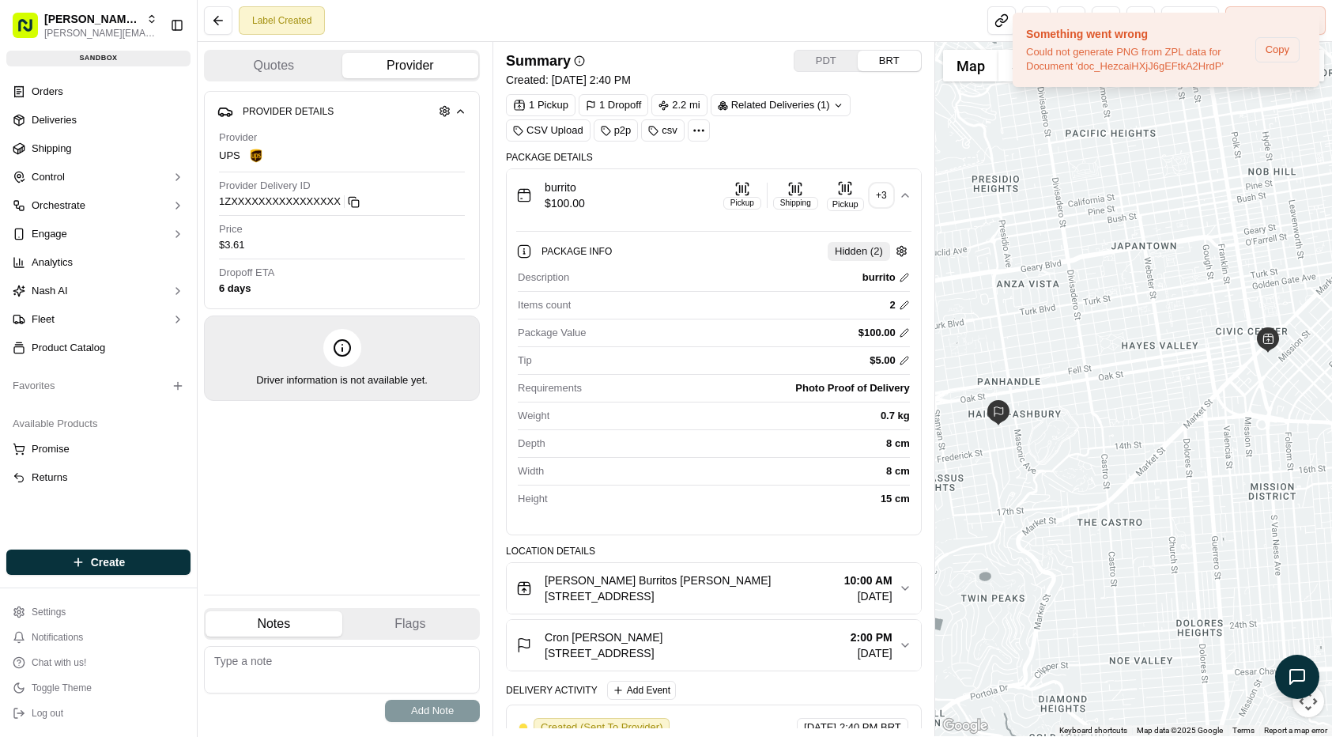
click at [851, 199] on div "Pickup" at bounding box center [845, 204] width 37 height 13
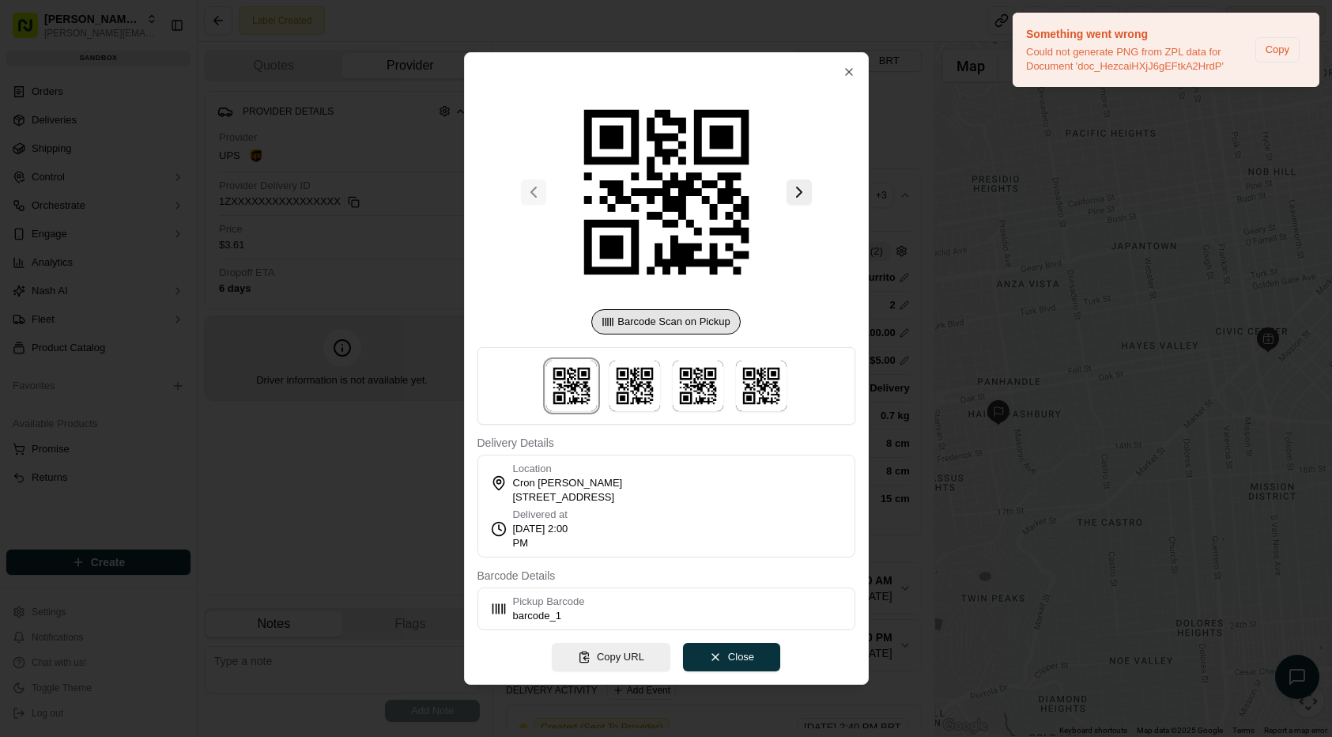
drag, startPoint x: 911, startPoint y: 309, endPoint x: 874, endPoint y: 284, distance: 44.9
click at [909, 309] on div at bounding box center [666, 368] width 1332 height 737
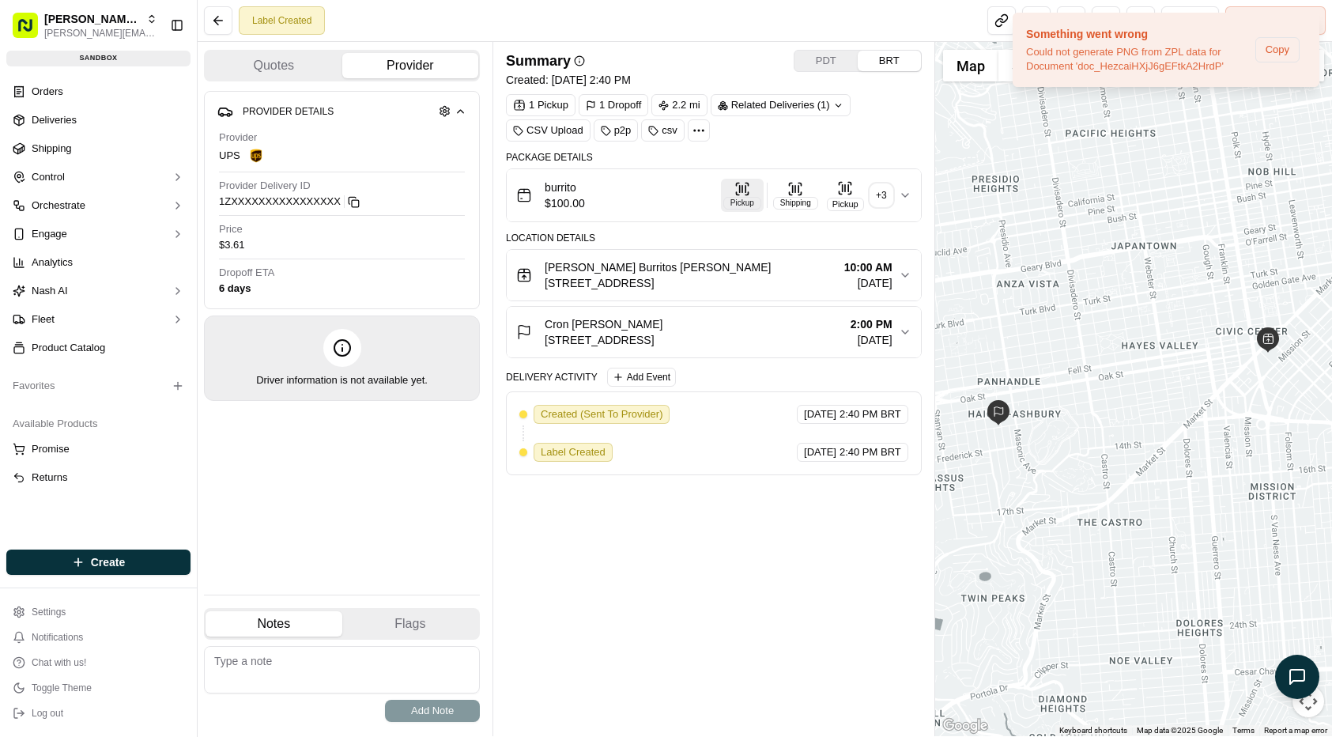
click at [753, 194] on button "Pickup" at bounding box center [742, 195] width 43 height 33
click at [668, 261] on span "Bell's Burritos John Smith" at bounding box center [658, 267] width 226 height 16
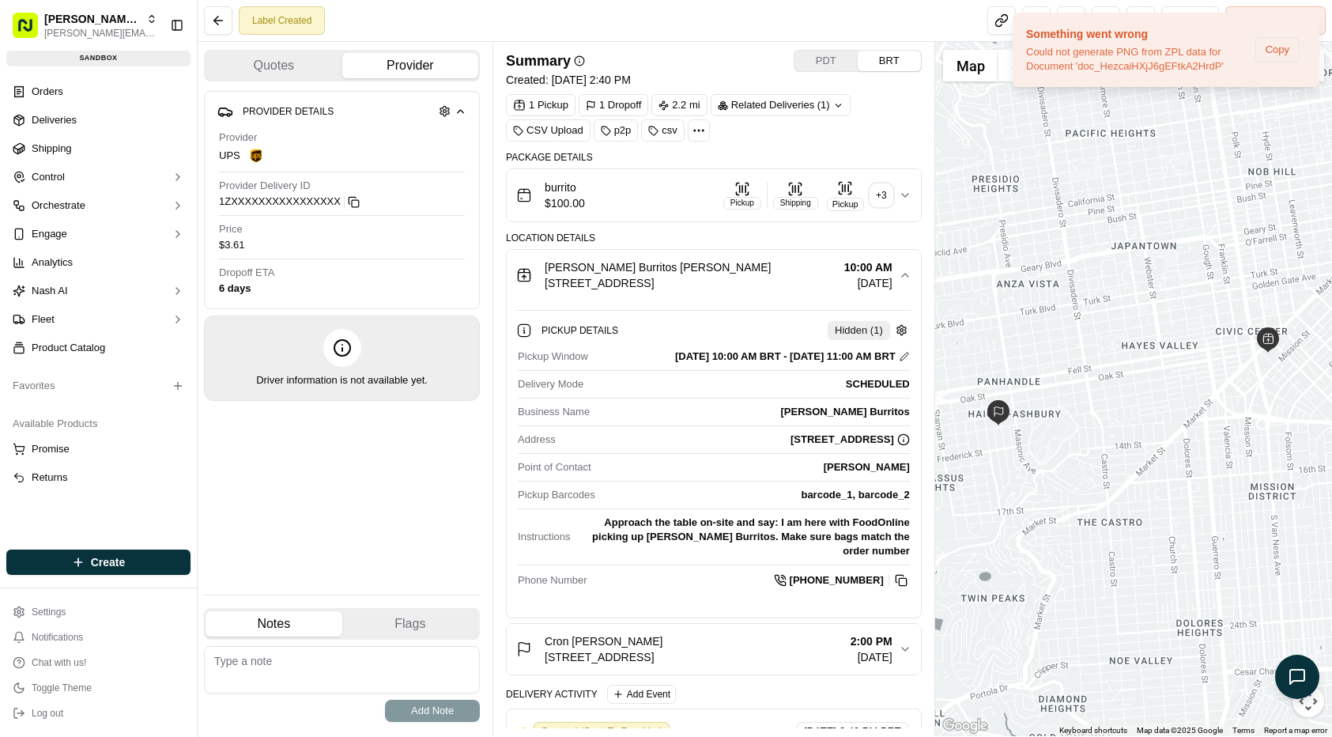
click at [730, 267] on div "Bell's Burritos John Smith" at bounding box center [658, 267] width 226 height 16
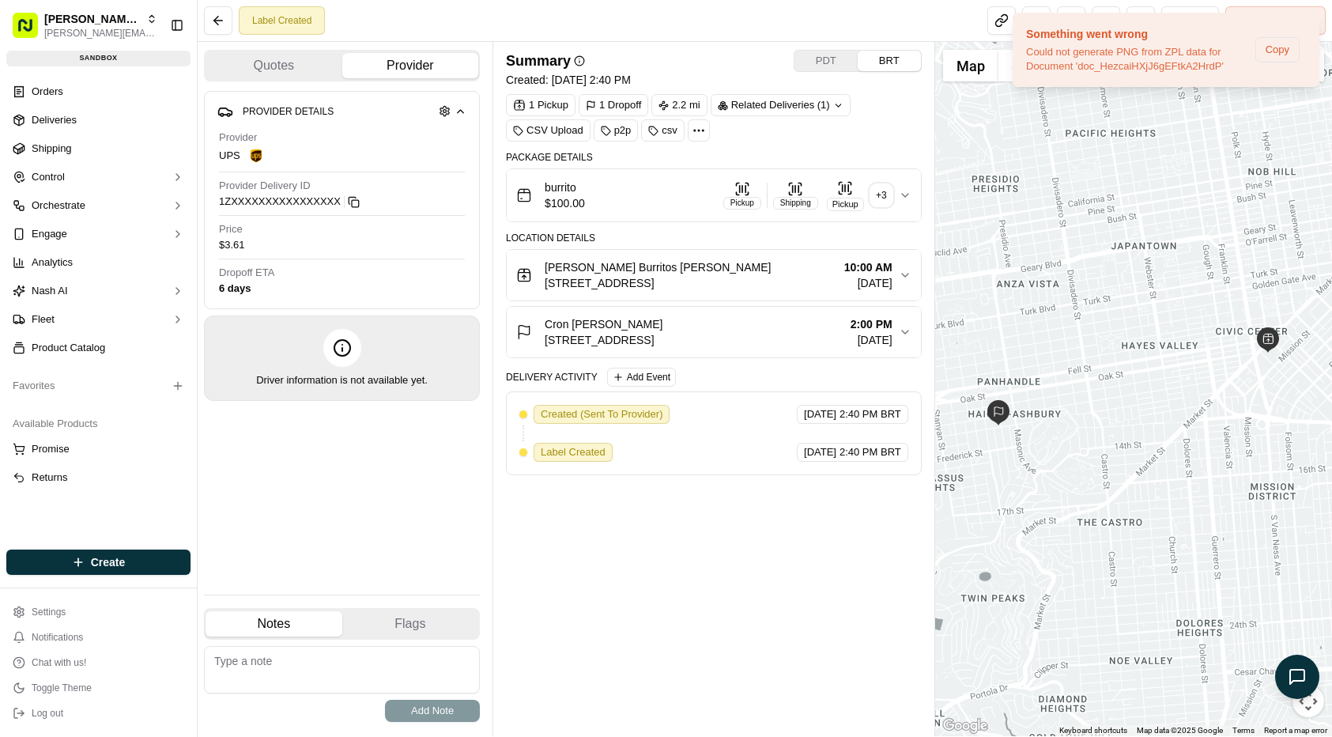
click at [677, 240] on div "Location Details" at bounding box center [714, 238] width 416 height 13
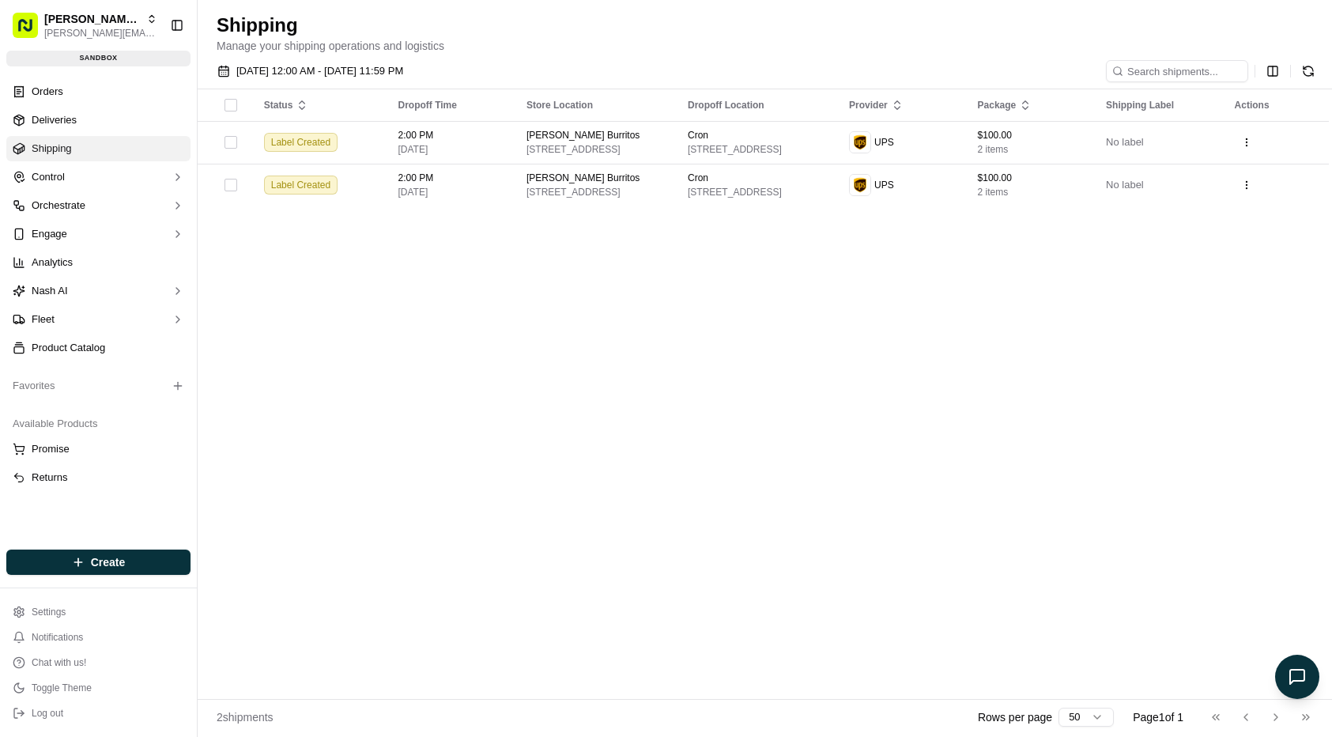
click at [700, 345] on div "Status Dropoff Time Store Location Dropoff Location Provider Package Shipping L…" at bounding box center [763, 393] width 1131 height 609
click at [526, 314] on div "Status Dropoff Time Store Location Dropoff Location Provider Package Shipping L…" at bounding box center [763, 393] width 1131 height 609
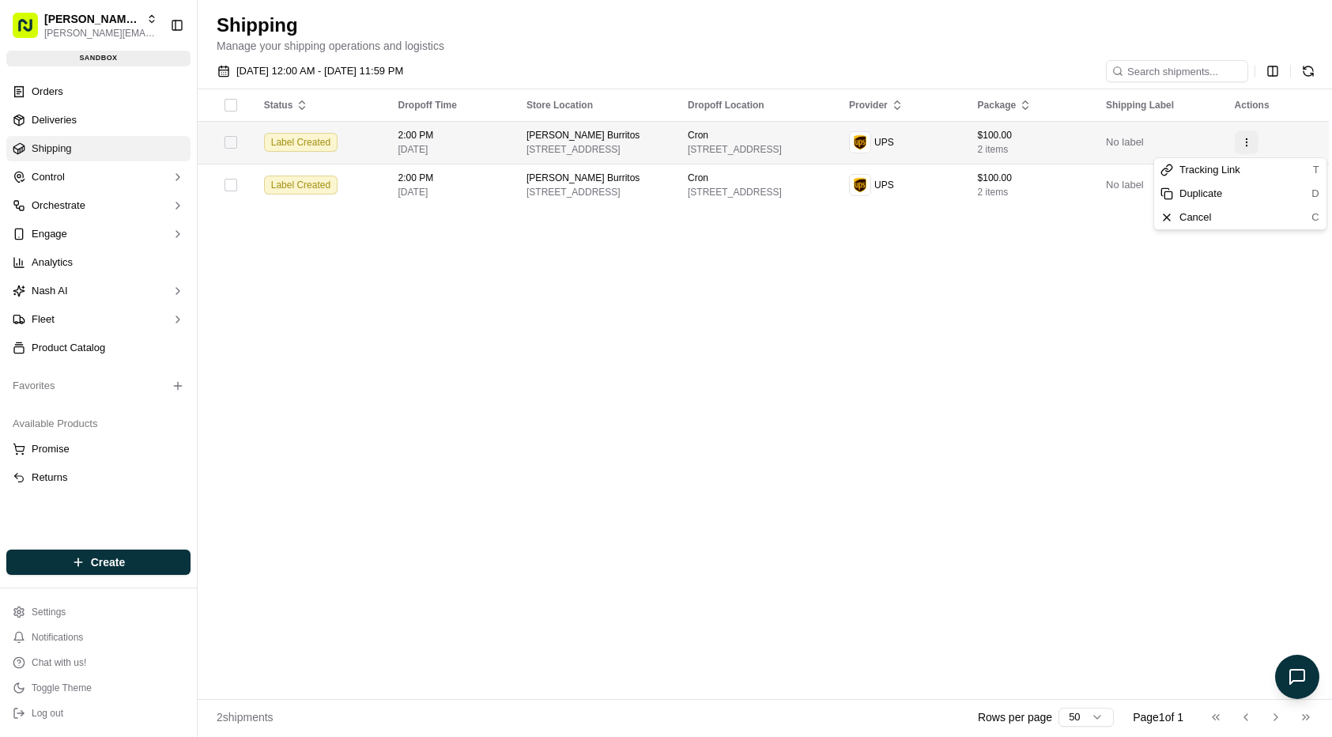
click at [1247, 147] on html "Nash Org lucas@usenash.com Toggle Sidebar sandbox Orders Deliveries Shipping Co…" at bounding box center [666, 368] width 1332 height 737
click at [1250, 139] on html "Nash Org lucas@usenash.com Toggle Sidebar sandbox Orders Deliveries Shipping Co…" at bounding box center [666, 368] width 1332 height 737
click at [248, 142] on div at bounding box center [230, 142] width 41 height 25
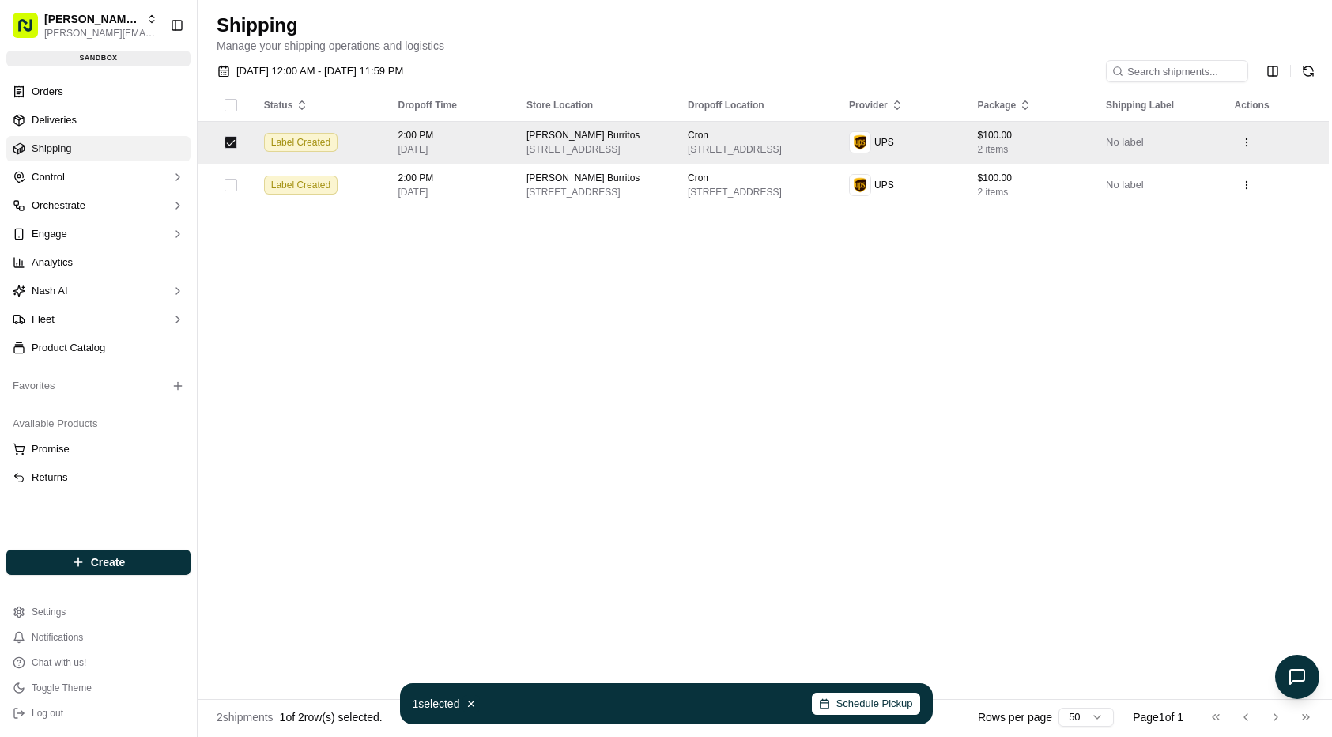
click at [230, 146] on button "button" at bounding box center [230, 142] width 13 height 13
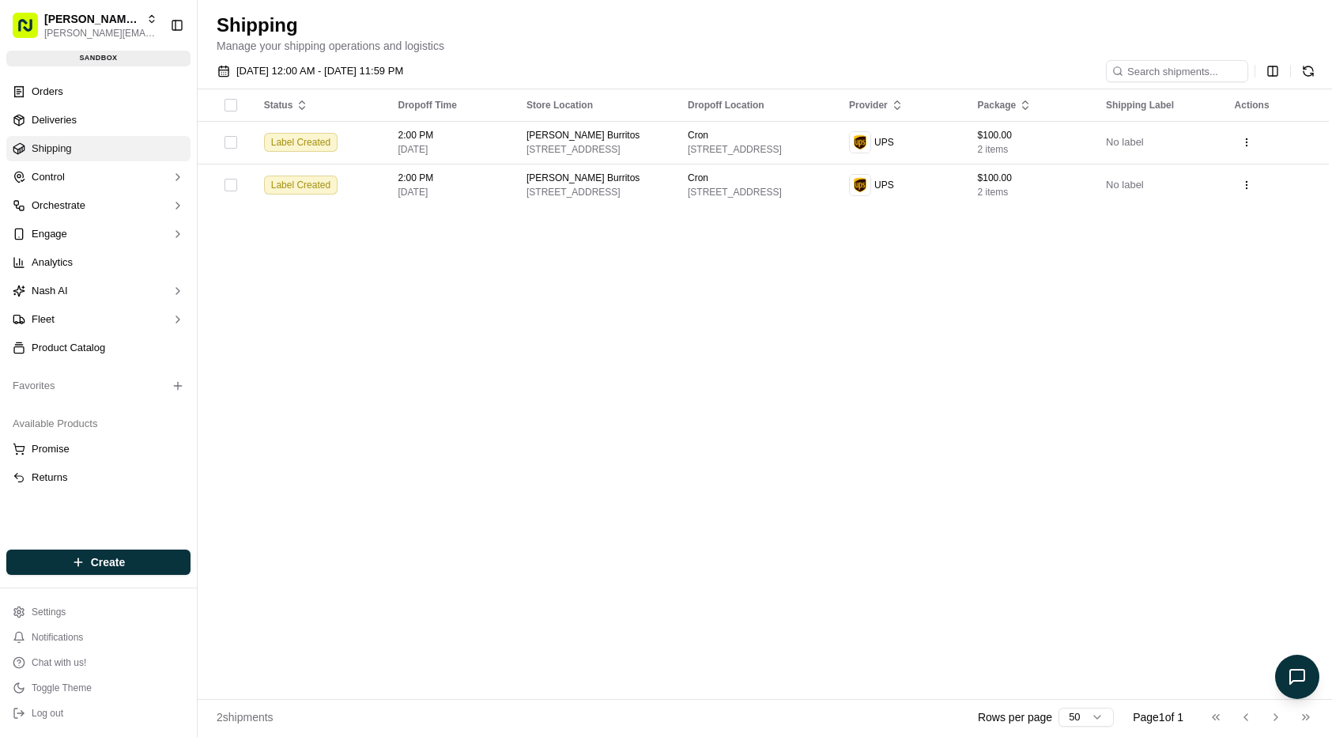
click at [319, 330] on div "Status Dropoff Time Store Location Dropoff Location Provider Package Shipping L…" at bounding box center [763, 393] width 1131 height 609
click at [773, 604] on div "Status Dropoff Time Store Location Dropoff Location Provider Package Shipping L…" at bounding box center [763, 393] width 1131 height 609
click at [930, 414] on div "Status Dropoff Time Store Location Dropoff Location Provider Package Shipping L…" at bounding box center [763, 393] width 1131 height 609
click at [235, 364] on div "Status Dropoff Time Store Location Dropoff Location Provider Package Shipping L…" at bounding box center [763, 393] width 1131 height 609
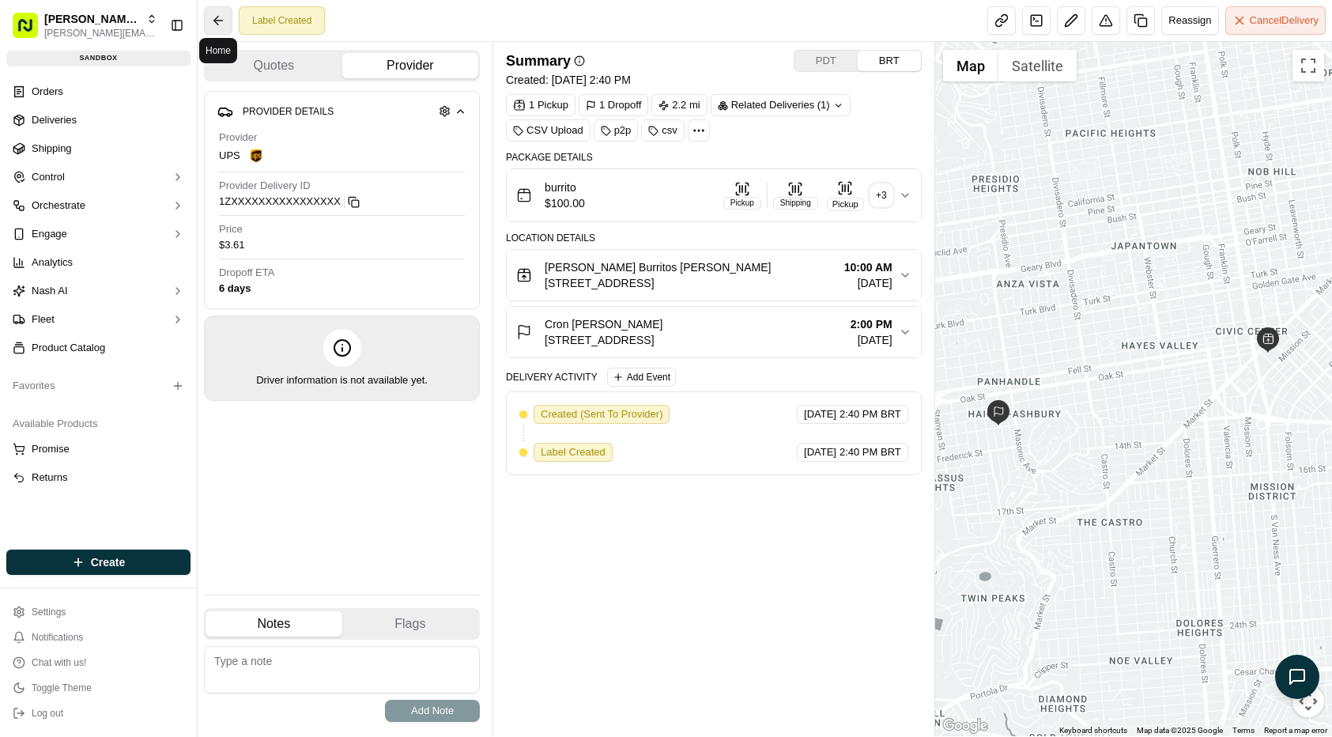
click at [215, 20] on button at bounding box center [218, 20] width 28 height 28
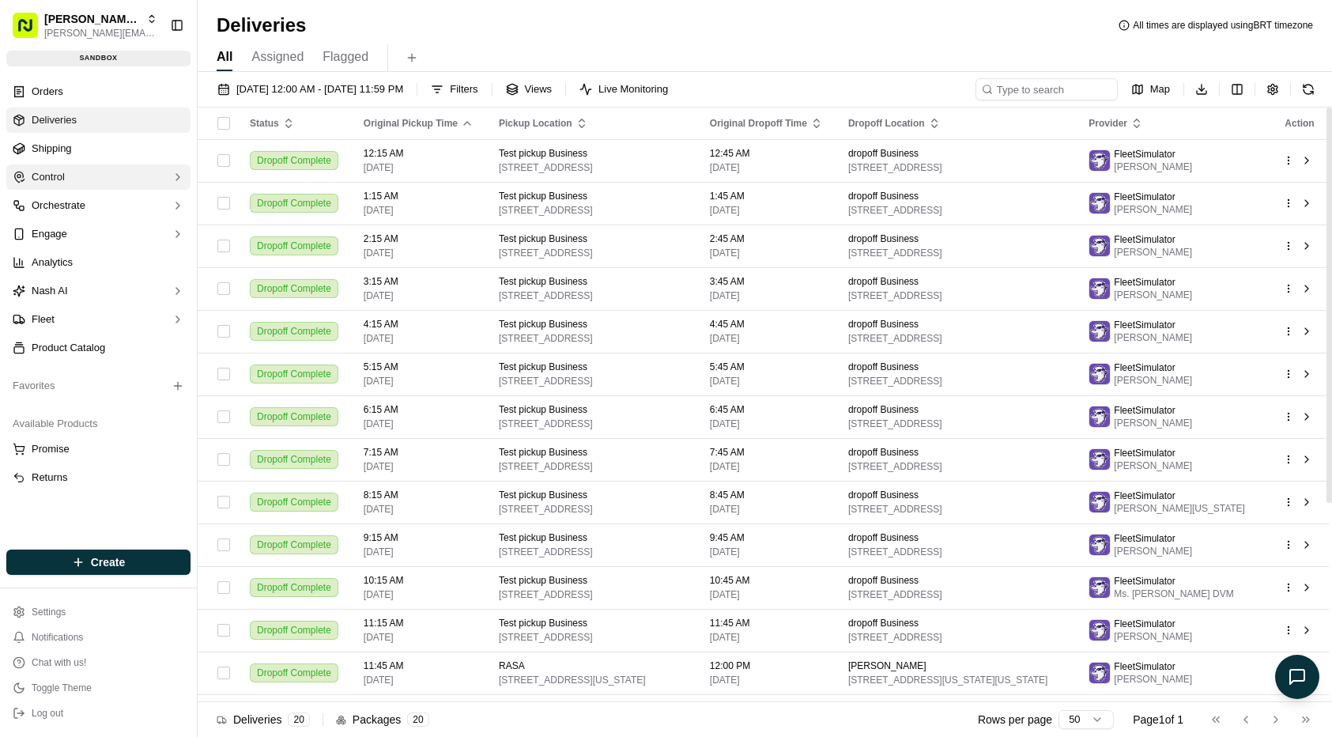
click at [115, 164] on button "Control" at bounding box center [98, 176] width 184 height 25
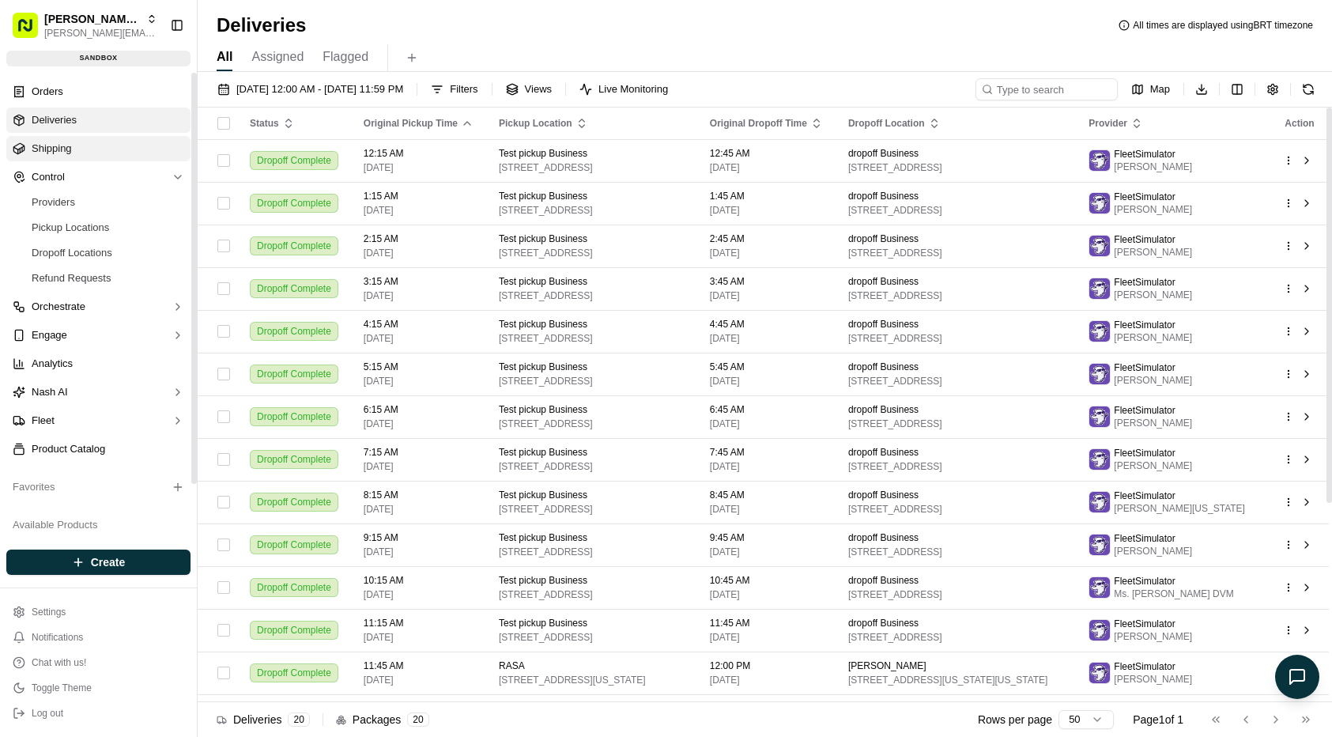
click at [106, 145] on link "Shipping" at bounding box center [98, 148] width 184 height 25
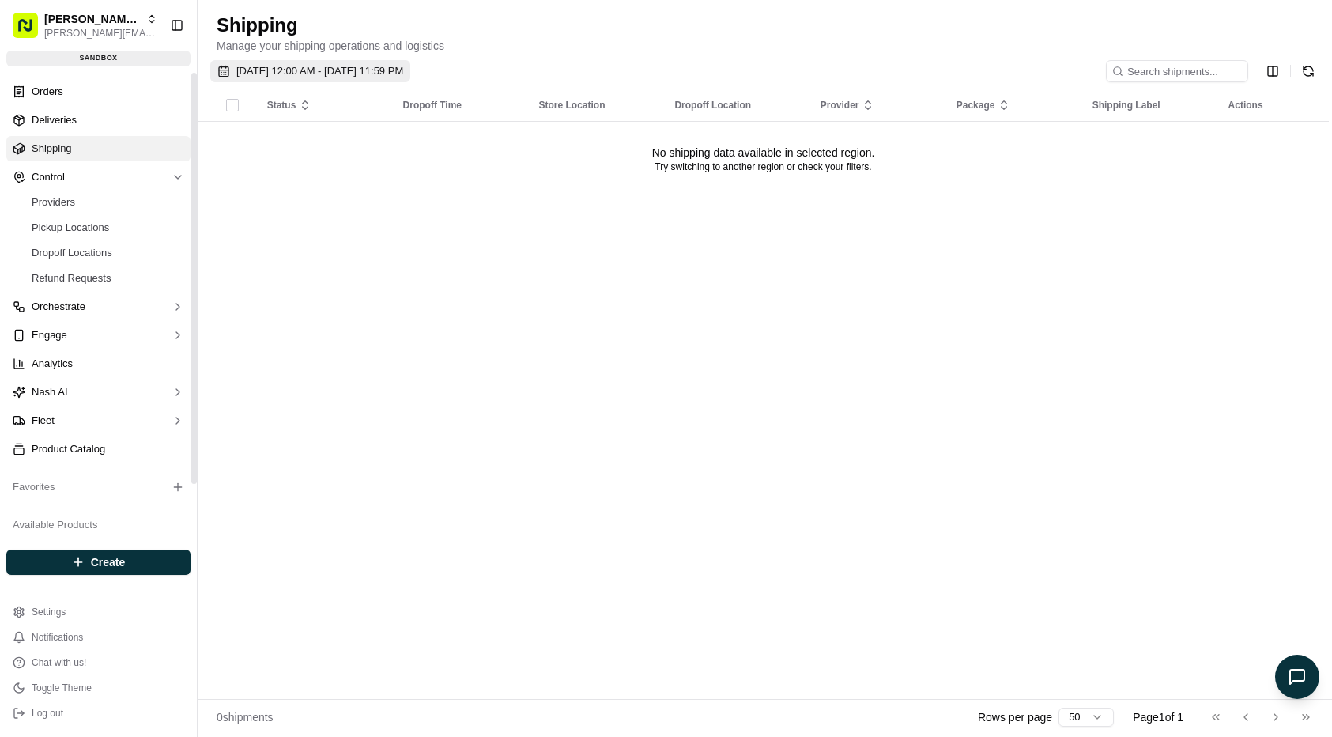
click at [325, 72] on span "[DATE] 12:00 AM - [DATE] 11:59 PM" at bounding box center [319, 71] width 167 height 14
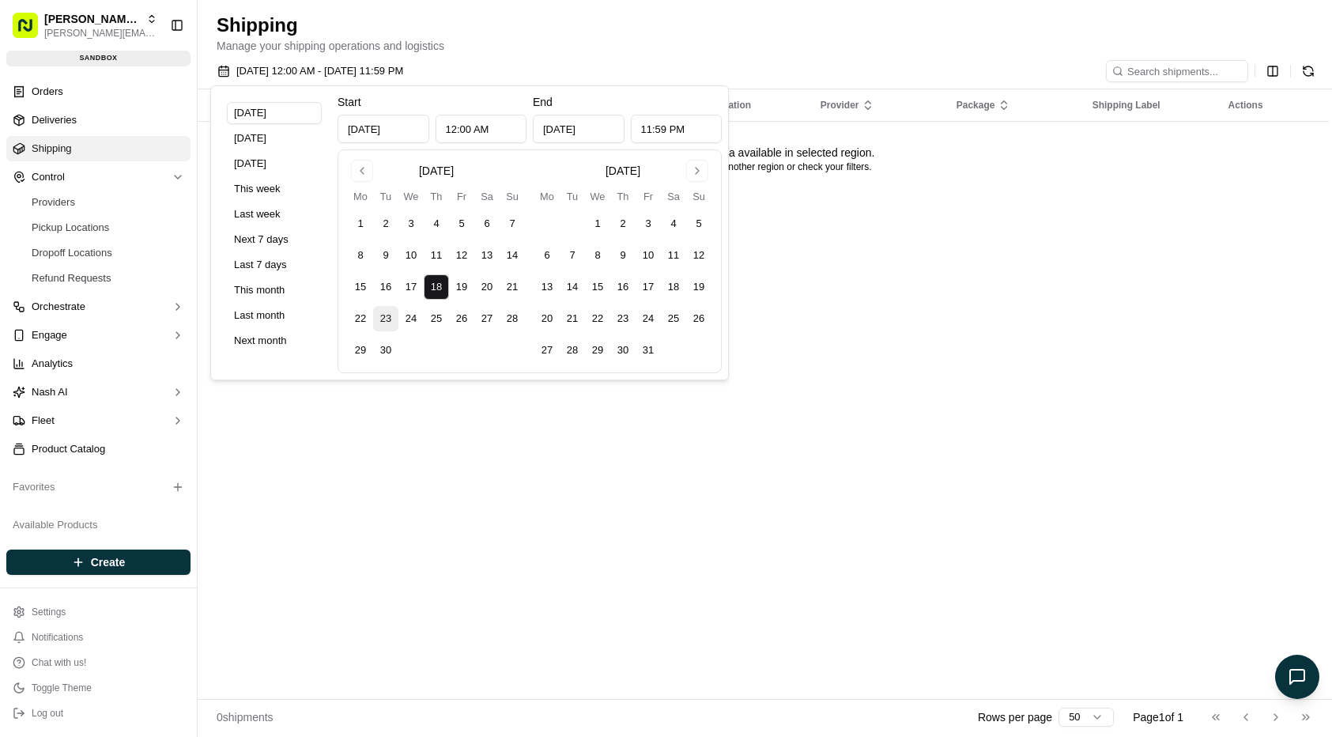
click at [383, 315] on button "23" at bounding box center [385, 318] width 25 height 25
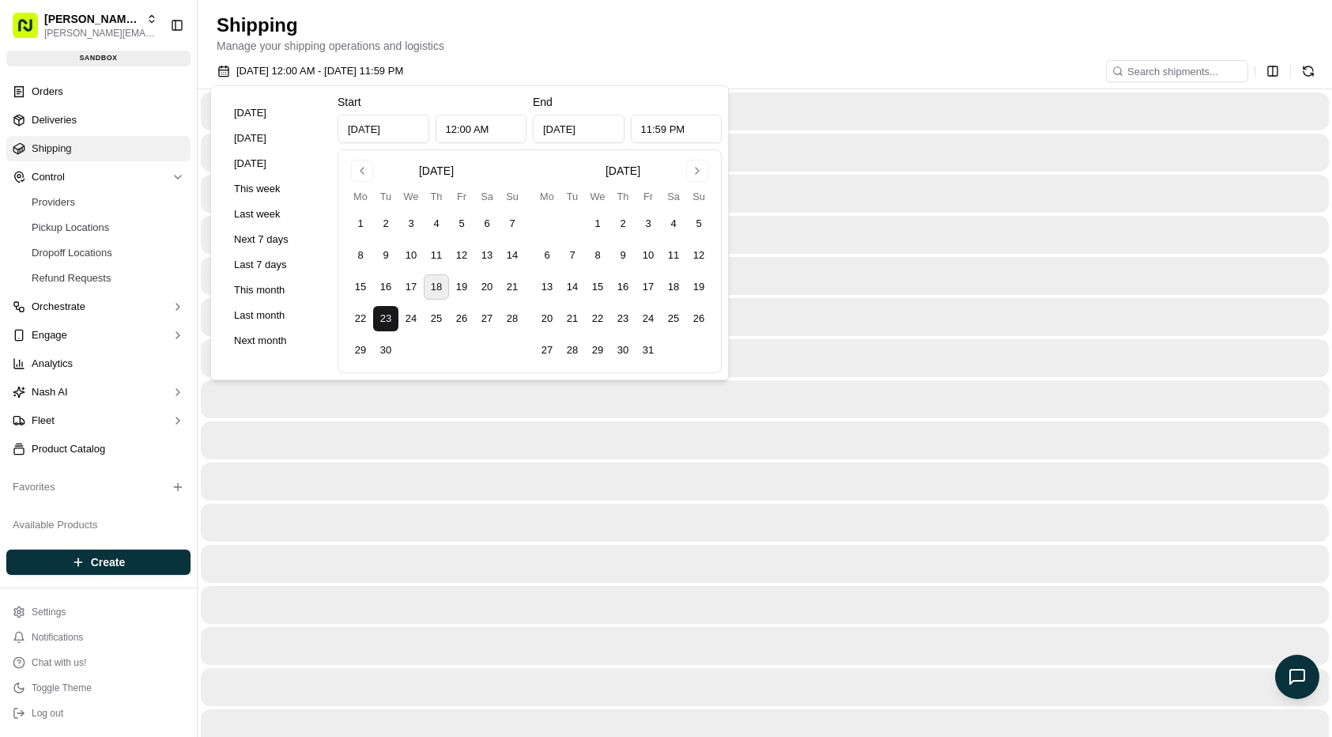
type input "Sep 23, 2025"
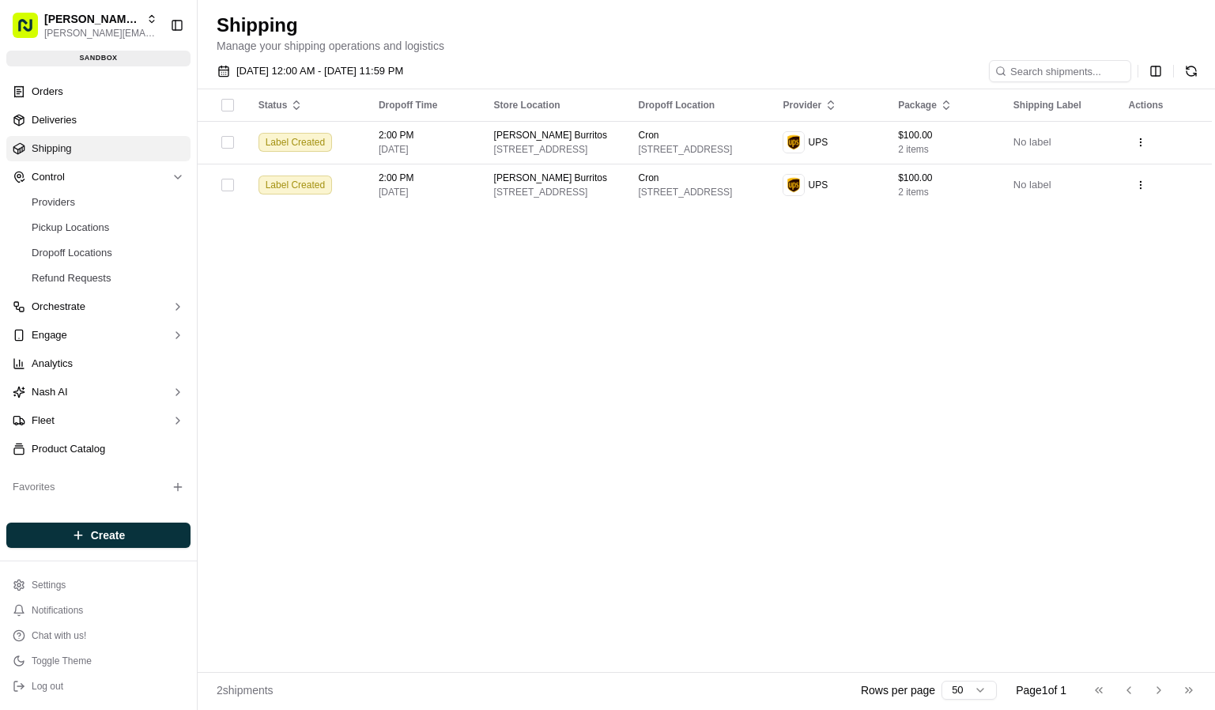
click at [974, 311] on div "Status Dropoff Time Store Location Dropoff Location Provider Package Shipping L…" at bounding box center [705, 380] width 1014 height 583
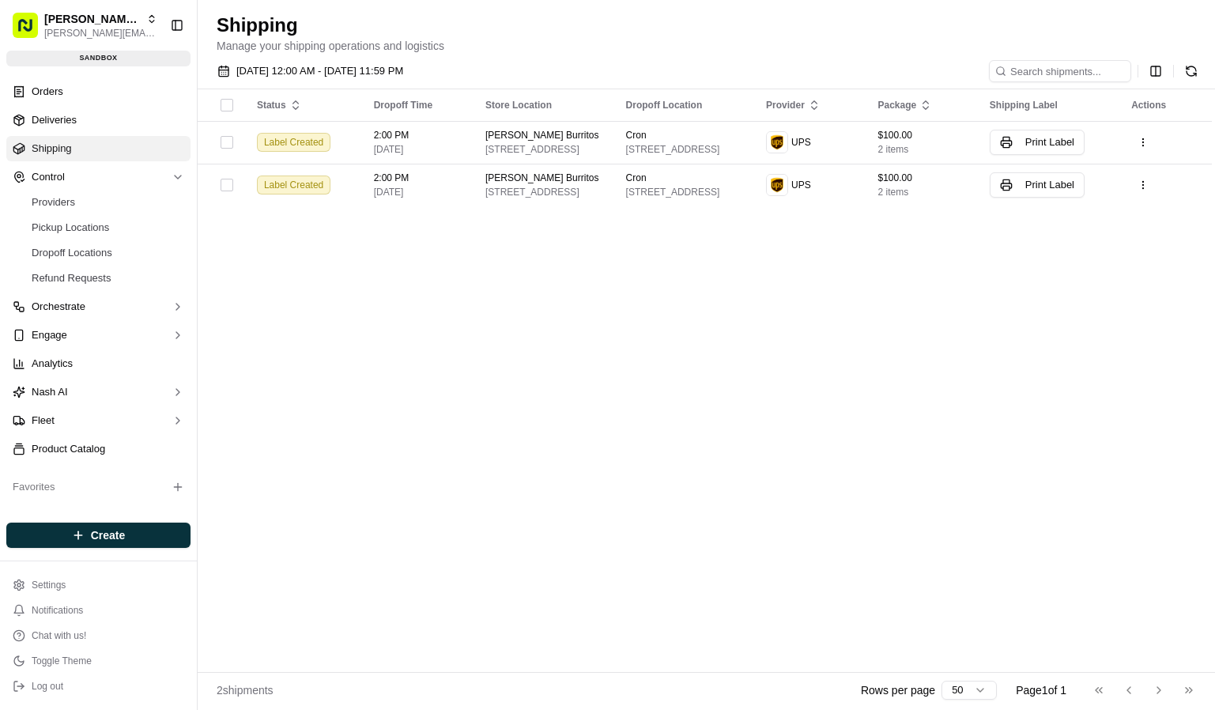
click at [968, 343] on div "Status Dropoff Time Store Location Dropoff Location Provider Package Shipping L…" at bounding box center [705, 380] width 1014 height 583
click at [559, 336] on div "Status Dropoff Time Store Location Dropoff Location Provider Package Shipping L…" at bounding box center [705, 380] width 1014 height 583
click at [652, 433] on div "Status Dropoff Time Store Location Dropoff Location Provider Package Shipping L…" at bounding box center [705, 380] width 1014 height 583
click at [679, 445] on div "Status Dropoff Time Store Location Dropoff Location Provider Package Shipping L…" at bounding box center [705, 380] width 1014 height 583
click at [791, 307] on div "Status Dropoff Time Store Location Dropoff Location Provider Package Shipping L…" at bounding box center [705, 380] width 1014 height 583
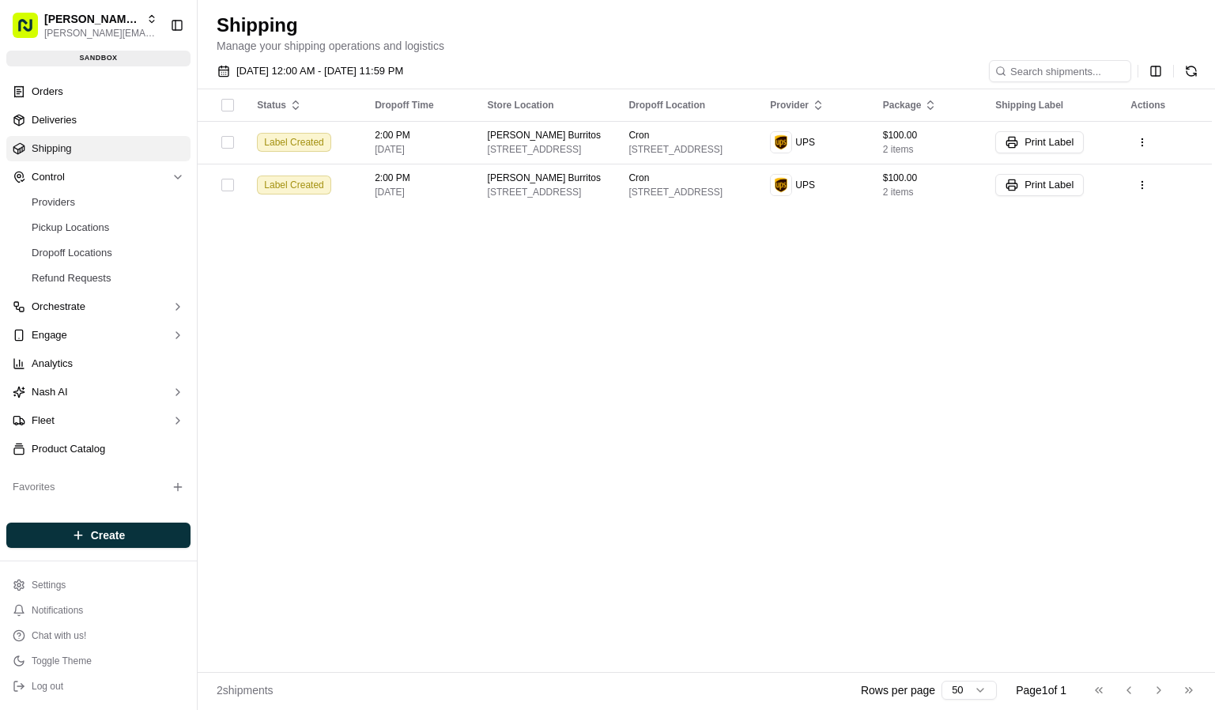
click at [577, 288] on div "Status Dropoff Time Store Location Dropoff Location Provider Package Shipping L…" at bounding box center [705, 380] width 1014 height 583
click at [400, 283] on div "Status Dropoff Time Store Location Dropoff Location Provider Package Shipping L…" at bounding box center [705, 380] width 1014 height 583
click at [394, 339] on div "Status Dropoff Time Store Location Dropoff Location Provider Package Shipping L…" at bounding box center [705, 380] width 1014 height 583
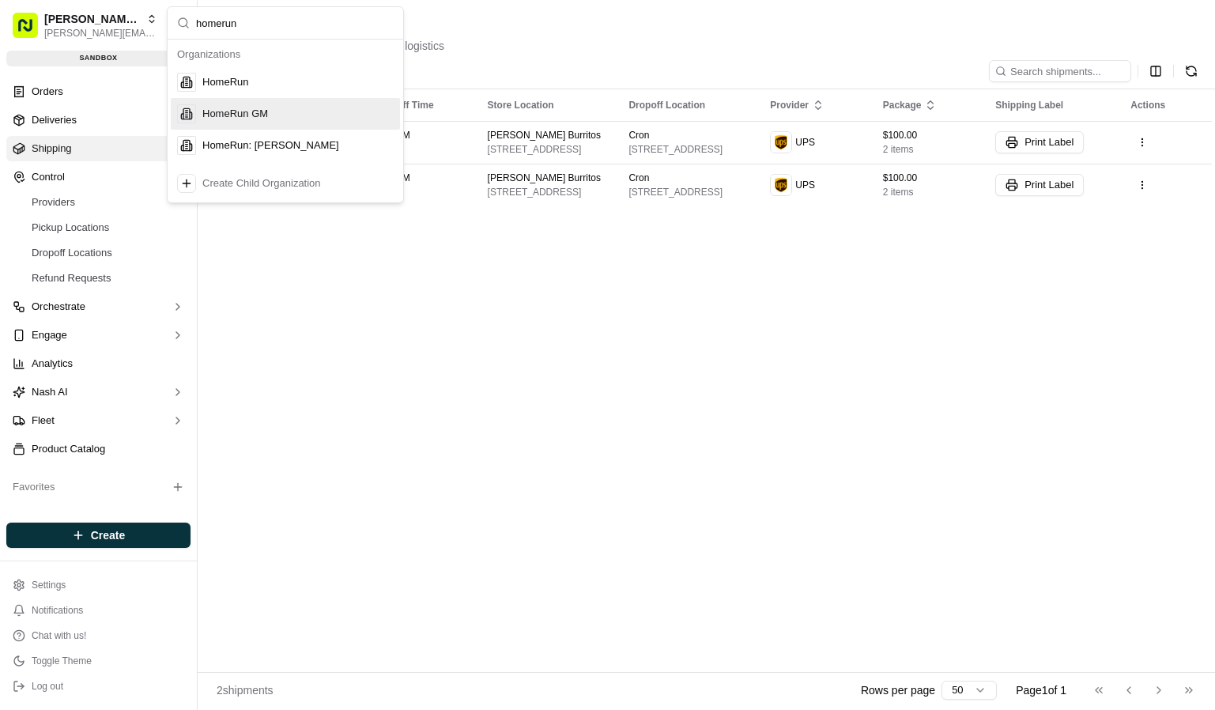
type input "homerun"
click at [241, 89] on div "HomeRun" at bounding box center [285, 82] width 229 height 32
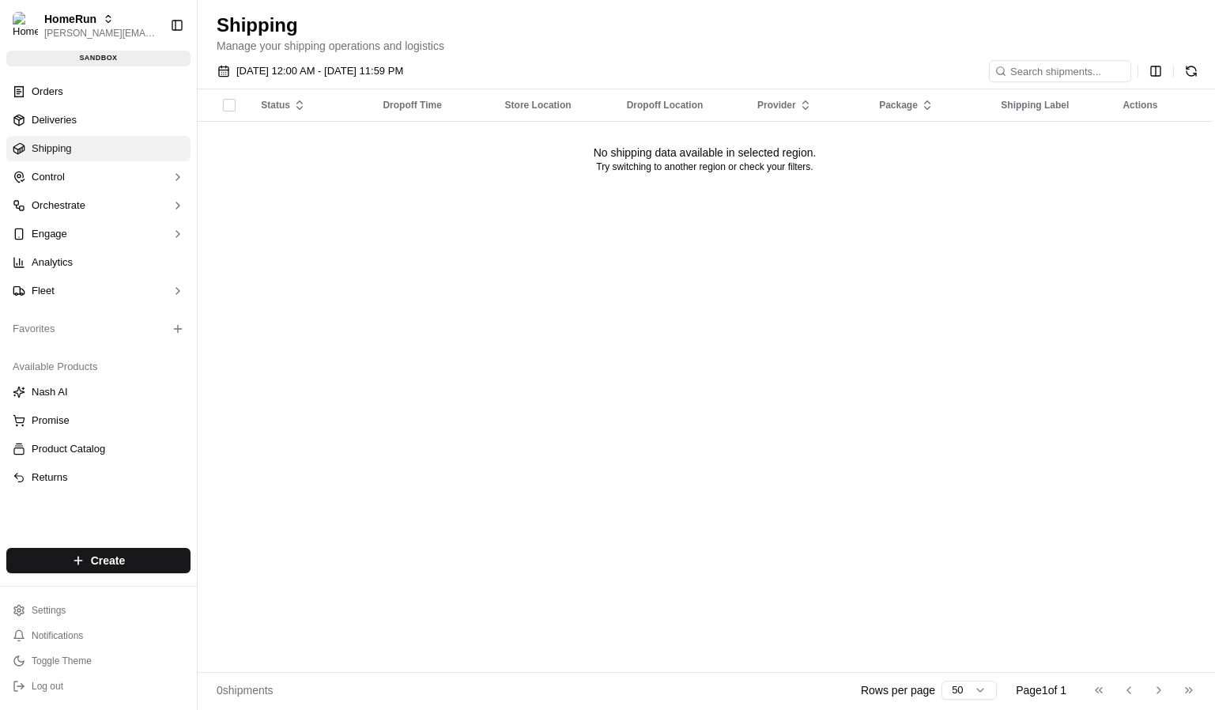
click at [558, 559] on div "Status Dropoff Time Store Location Dropoff Location Provider Package Shipping L…" at bounding box center [705, 380] width 1014 height 583
